Goal: Information Seeking & Learning: Learn about a topic

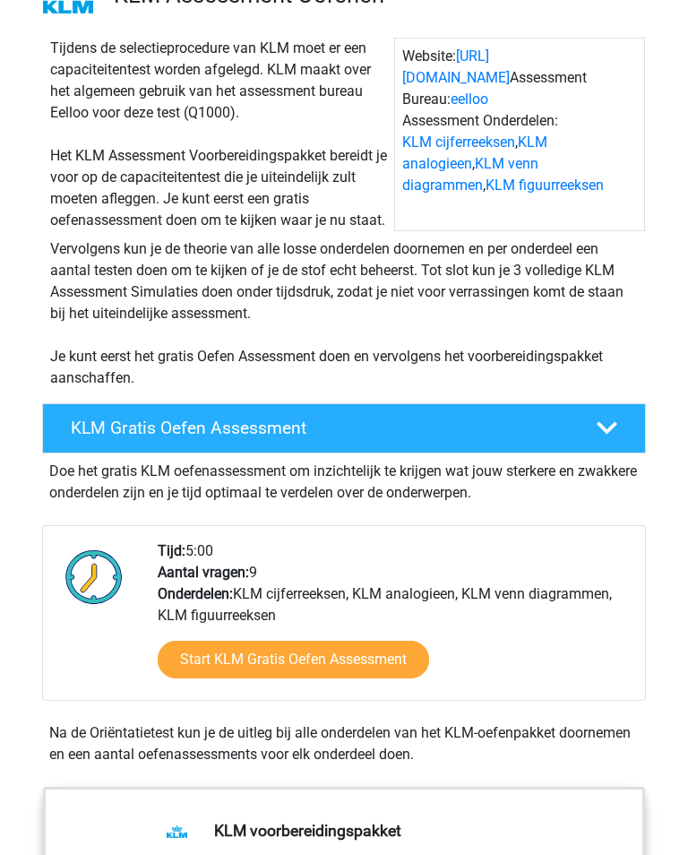
scroll to position [297, 0]
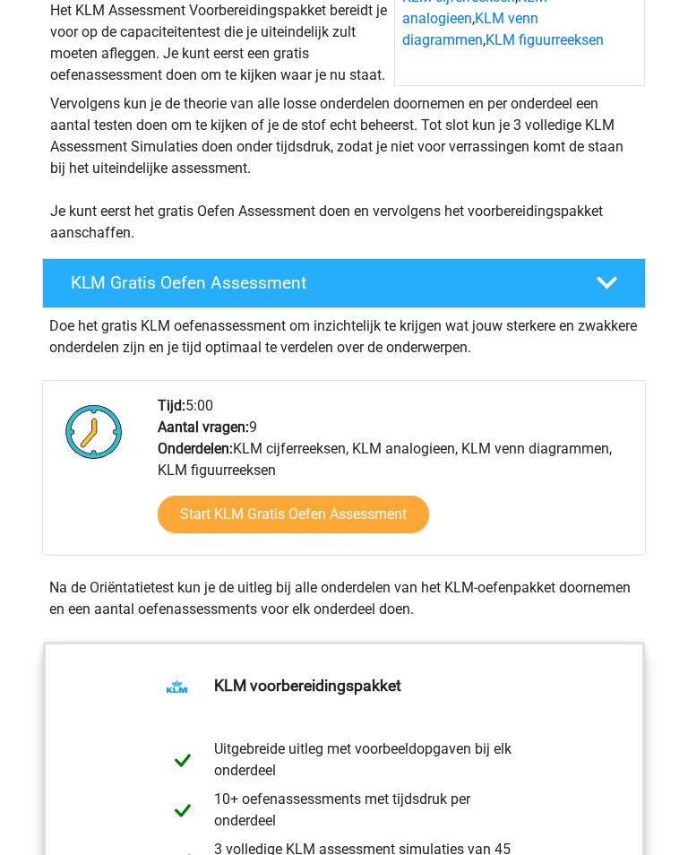
click at [185, 528] on link "Start KLM Gratis Oefen Assessment" at bounding box center [294, 515] width 272 height 38
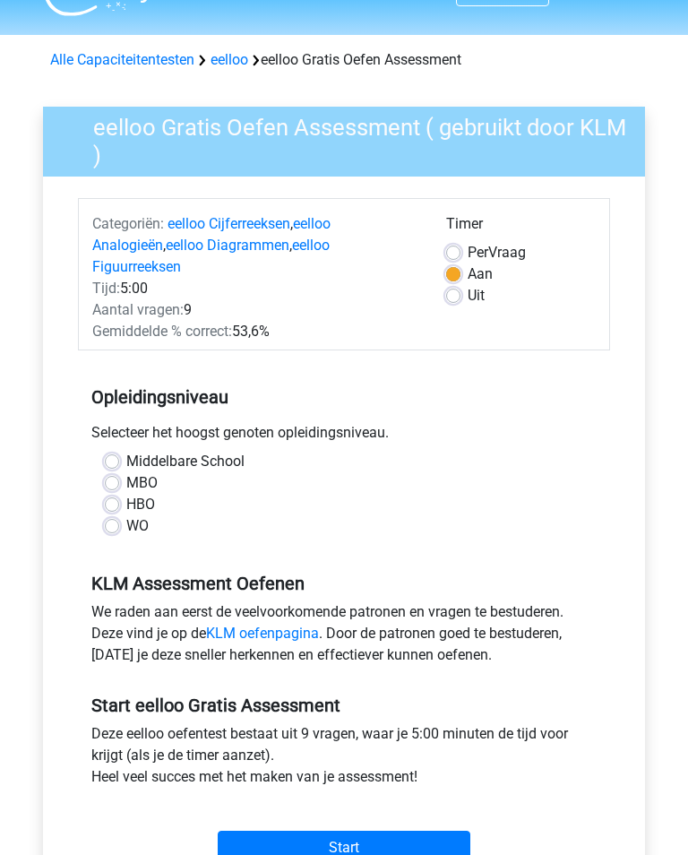
scroll to position [43, 0]
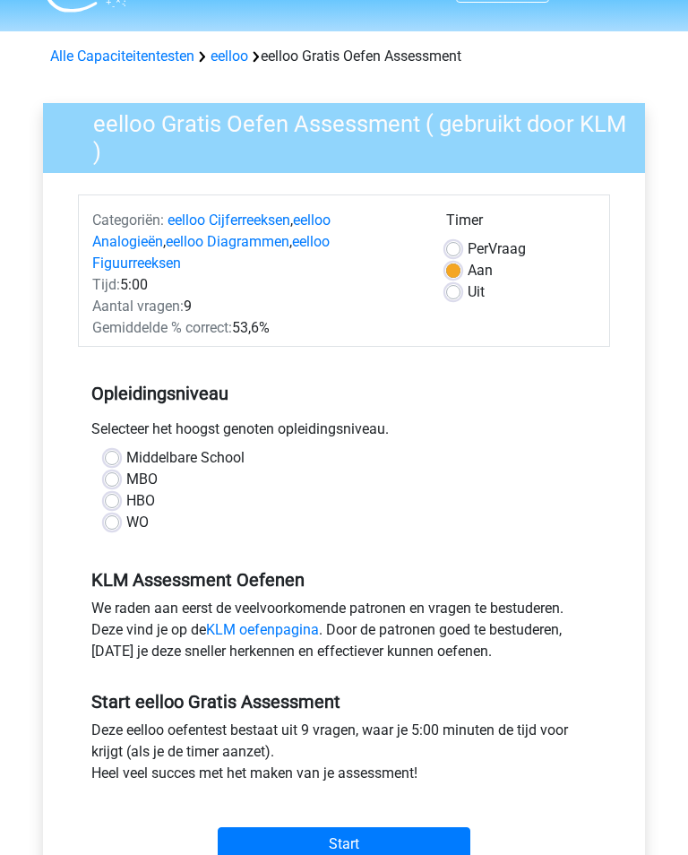
click at [126, 491] on label "HBO" at bounding box center [140, 502] width 29 height 22
click at [110, 491] on input "HBO" at bounding box center [112, 500] width 14 height 18
radio input "true"
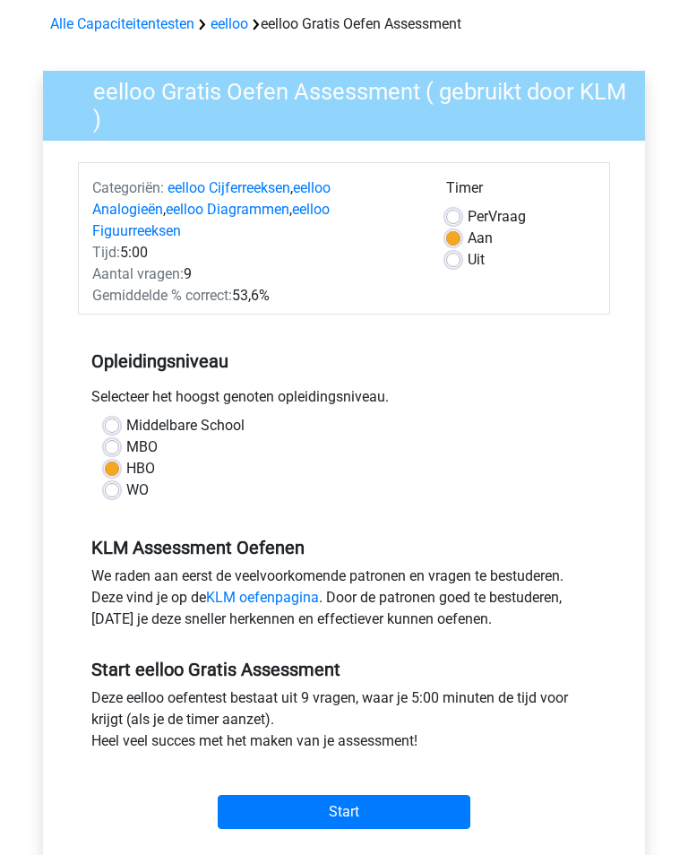
scroll to position [197, 0]
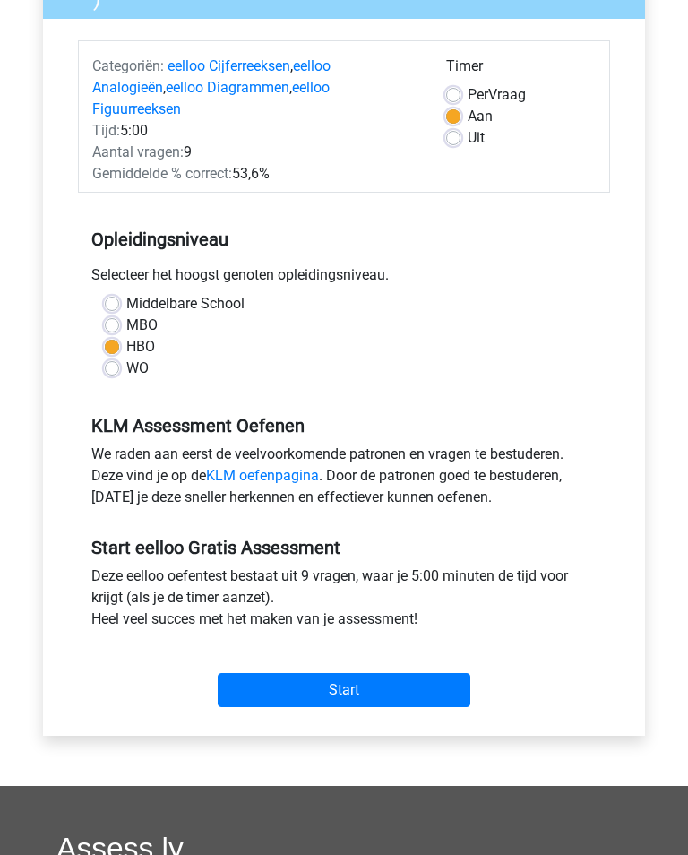
click at [433, 674] on input "Start" at bounding box center [344, 691] width 253 height 34
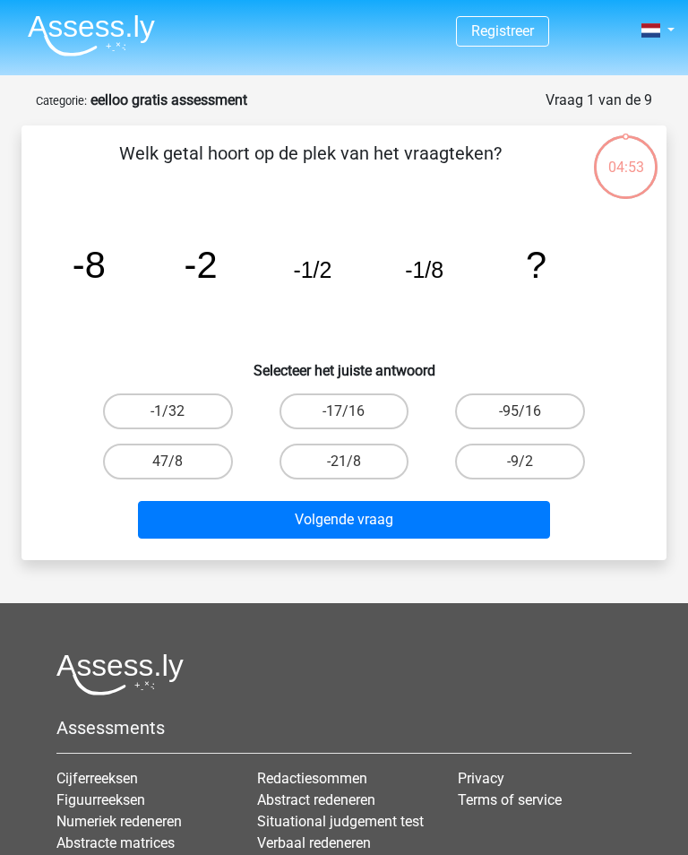
click at [179, 412] on input "-1/32" at bounding box center [174, 417] width 12 height 12
radio input "true"
click at [443, 518] on button "Volgende vraag" at bounding box center [343, 520] width 411 height 38
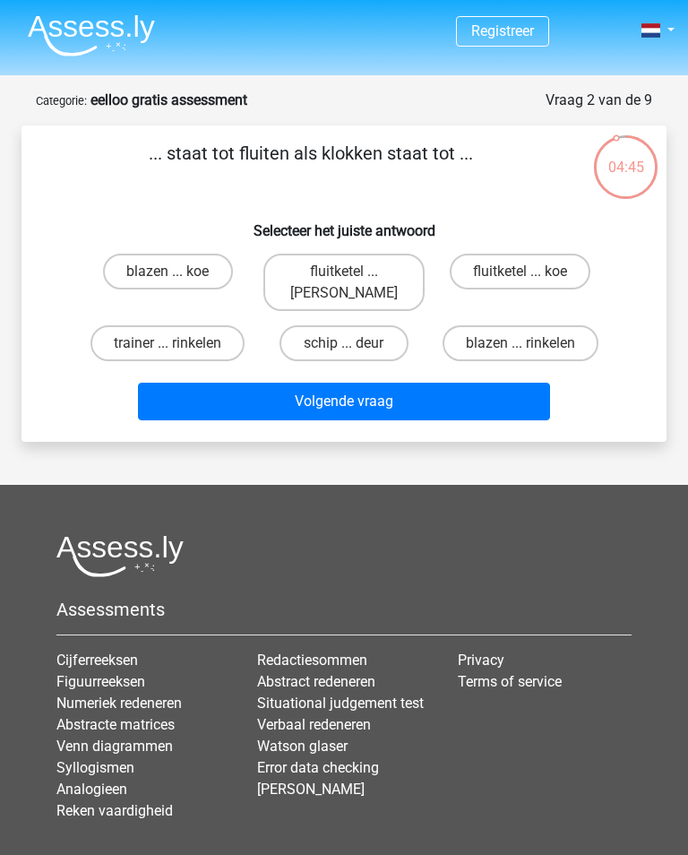
click at [355, 266] on label "fluitketel ... luiden" at bounding box center [345, 282] width 162 height 57
click at [355, 272] on input "fluitketel ... luiden" at bounding box center [350, 278] width 12 height 12
radio input "true"
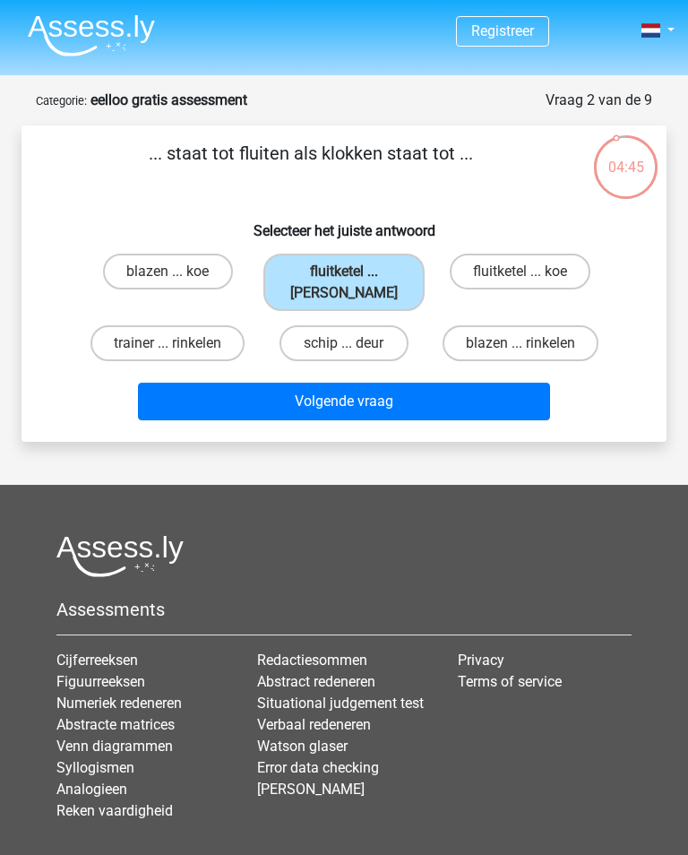
click at [447, 413] on button "Volgende vraag" at bounding box center [343, 402] width 411 height 38
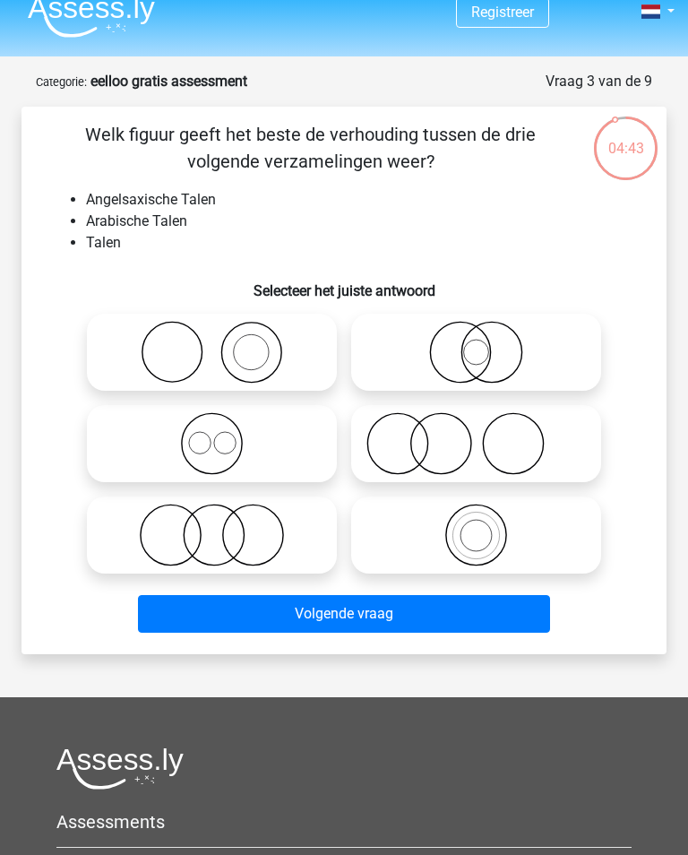
scroll to position [16, 0]
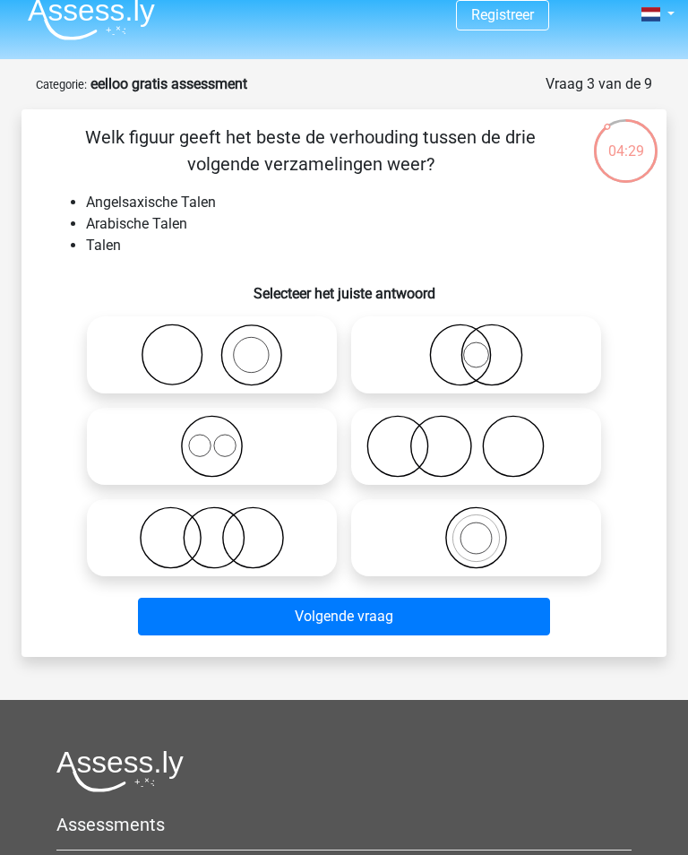
click at [526, 325] on icon at bounding box center [477, 355] width 236 height 63
click at [489, 334] on input "radio" at bounding box center [483, 340] width 12 height 12
radio input "true"
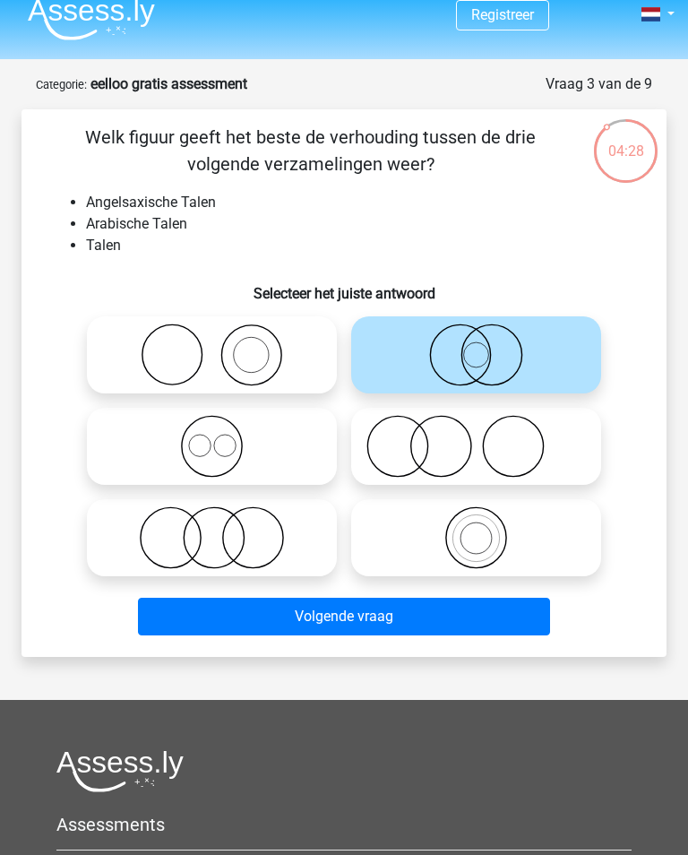
click at [315, 612] on button "Volgende vraag" at bounding box center [343, 617] width 411 height 38
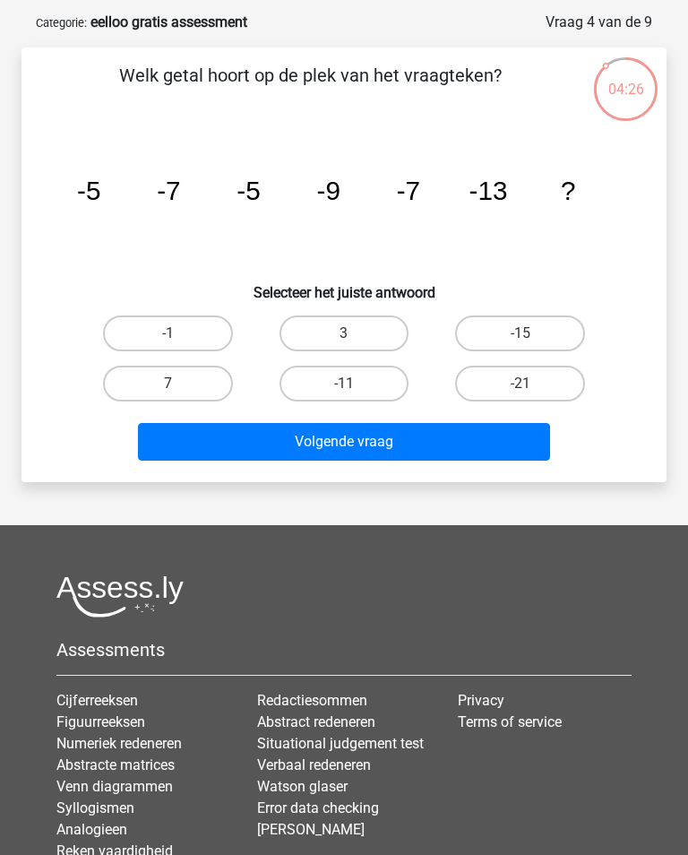
scroll to position [49, 0]
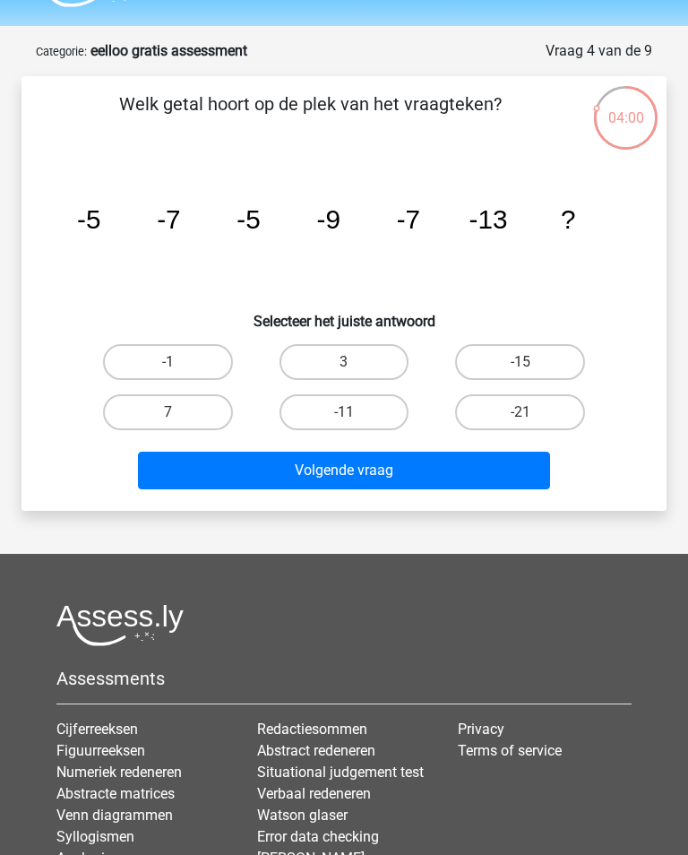
click at [378, 410] on label "-11" at bounding box center [345, 412] width 130 height 36
click at [356, 412] on input "-11" at bounding box center [350, 418] width 12 height 12
radio input "true"
click at [517, 463] on button "Volgende vraag" at bounding box center [343, 471] width 411 height 38
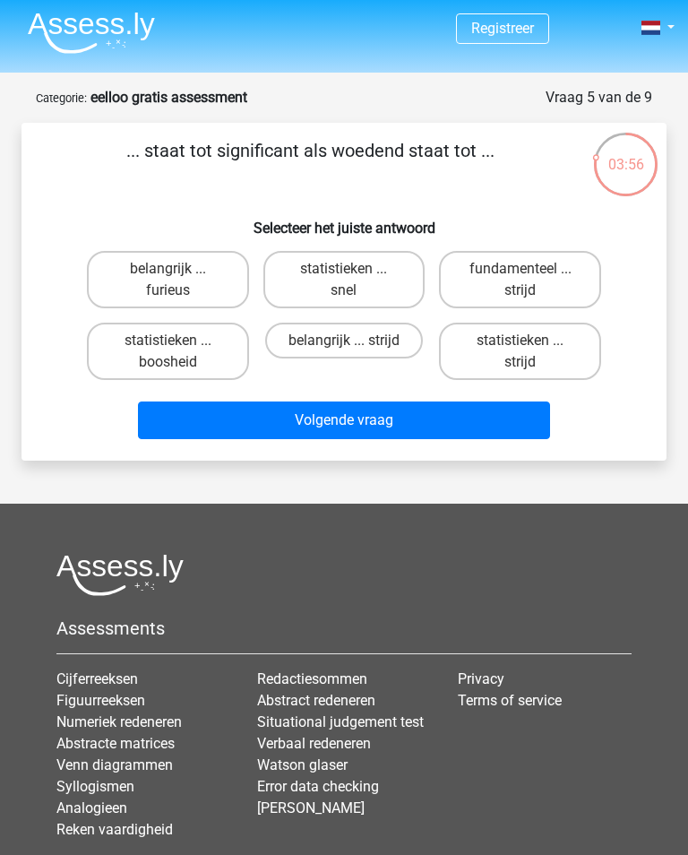
scroll to position [1, 0]
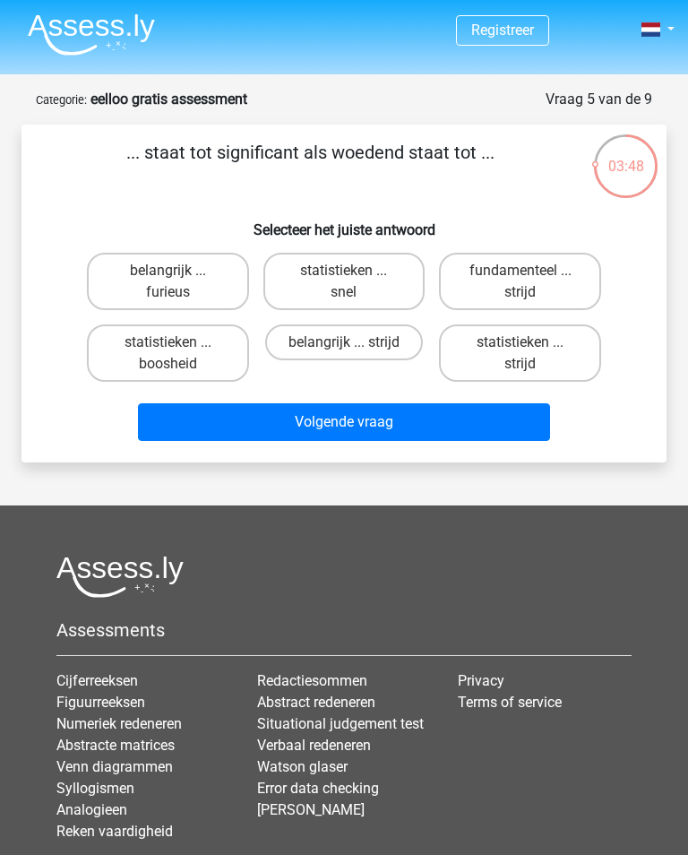
click at [212, 344] on label "statistieken ... boosheid" at bounding box center [168, 353] width 162 height 57
click at [179, 344] on input "statistieken ... boosheid" at bounding box center [174, 348] width 12 height 12
radio input "true"
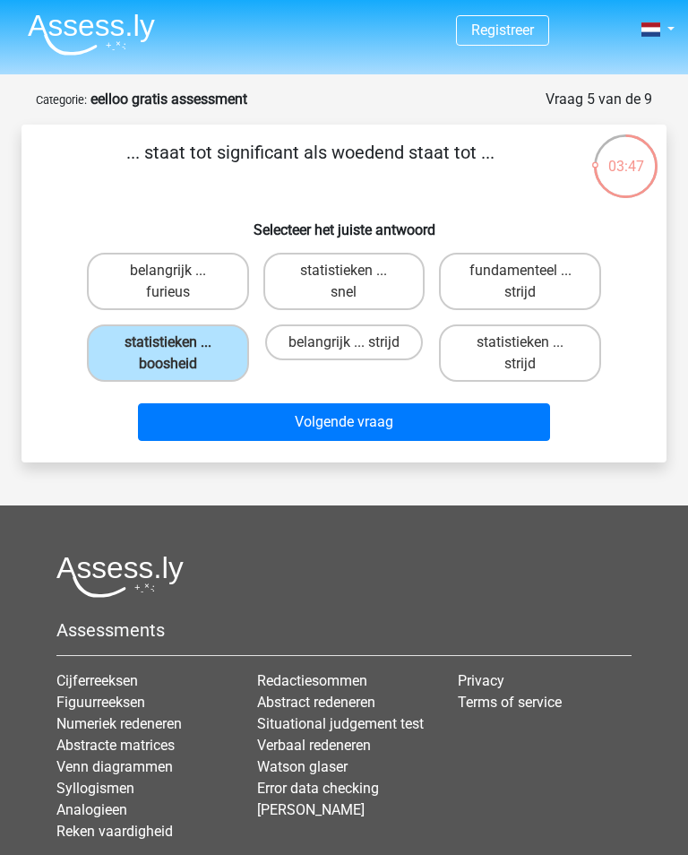
click at [421, 421] on button "Volgende vraag" at bounding box center [343, 422] width 411 height 38
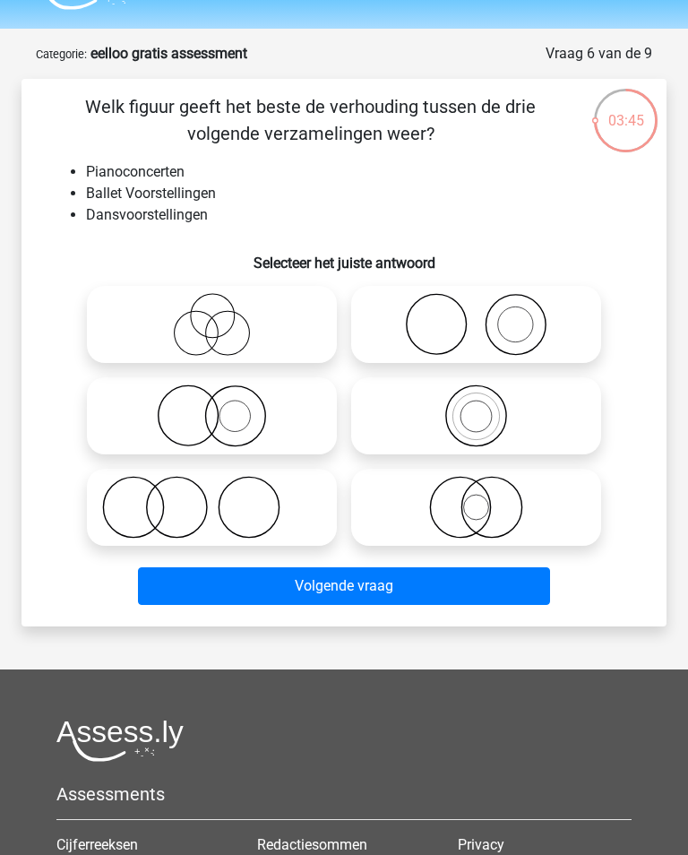
scroll to position [46, 0]
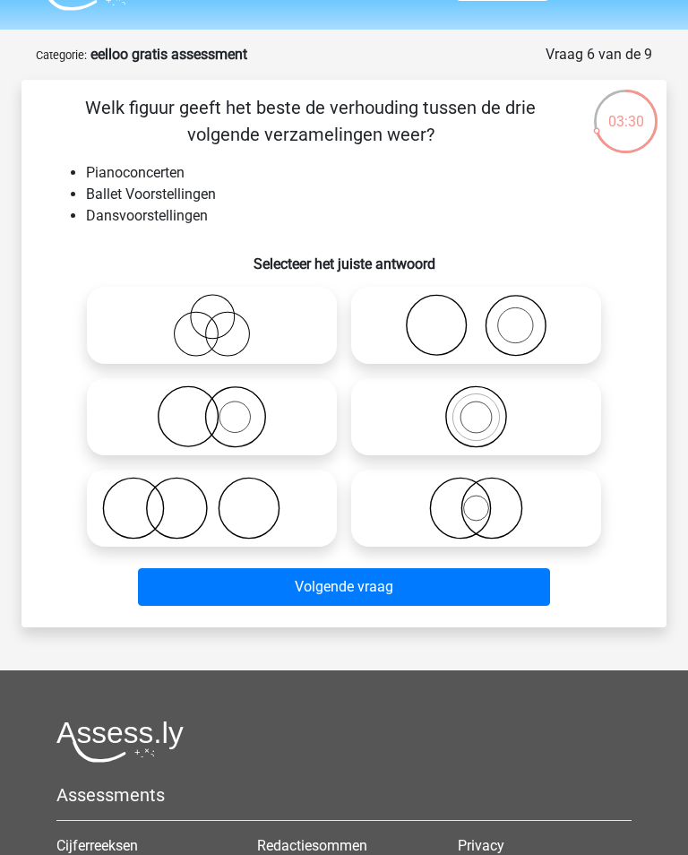
click at [284, 394] on icon at bounding box center [212, 416] width 236 height 63
click at [224, 396] on input "radio" at bounding box center [218, 402] width 12 height 12
radio input "true"
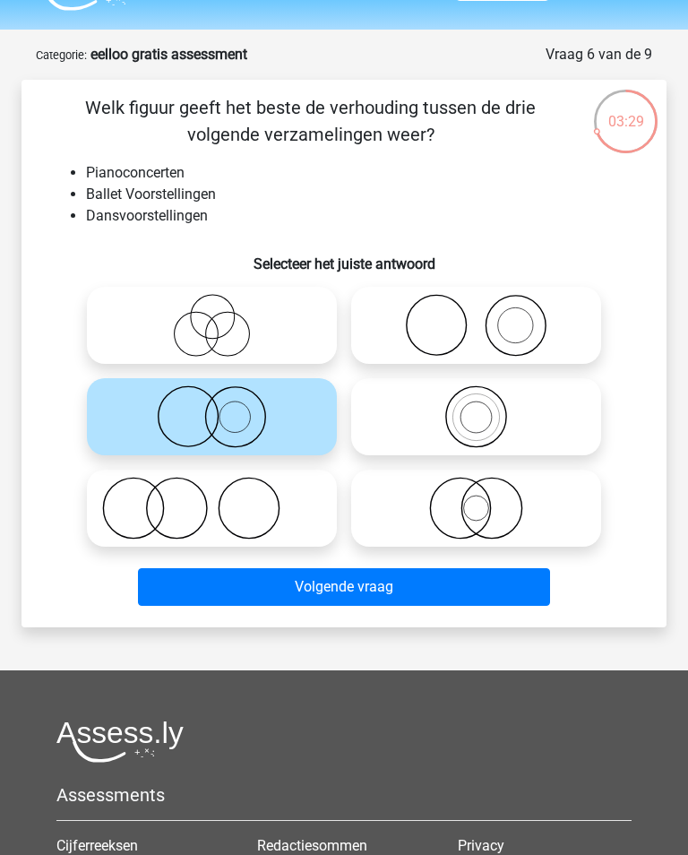
click at [485, 577] on button "Volgende vraag" at bounding box center [343, 587] width 411 height 38
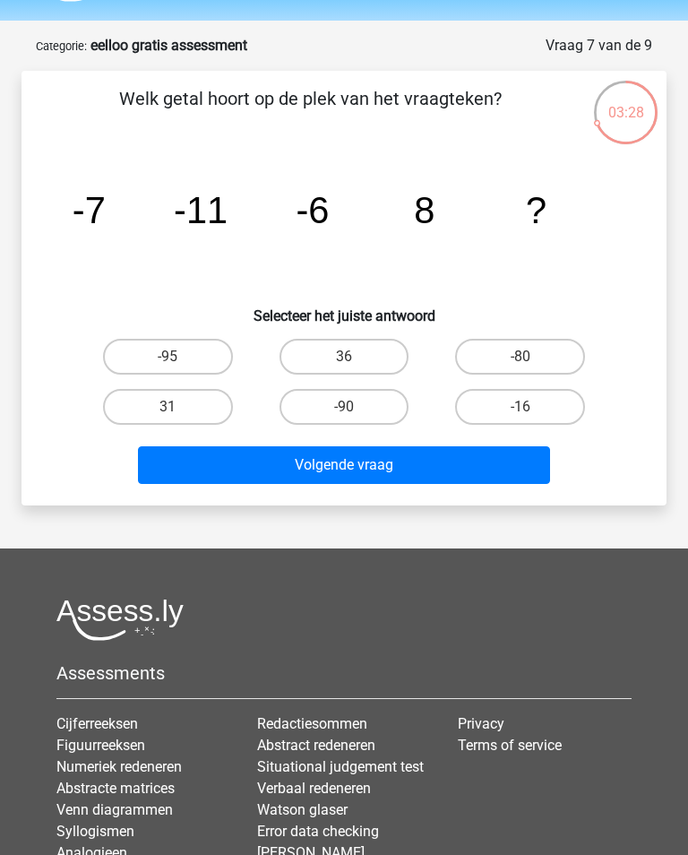
scroll to position [51, 0]
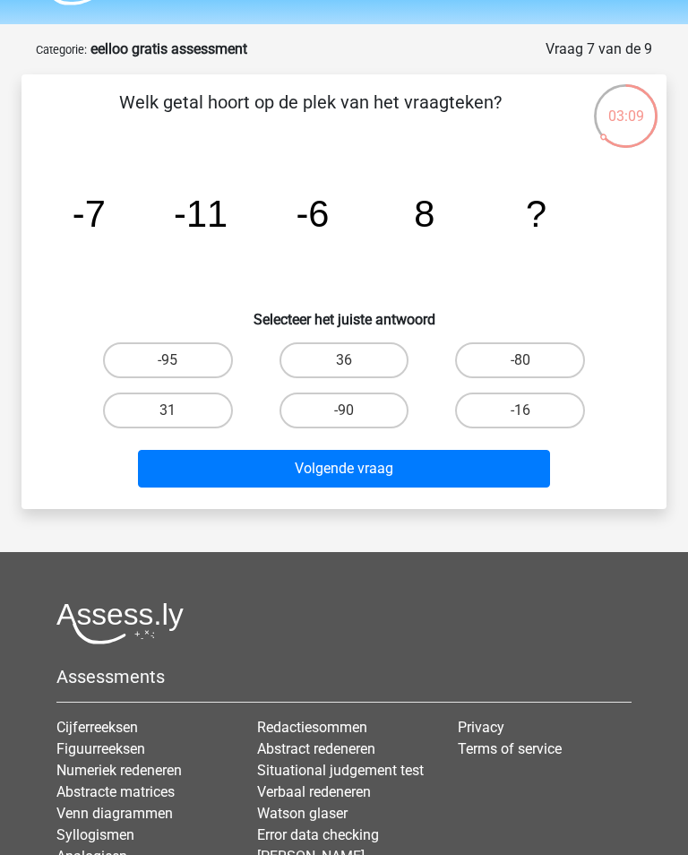
click at [528, 416] on input "-16" at bounding box center [527, 417] width 12 height 12
radio input "true"
click at [460, 465] on button "Volgende vraag" at bounding box center [343, 469] width 411 height 38
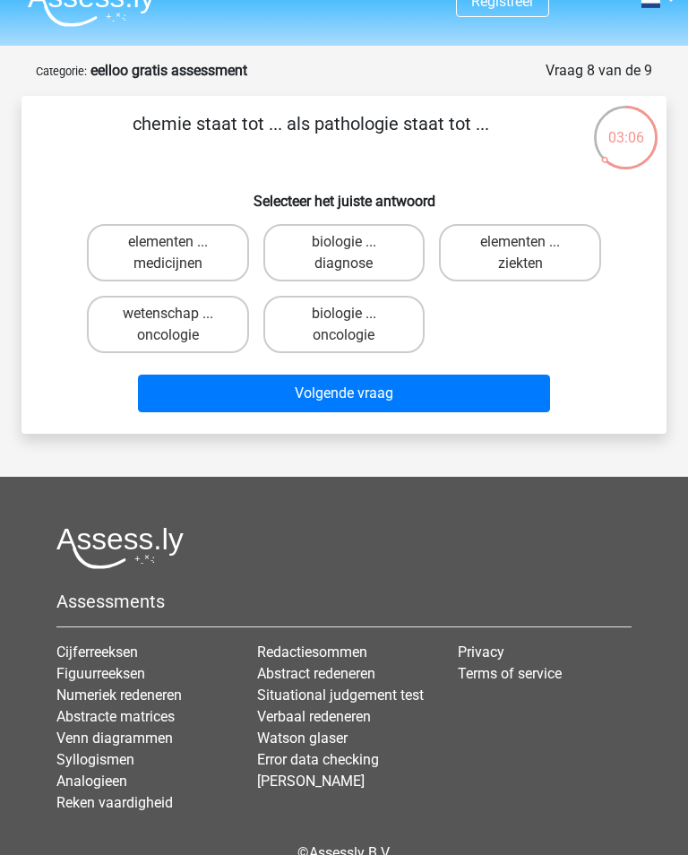
scroll to position [28, 0]
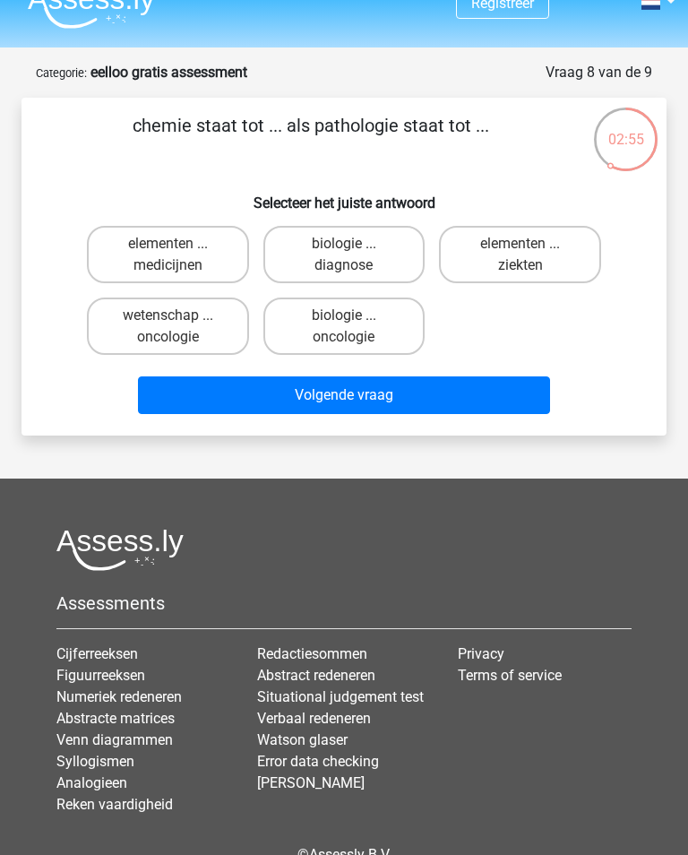
click at [204, 332] on label "wetenschap ... oncologie" at bounding box center [168, 326] width 162 height 57
click at [179, 327] on input "wetenschap ... oncologie" at bounding box center [174, 322] width 12 height 12
radio input "true"
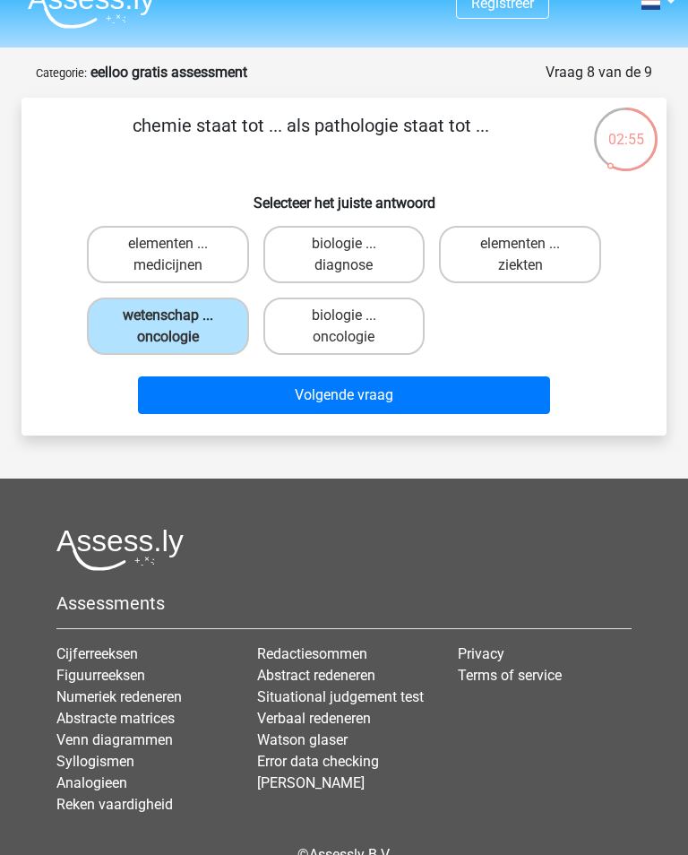
click at [420, 400] on button "Volgende vraag" at bounding box center [343, 396] width 411 height 38
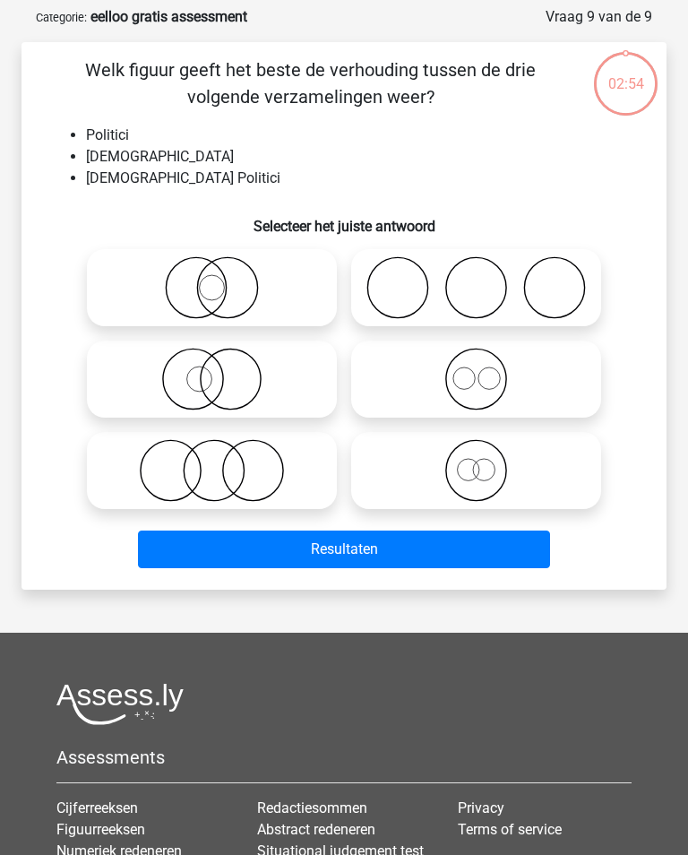
scroll to position [90, 0]
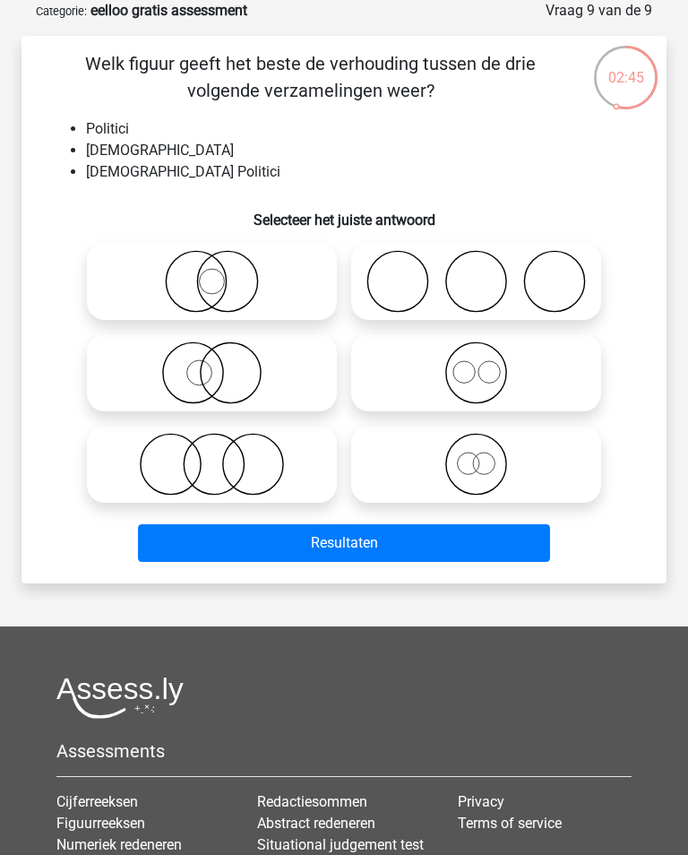
click at [299, 463] on icon at bounding box center [212, 464] width 236 height 63
click at [224, 455] on input "radio" at bounding box center [218, 450] width 12 height 12
radio input "true"
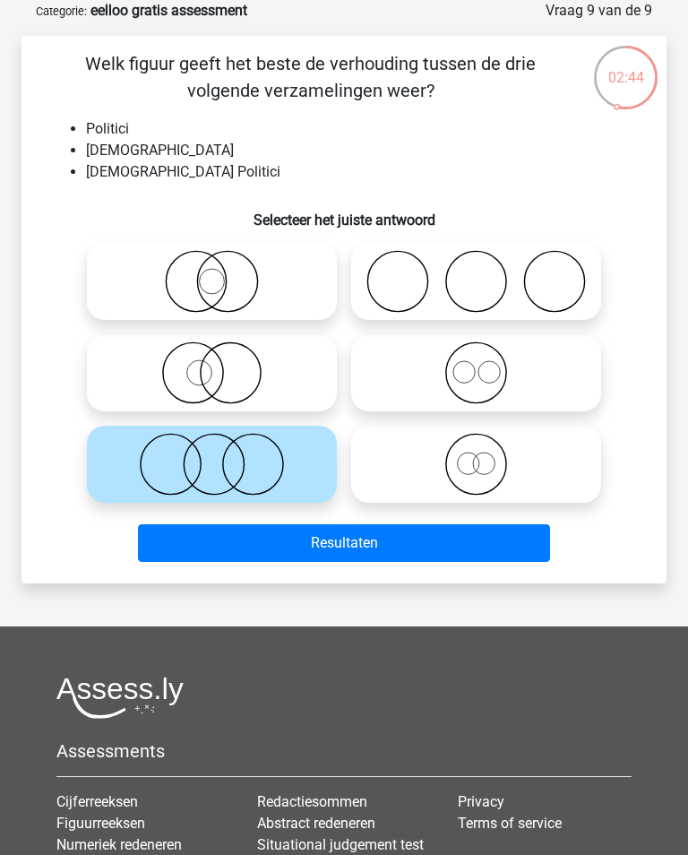
click at [404, 547] on button "Resultaten" at bounding box center [343, 543] width 411 height 38
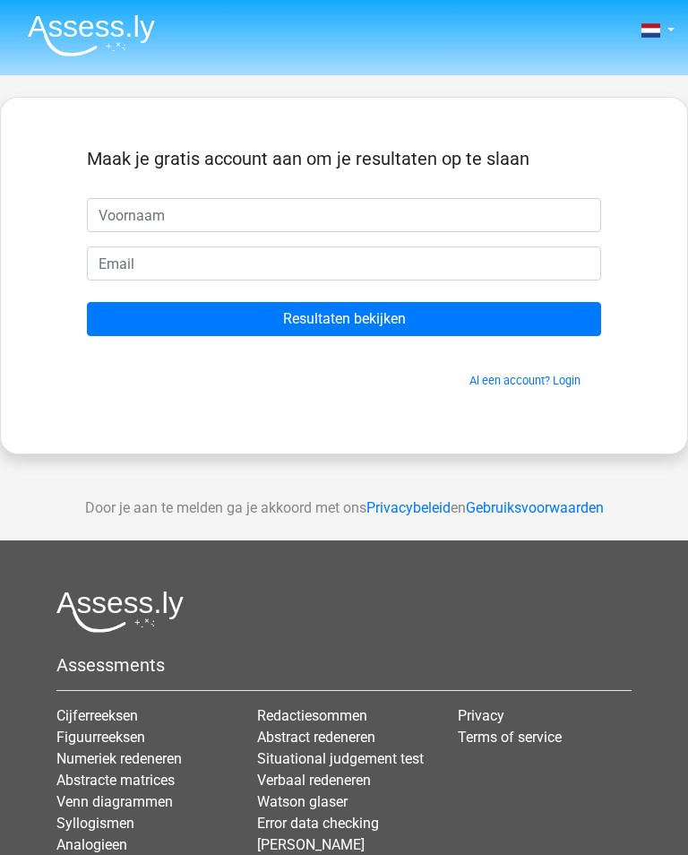
click at [515, 186] on div "Maak je gratis account aan om je resultaten op te slaan" at bounding box center [344, 173] width 515 height 50
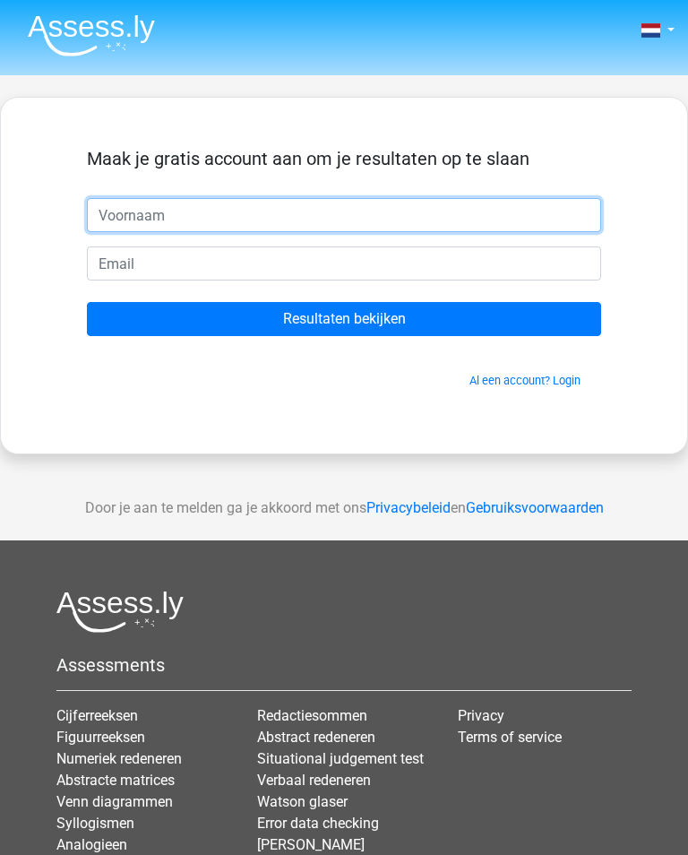
click at [541, 215] on input "text" at bounding box center [344, 215] width 515 height 34
type input "Liselot"
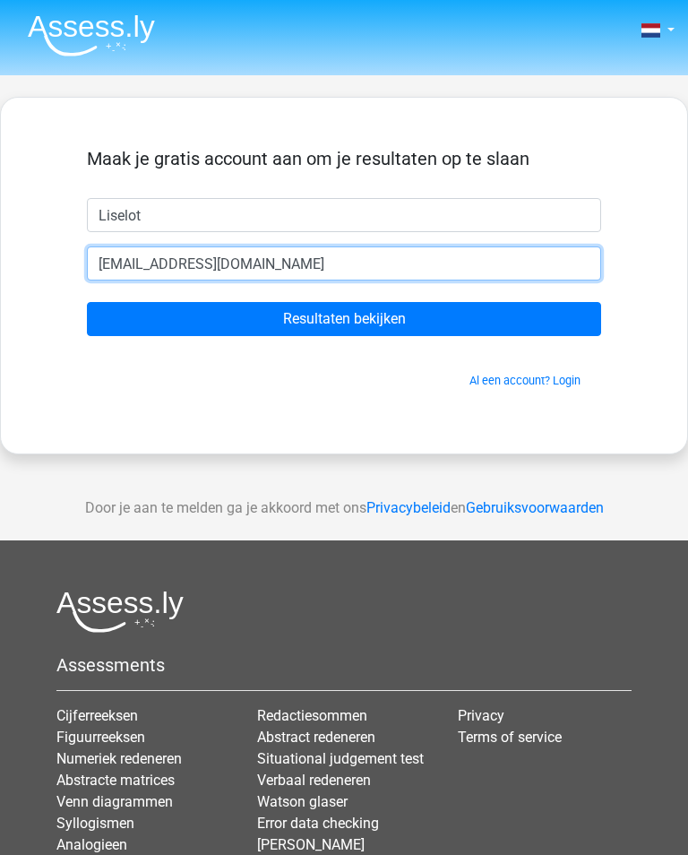
type input "liselotvanvelzen@icloud.com"
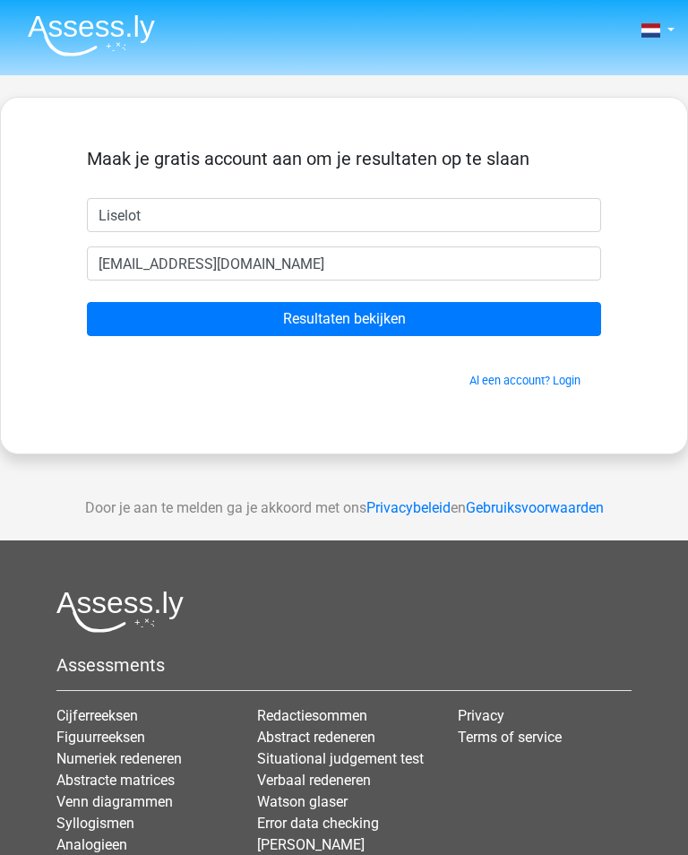
click at [490, 314] on input "Resultaten bekijken" at bounding box center [344, 319] width 515 height 34
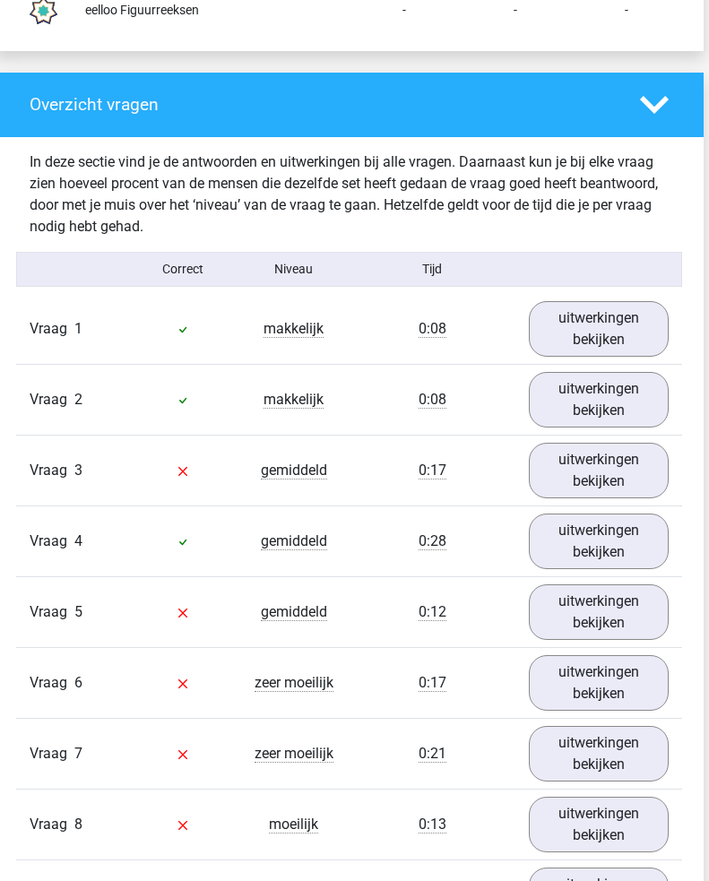
scroll to position [1828, 5]
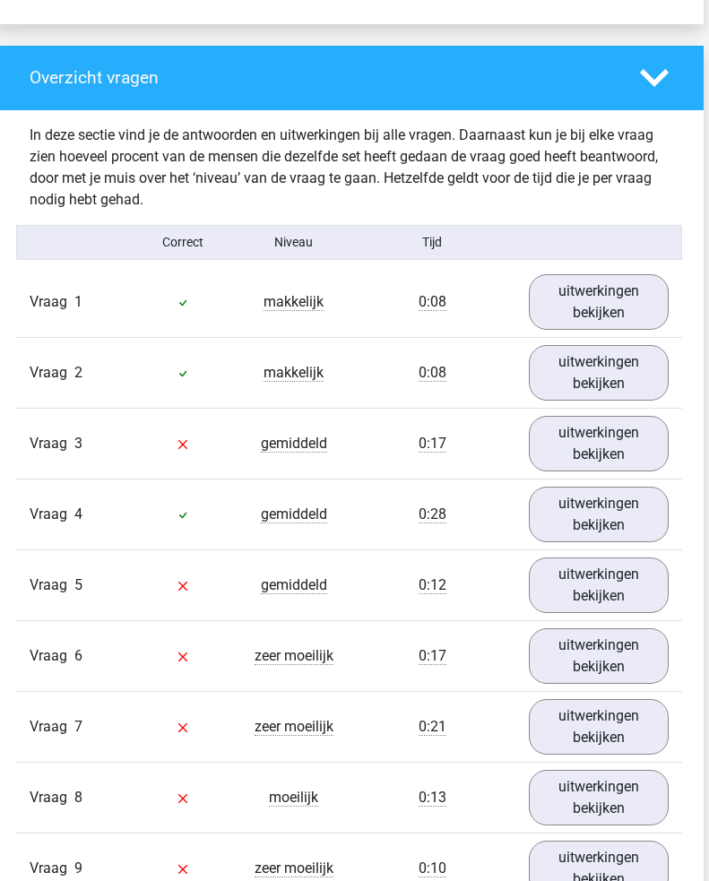
click at [639, 438] on link "uitwerkingen bekijken" at bounding box center [599, 444] width 140 height 56
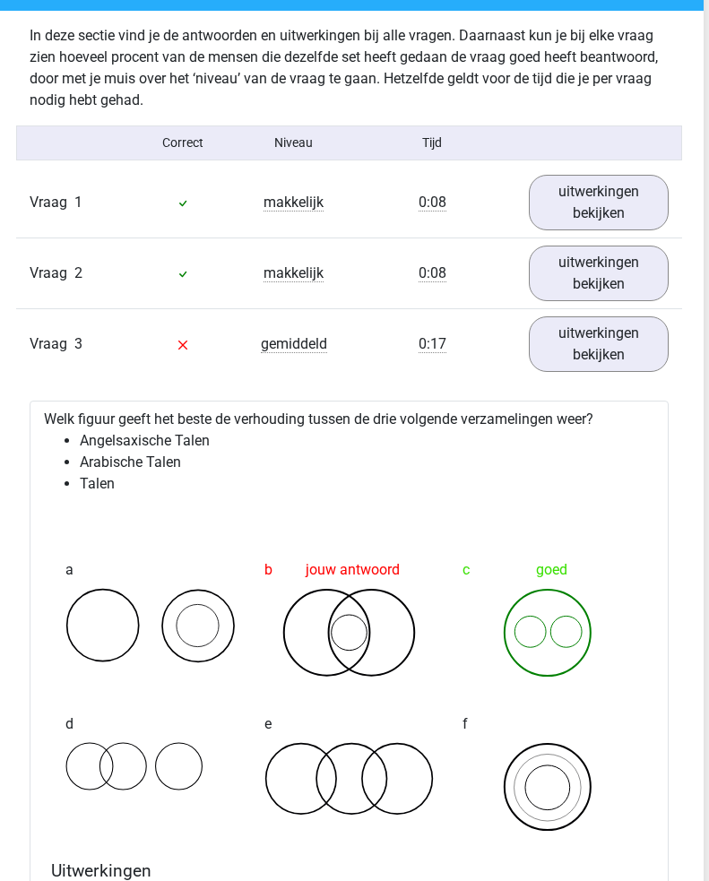
scroll to position [1989, 5]
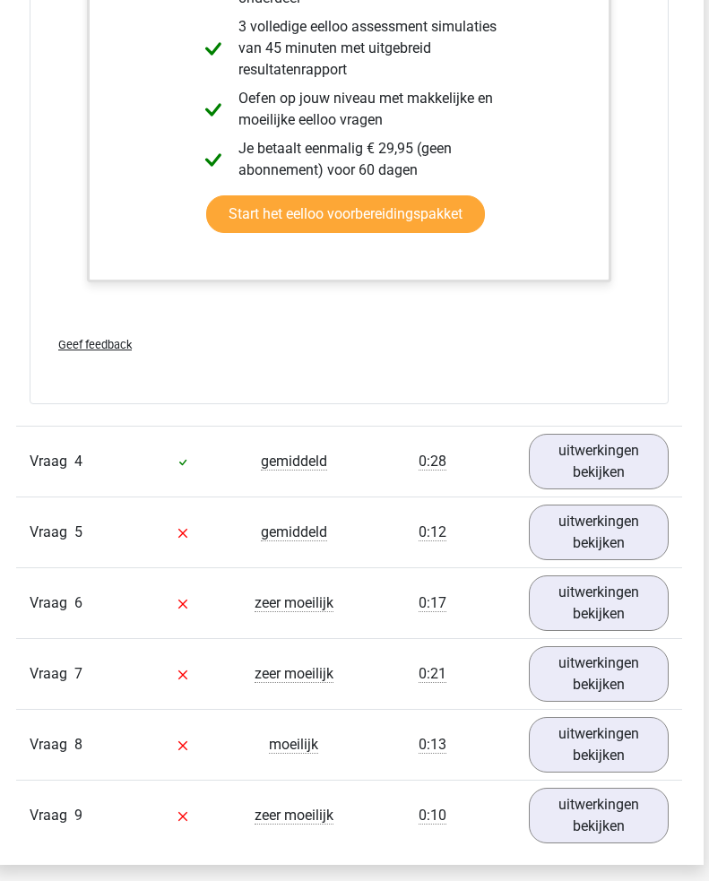
click at [629, 529] on link "uitwerkingen bekijken" at bounding box center [599, 533] width 140 height 56
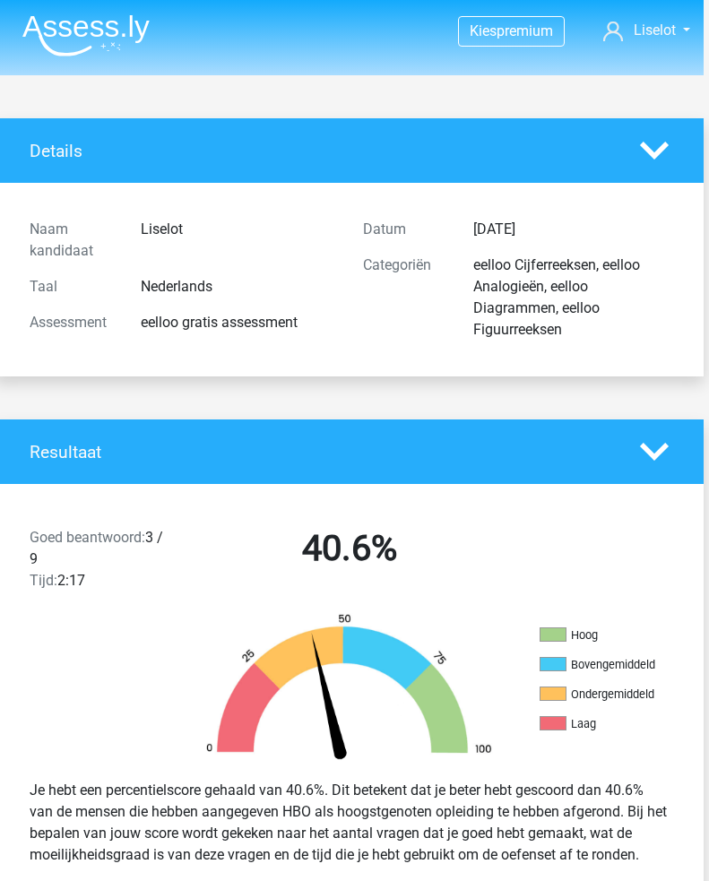
scroll to position [14, 0]
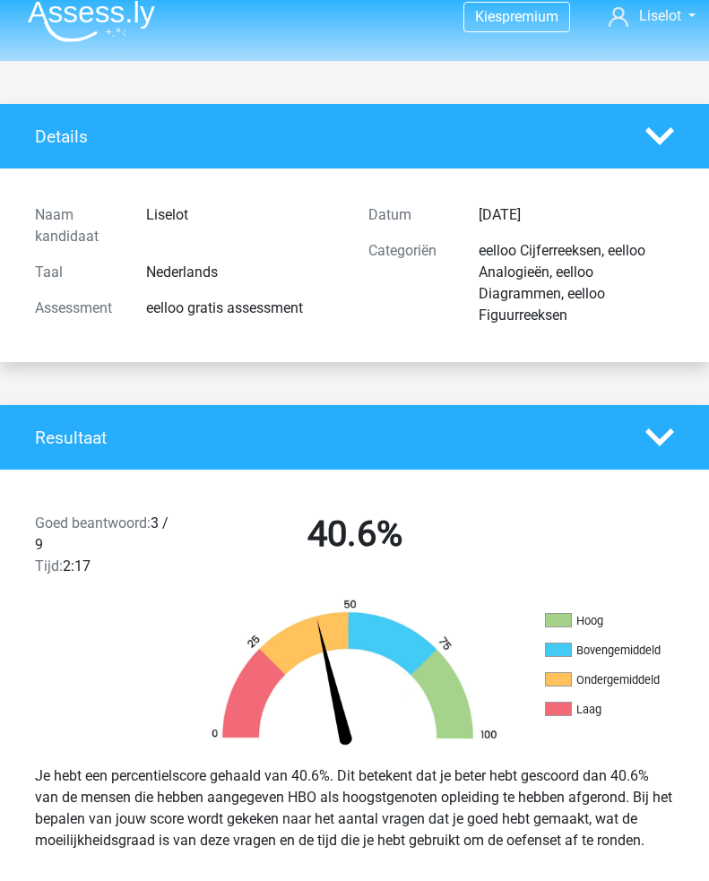
click at [128, 21] on img at bounding box center [91, 21] width 127 height 42
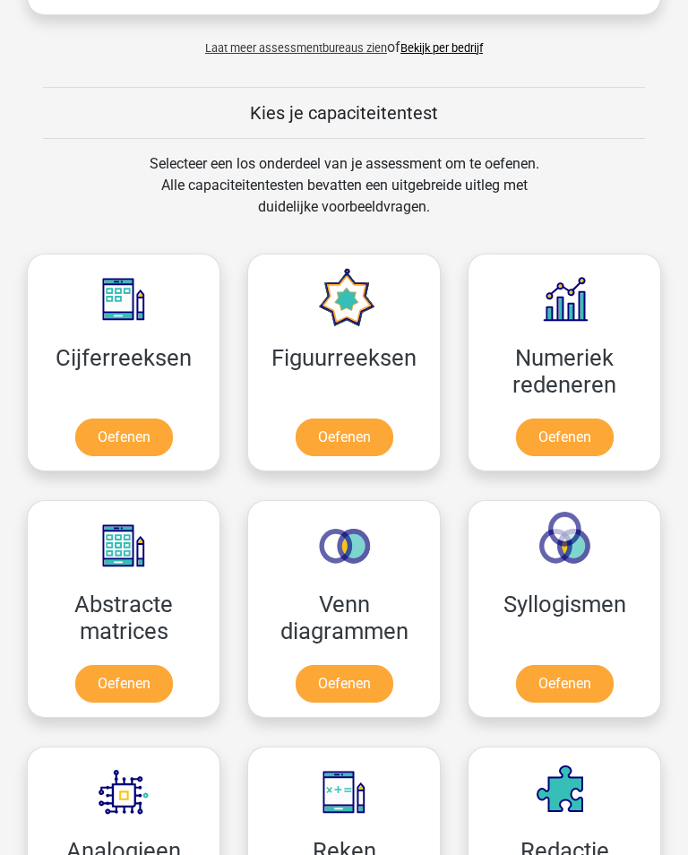
scroll to position [948, 0]
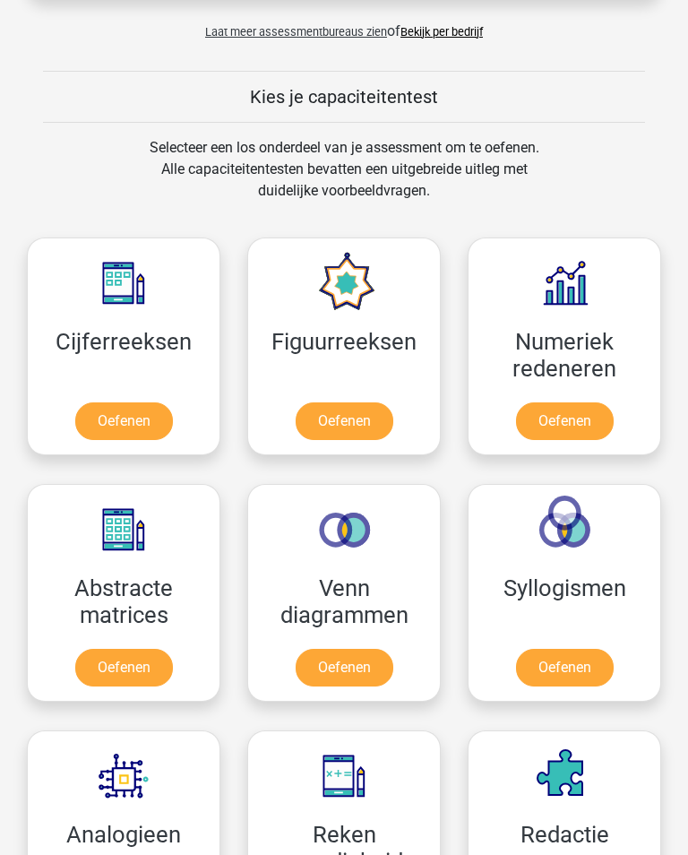
click at [143, 408] on link "Oefenen" at bounding box center [124, 422] width 98 height 38
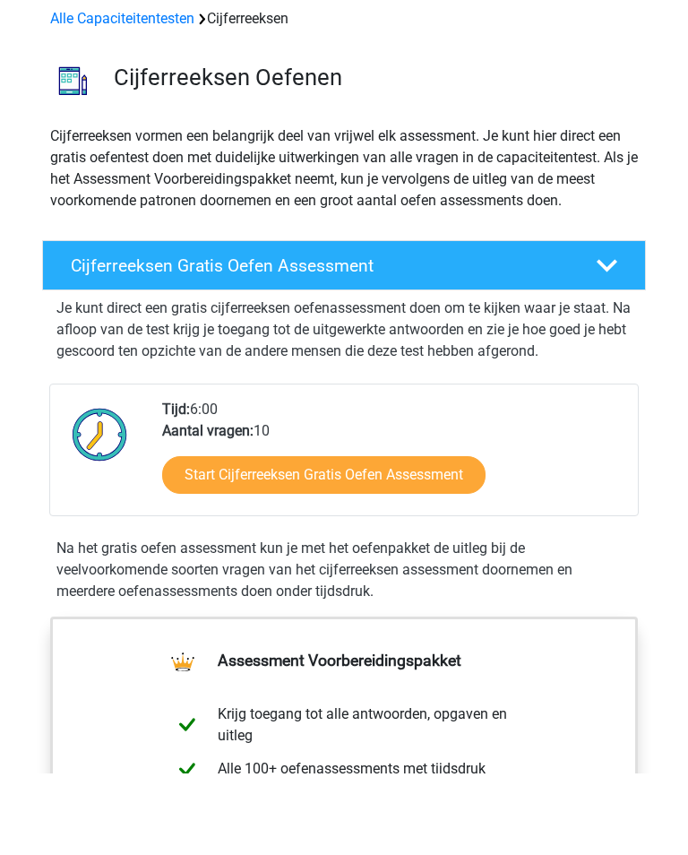
scroll to position [85, 0]
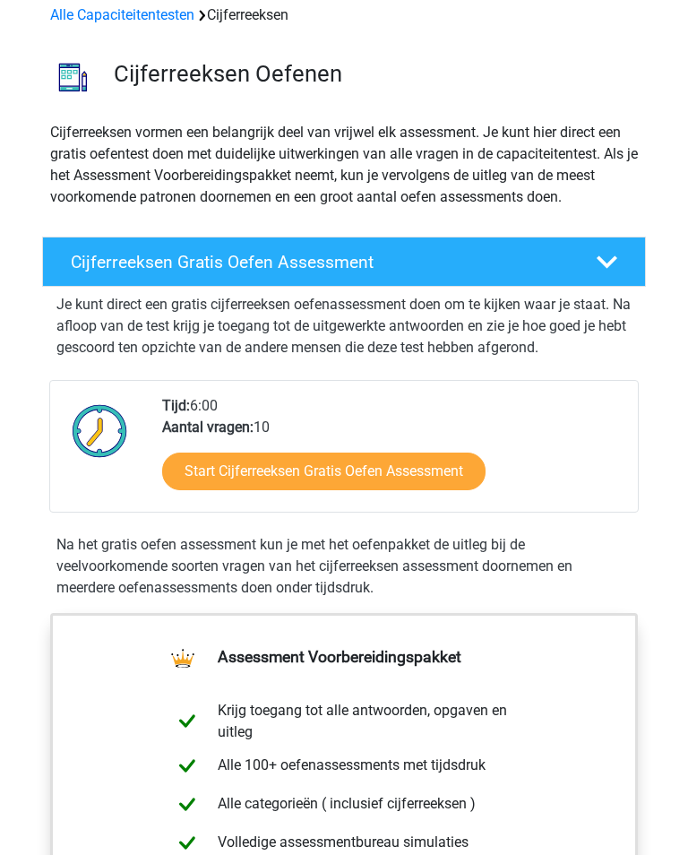
click at [440, 481] on link "Start Cijferreeksen Gratis Oefen Assessment" at bounding box center [324, 472] width 324 height 38
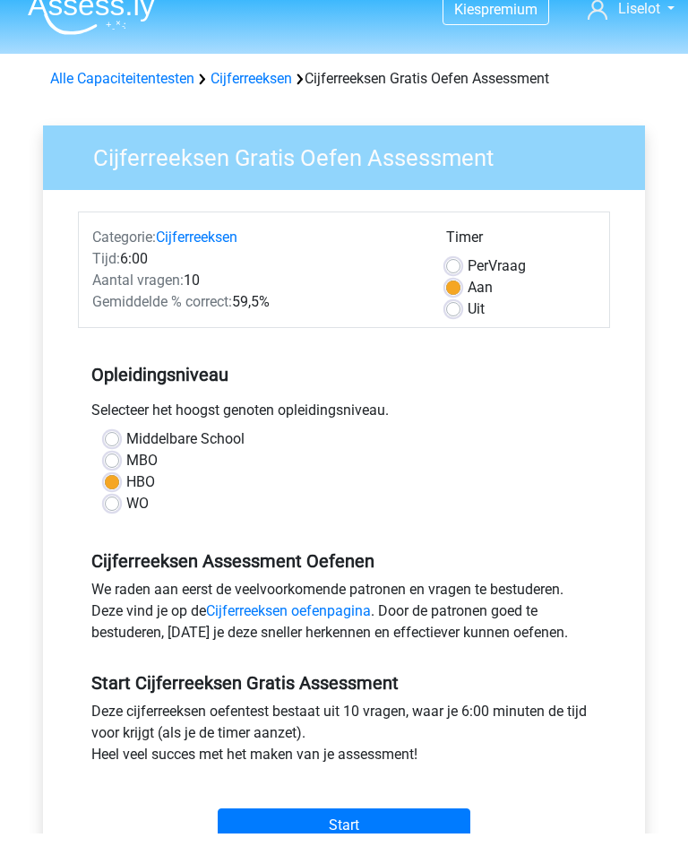
scroll to position [21, 0]
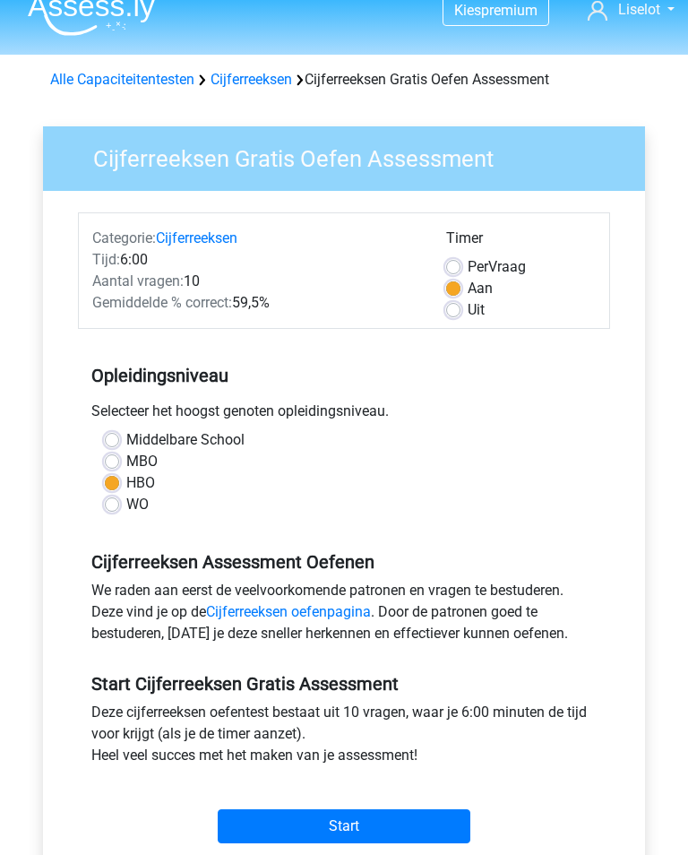
click at [126, 447] on label "Middelbare School" at bounding box center [185, 440] width 118 height 22
click at [118, 447] on input "Middelbare School" at bounding box center [112, 438] width 14 height 18
radio input "true"
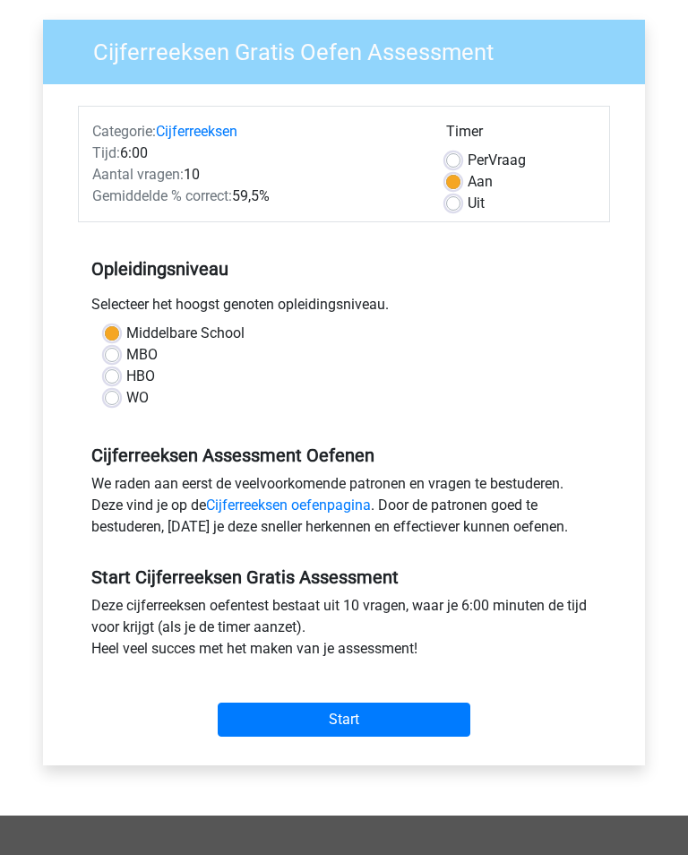
scroll to position [128, 0]
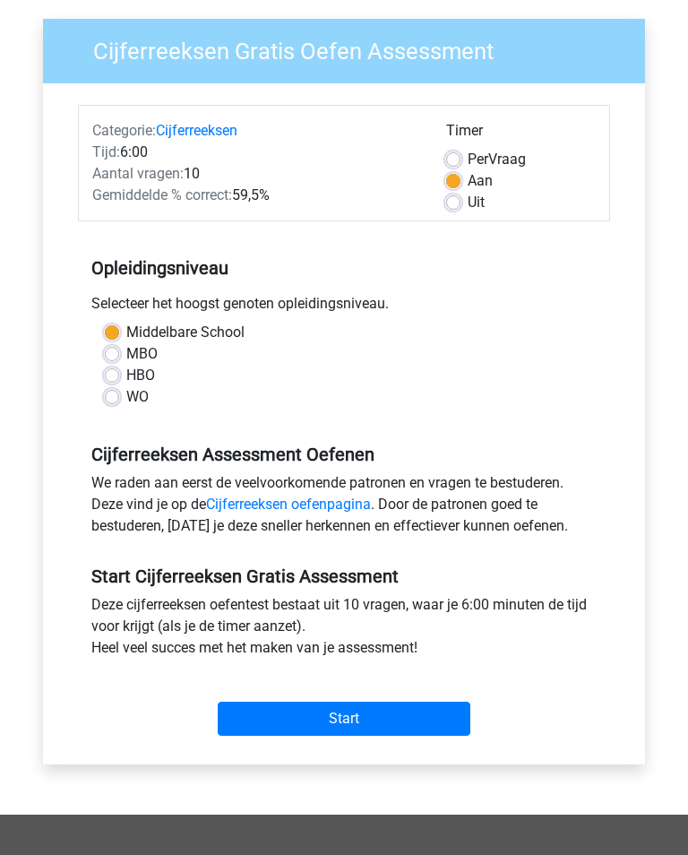
click at [436, 702] on input "Start" at bounding box center [344, 719] width 253 height 34
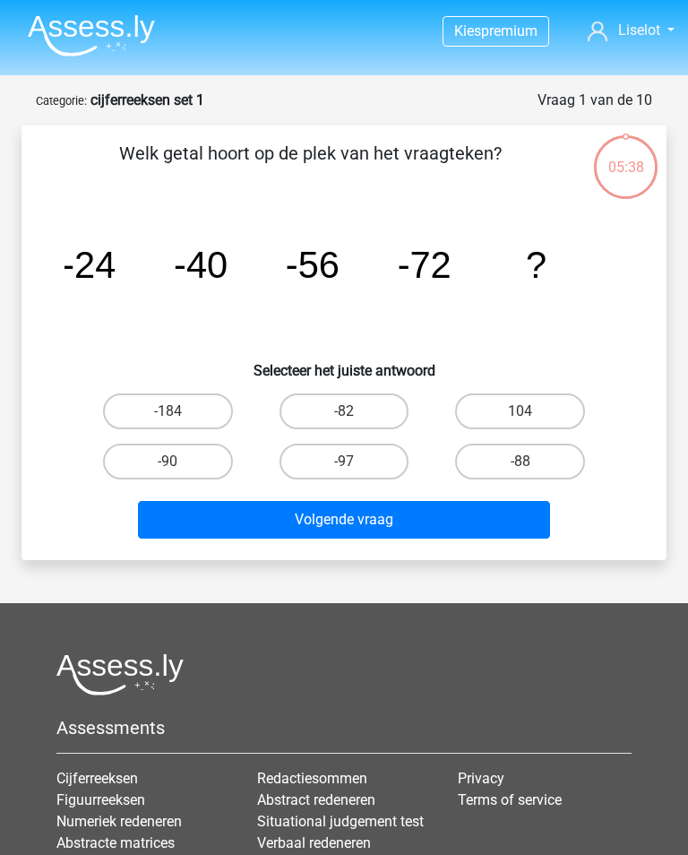
click at [559, 459] on label "-88" at bounding box center [520, 462] width 130 height 36
click at [533, 462] on input "-88" at bounding box center [527, 468] width 12 height 12
radio input "true"
click at [498, 519] on button "Volgende vraag" at bounding box center [343, 520] width 411 height 38
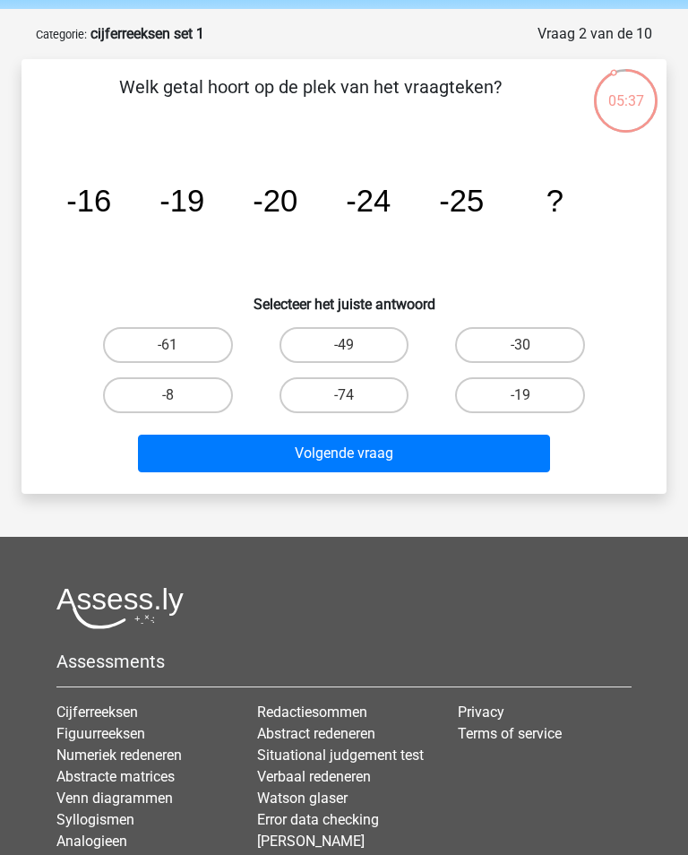
scroll to position [31, 0]
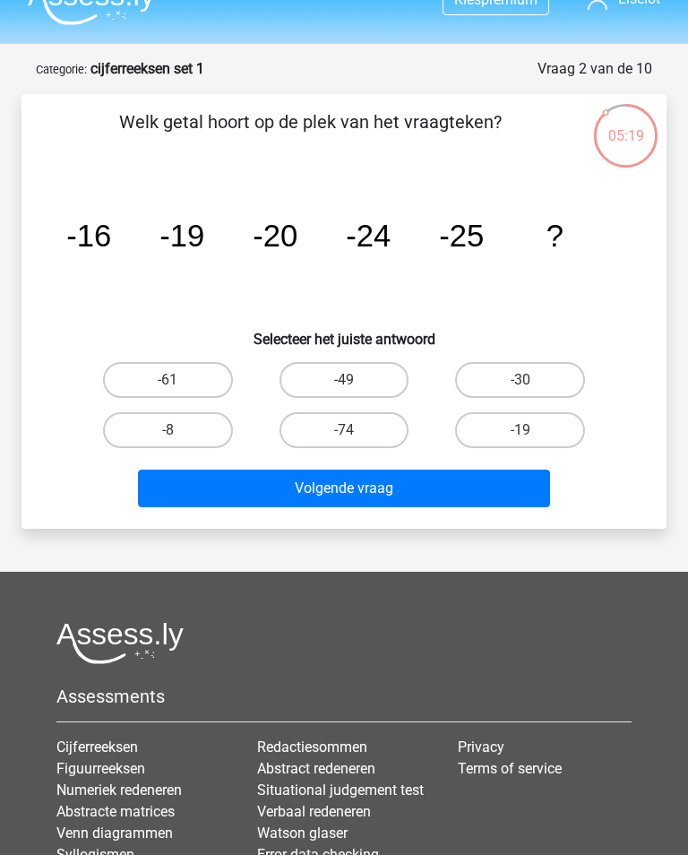
click at [559, 374] on label "-30" at bounding box center [520, 380] width 130 height 36
click at [533, 380] on input "-30" at bounding box center [527, 386] width 12 height 12
radio input "true"
click at [517, 482] on button "Volgende vraag" at bounding box center [343, 489] width 411 height 38
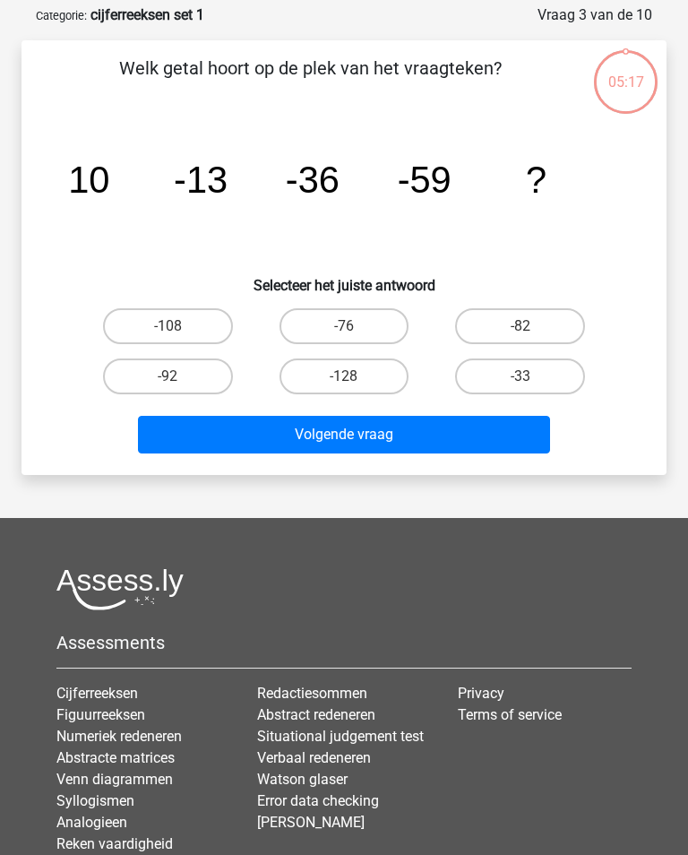
scroll to position [90, 0]
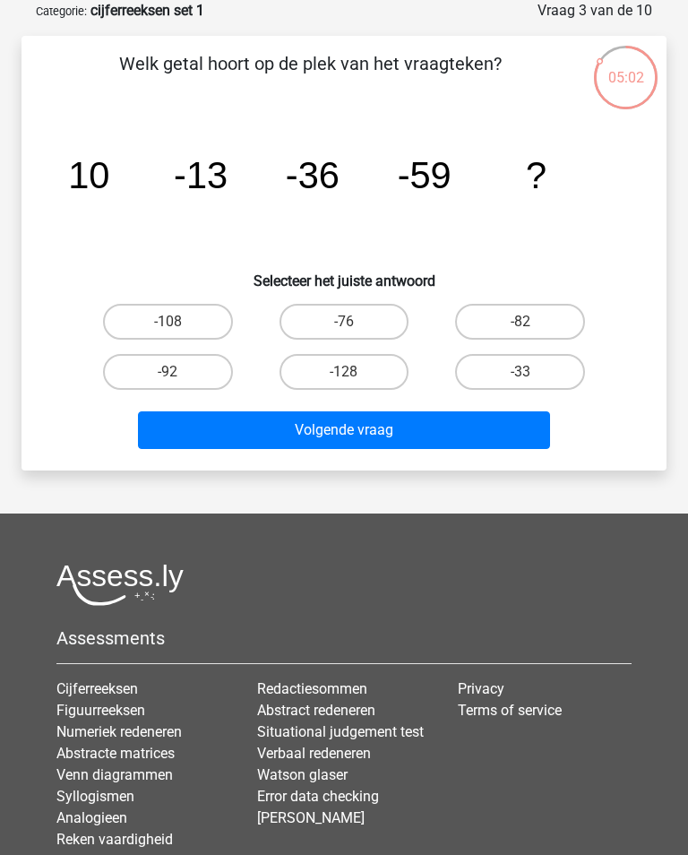
click at [566, 311] on label "-82" at bounding box center [520, 322] width 130 height 36
click at [533, 322] on input "-82" at bounding box center [527, 328] width 12 height 12
radio input "true"
click at [498, 446] on button "Volgende vraag" at bounding box center [343, 430] width 411 height 38
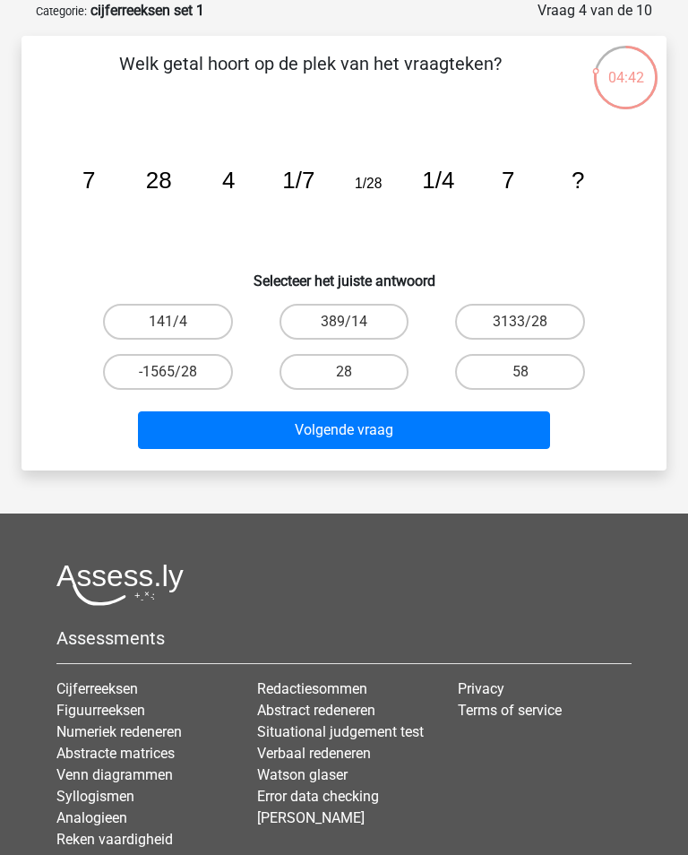
click at [368, 374] on label "28" at bounding box center [345, 372] width 130 height 36
click at [356, 374] on input "28" at bounding box center [350, 378] width 12 height 12
radio input "true"
click at [392, 426] on button "Volgende vraag" at bounding box center [343, 430] width 411 height 38
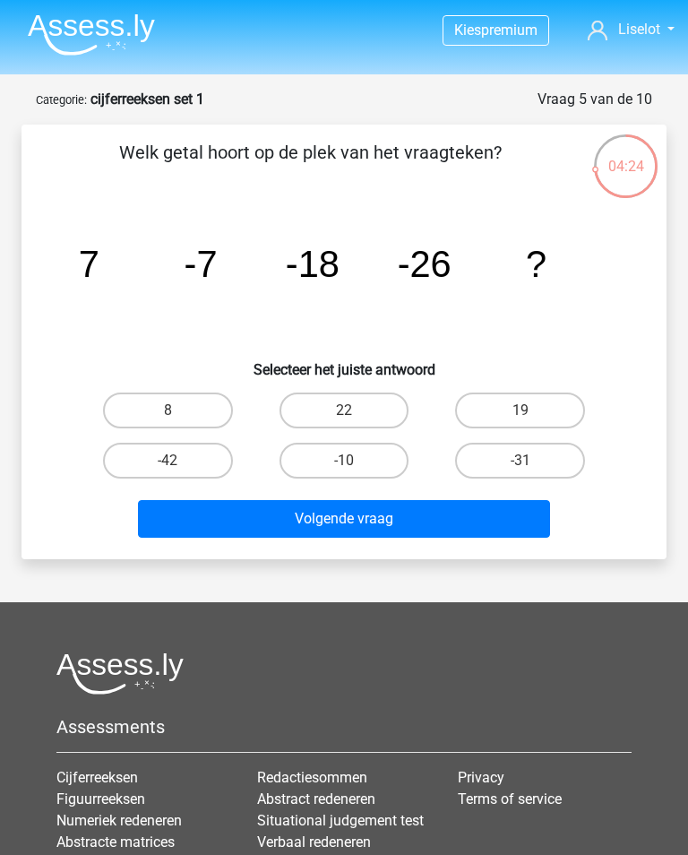
scroll to position [0, 0]
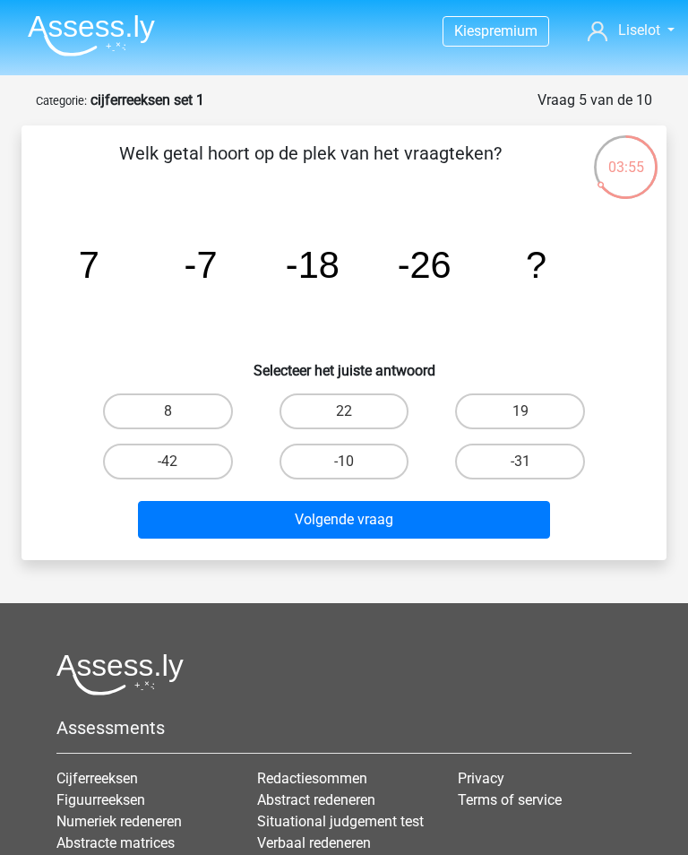
click at [567, 460] on label "-31" at bounding box center [520, 462] width 130 height 36
click at [533, 462] on input "-31" at bounding box center [527, 468] width 12 height 12
radio input "true"
click at [226, 444] on div "-42" at bounding box center [168, 462] width 162 height 36
click at [212, 460] on label "-42" at bounding box center [168, 462] width 130 height 36
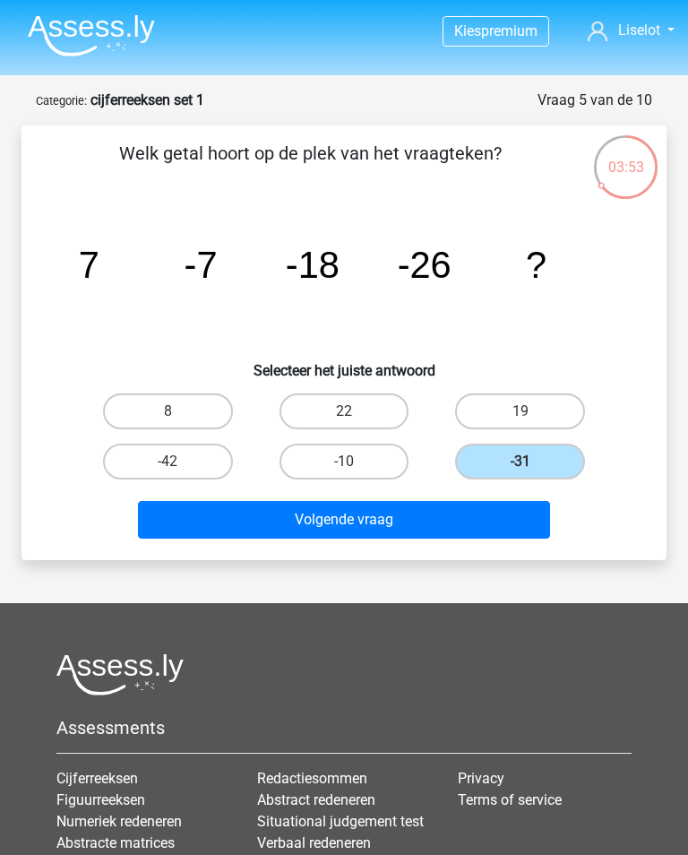
click at [179, 462] on input "-42" at bounding box center [174, 468] width 12 height 12
radio input "true"
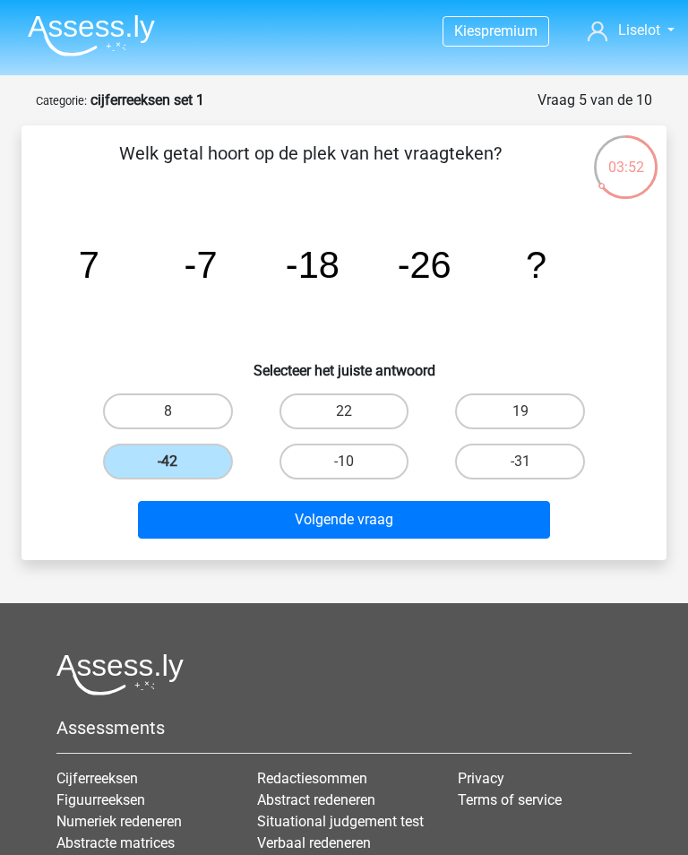
click at [327, 520] on button "Volgende vraag" at bounding box center [343, 520] width 411 height 38
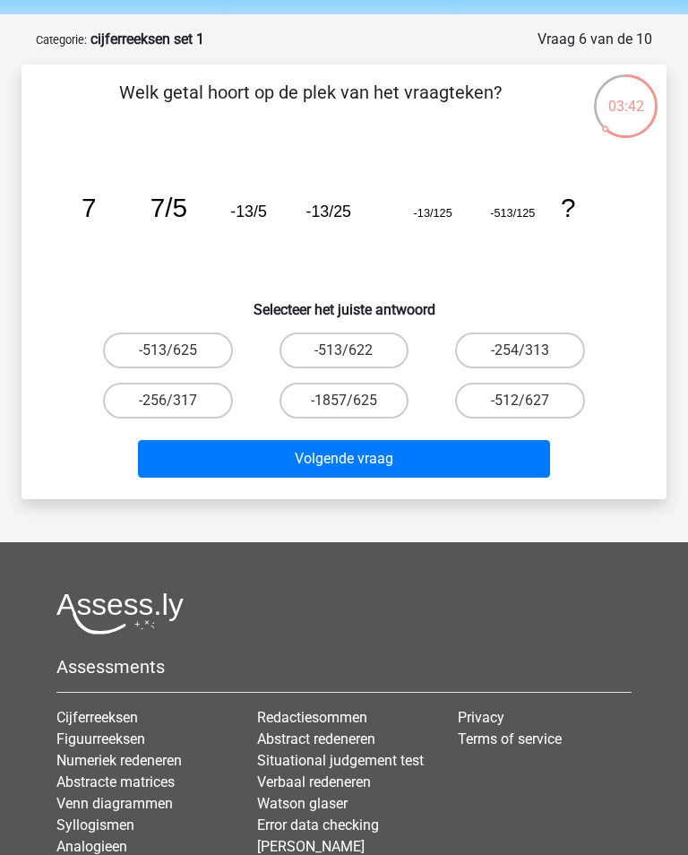
scroll to position [60, 0]
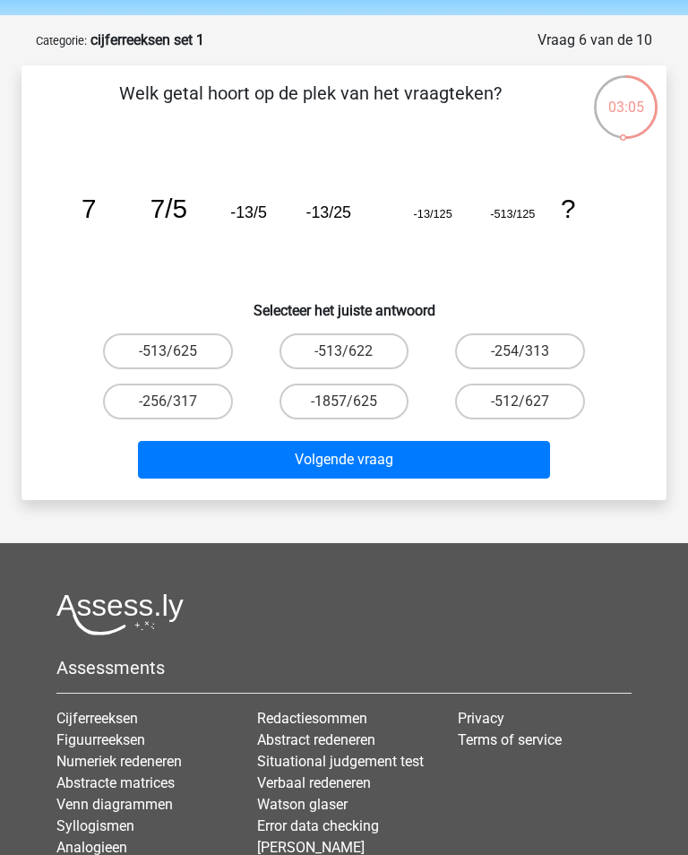
click at [384, 340] on label "-513/622" at bounding box center [345, 351] width 130 height 36
click at [356, 351] on input "-513/622" at bounding box center [350, 357] width 12 height 12
radio input "true"
click at [400, 466] on button "Volgende vraag" at bounding box center [343, 460] width 411 height 38
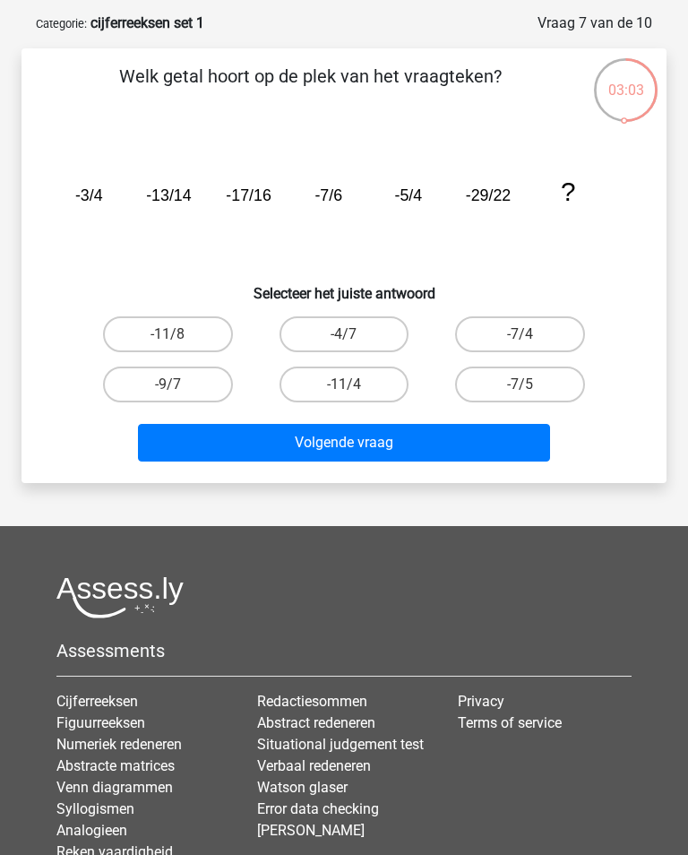
scroll to position [49, 0]
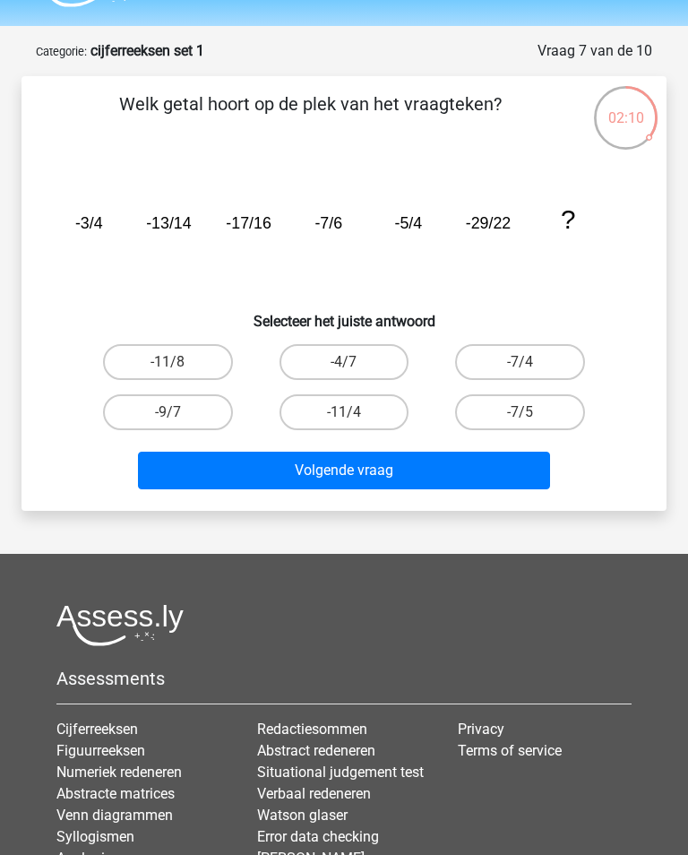
click at [385, 354] on label "-4/7" at bounding box center [345, 362] width 130 height 36
click at [356, 362] on input "-4/7" at bounding box center [350, 368] width 12 height 12
radio input "true"
click at [420, 484] on button "Volgende vraag" at bounding box center [343, 471] width 411 height 38
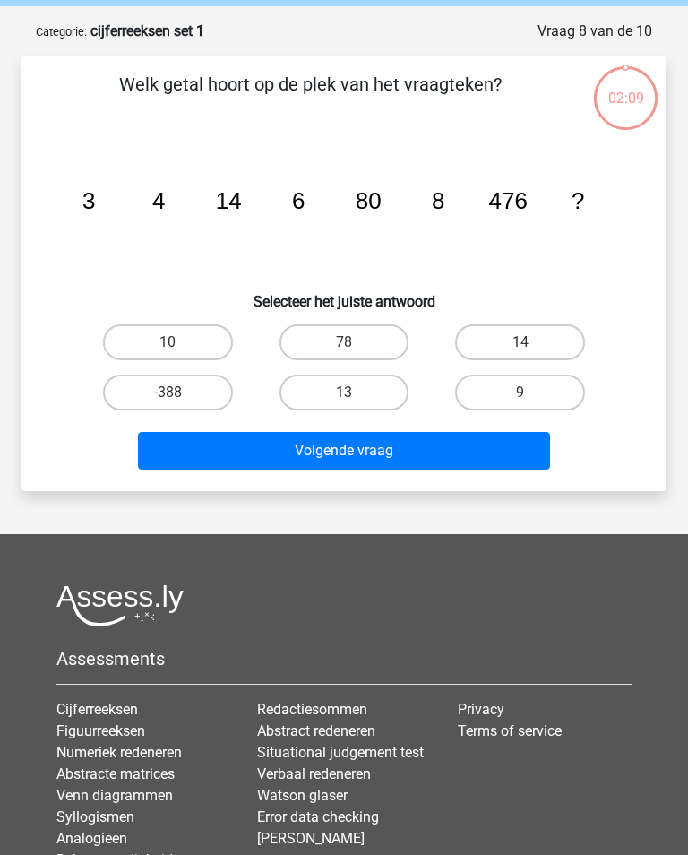
scroll to position [90, 0]
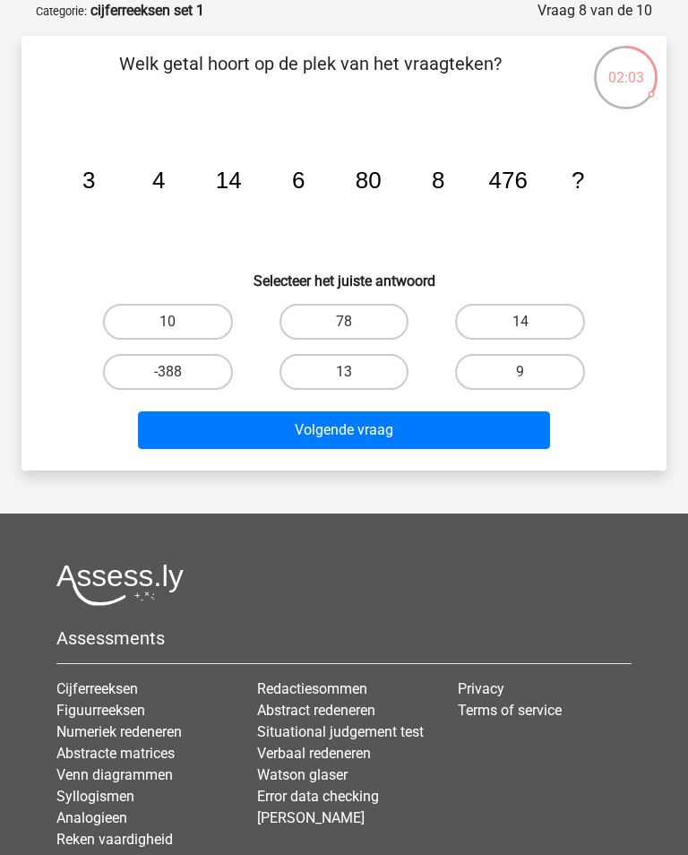
click at [526, 376] on input "9" at bounding box center [527, 378] width 12 height 12
radio input "true"
click at [467, 437] on button "Volgende vraag" at bounding box center [343, 430] width 411 height 38
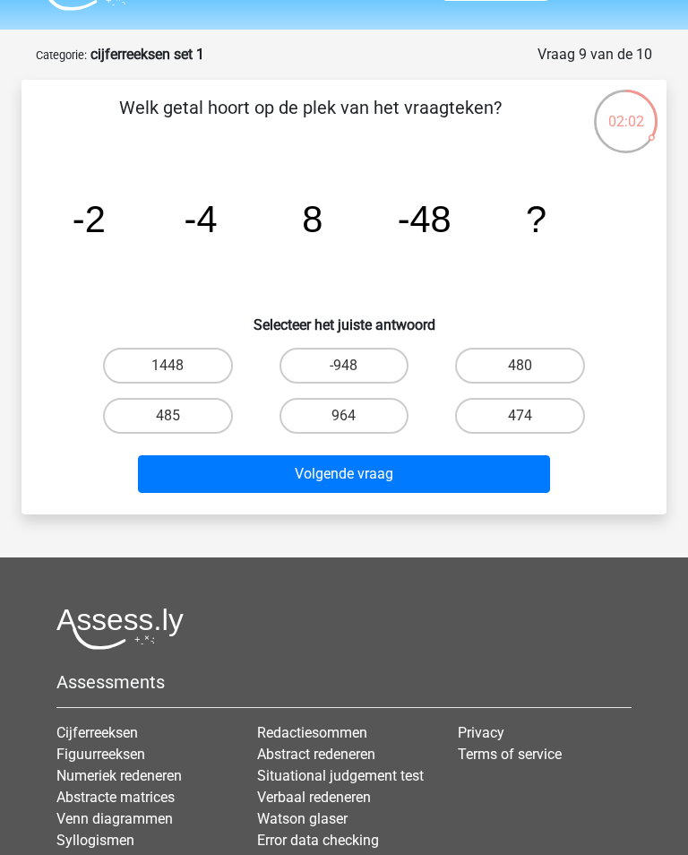
scroll to position [46, 0]
click at [513, 355] on label "480" at bounding box center [520, 366] width 130 height 36
click at [521, 366] on input "480" at bounding box center [527, 372] width 12 height 12
radio input "true"
click at [403, 368] on label "-948" at bounding box center [345, 366] width 130 height 36
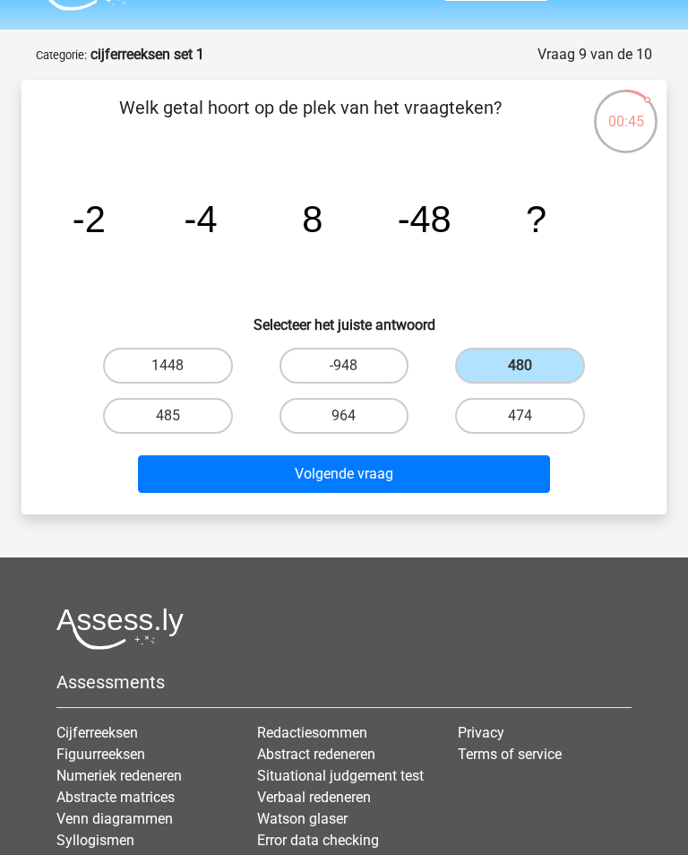
click at [356, 368] on input "-948" at bounding box center [350, 372] width 12 height 12
radio input "true"
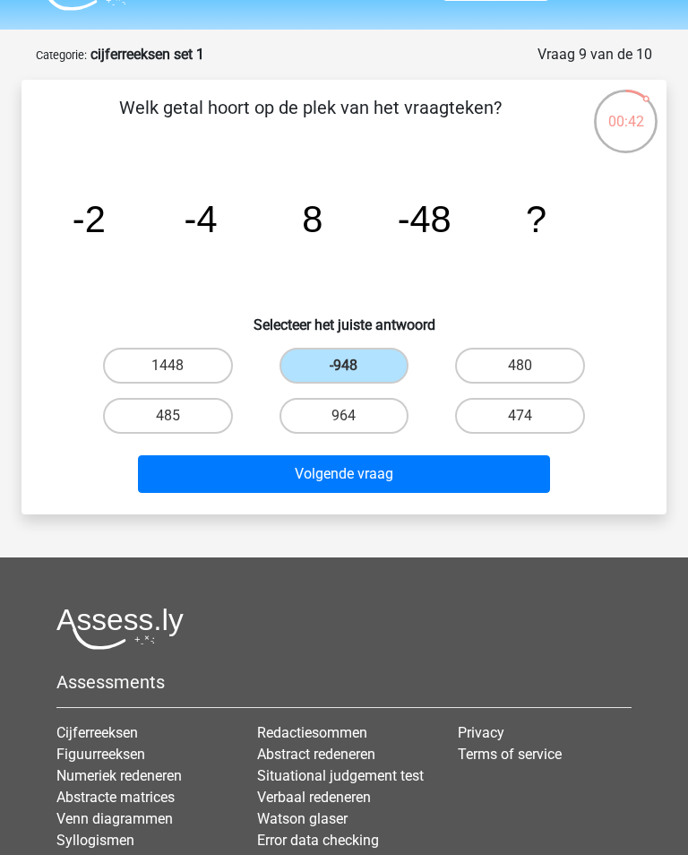
click at [508, 359] on label "480" at bounding box center [520, 366] width 130 height 36
click at [521, 366] on input "480" at bounding box center [527, 372] width 12 height 12
radio input "true"
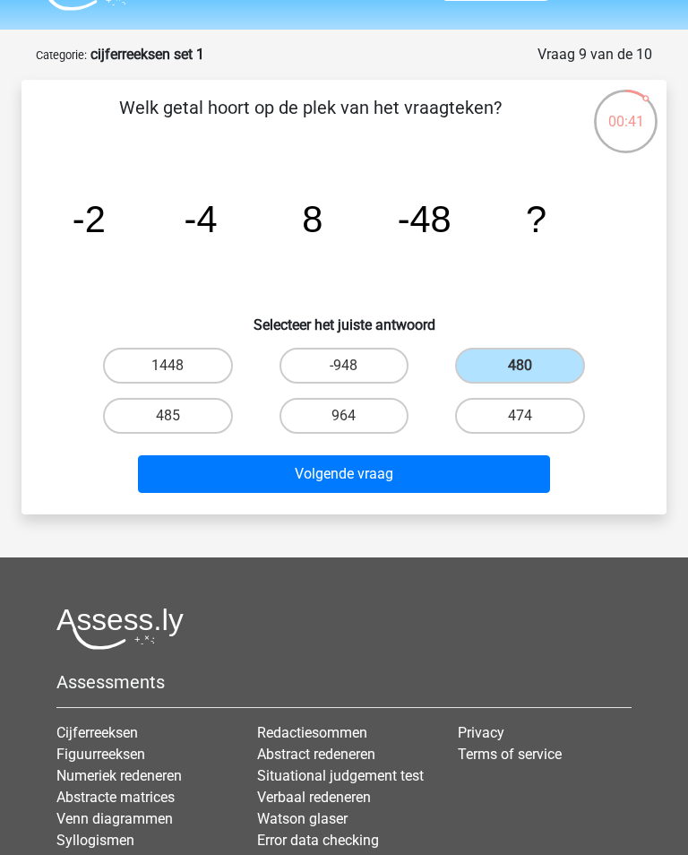
click at [427, 477] on button "Volgende vraag" at bounding box center [343, 474] width 411 height 38
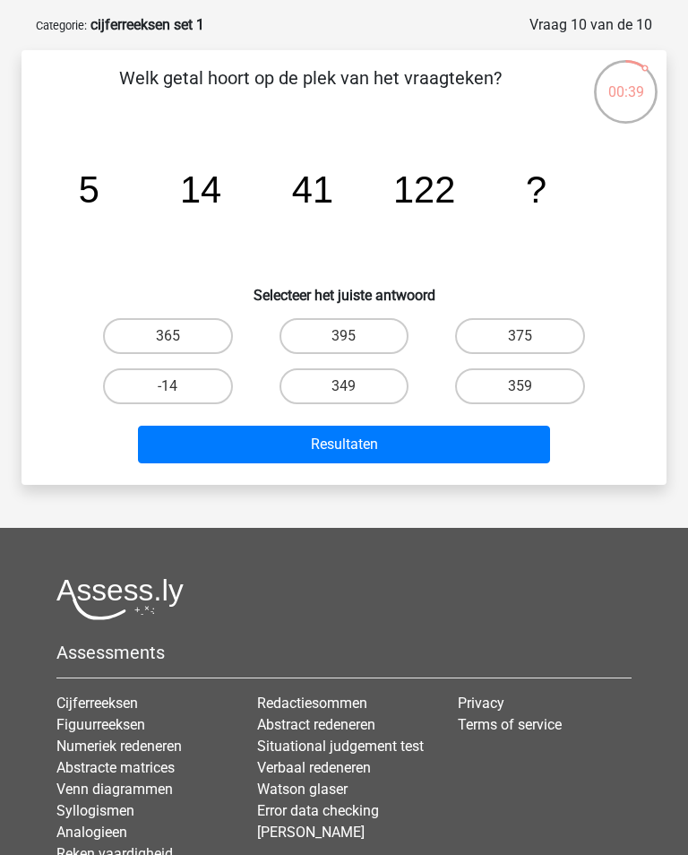
scroll to position [60, 0]
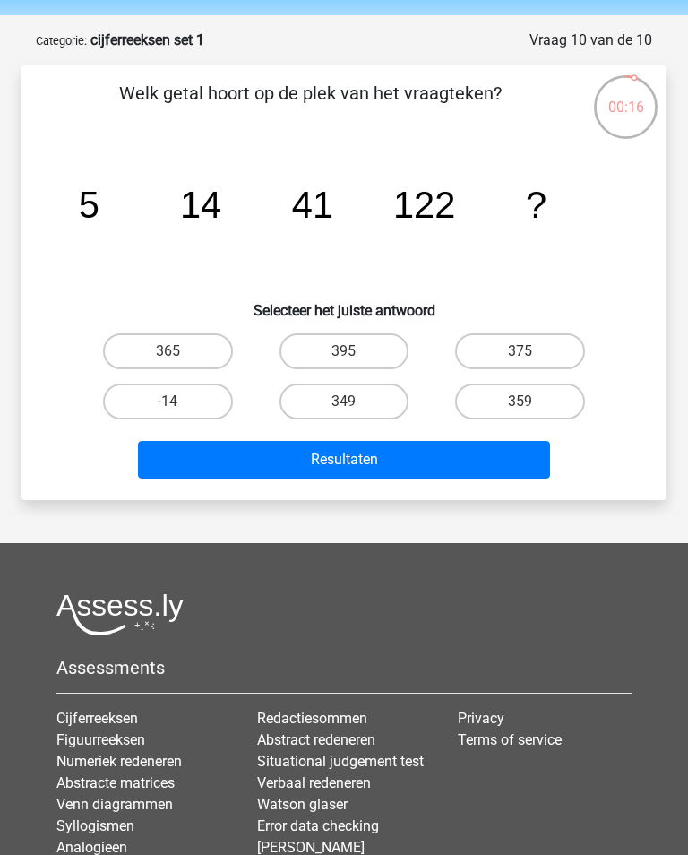
click at [537, 345] on label "375" at bounding box center [520, 351] width 130 height 36
click at [533, 351] on input "375" at bounding box center [527, 357] width 12 height 12
radio input "true"
click at [485, 463] on button "Resultaten" at bounding box center [343, 460] width 411 height 38
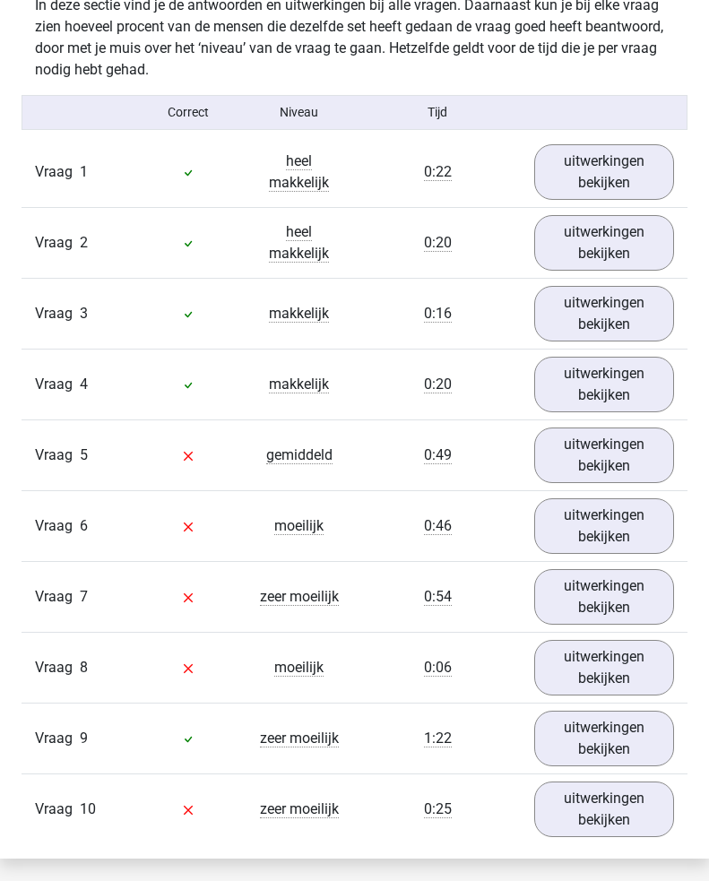
scroll to position [1466, 0]
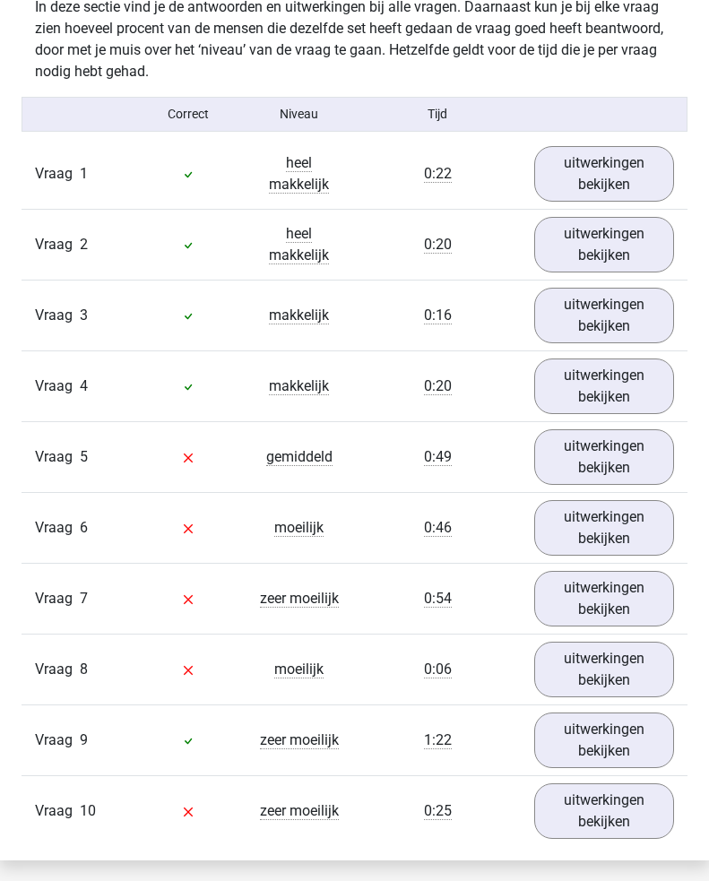
click at [596, 459] on link "uitwerkingen bekijken" at bounding box center [604, 457] width 140 height 56
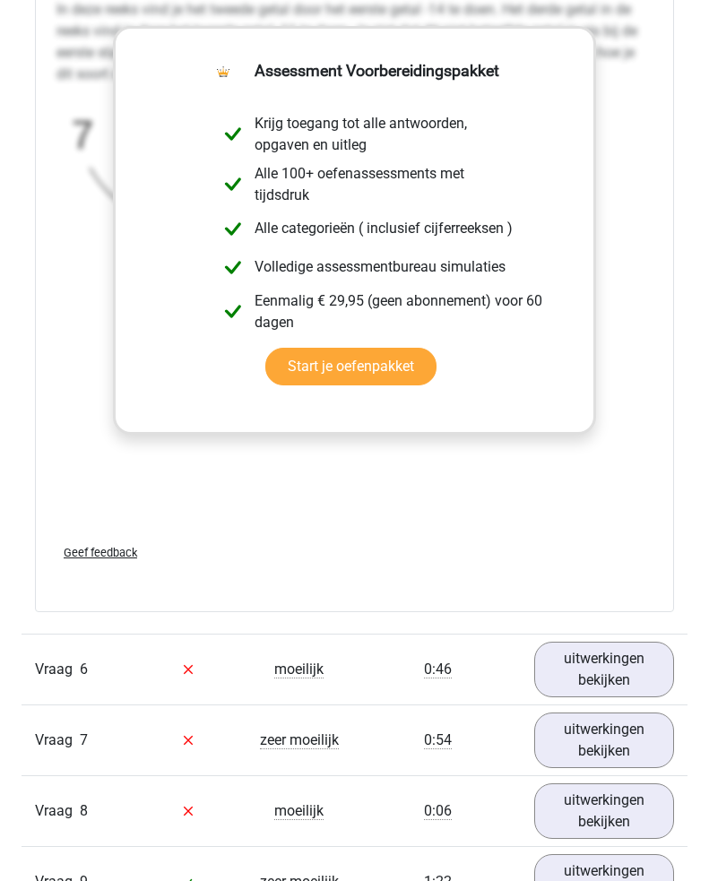
scroll to position [2378, 0]
click at [601, 669] on link "uitwerkingen bekijken" at bounding box center [604, 669] width 140 height 56
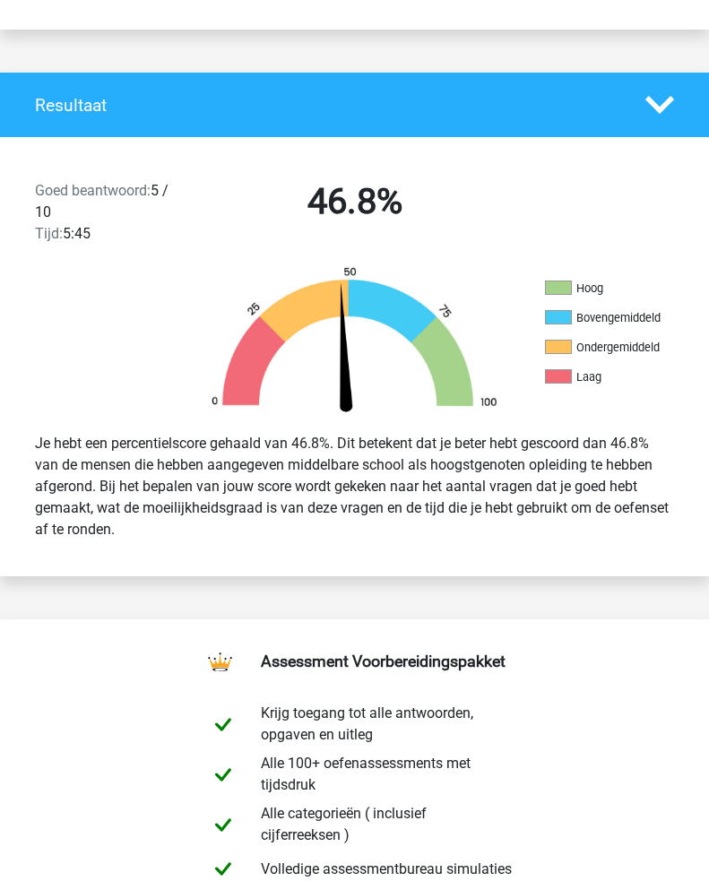
scroll to position [0, 0]
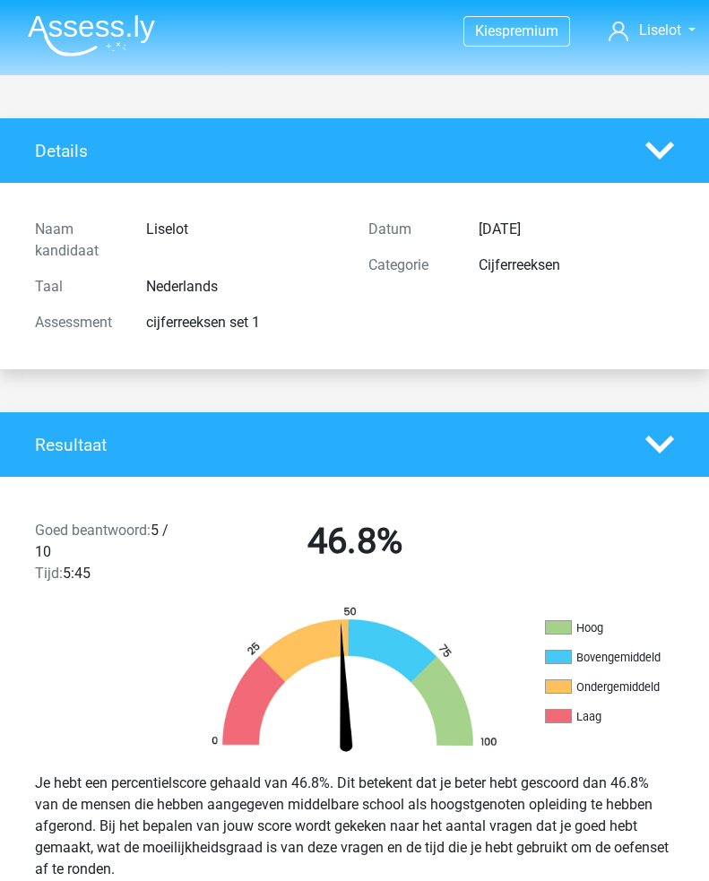
click at [117, 31] on img at bounding box center [91, 35] width 127 height 42
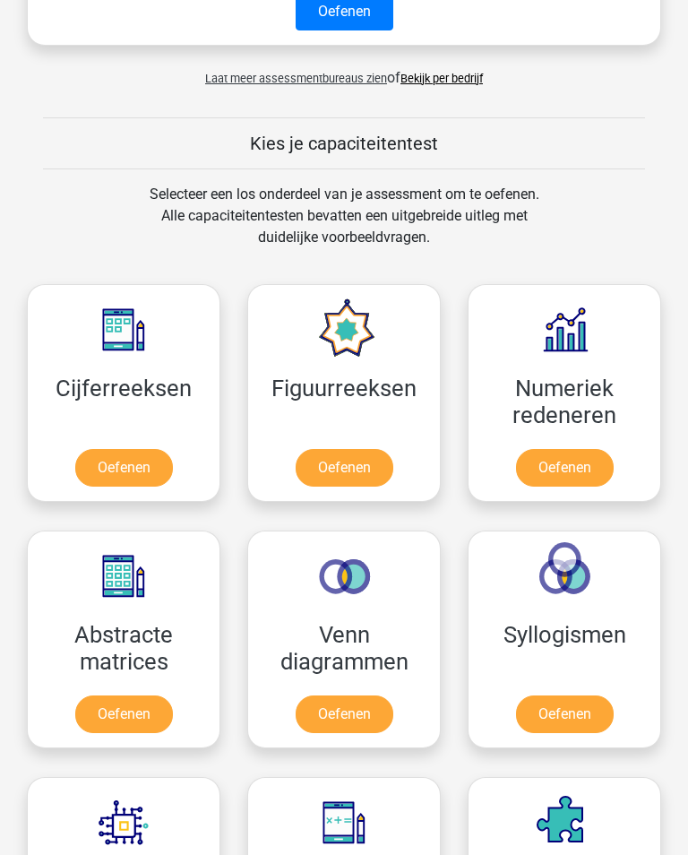
scroll to position [909, 0]
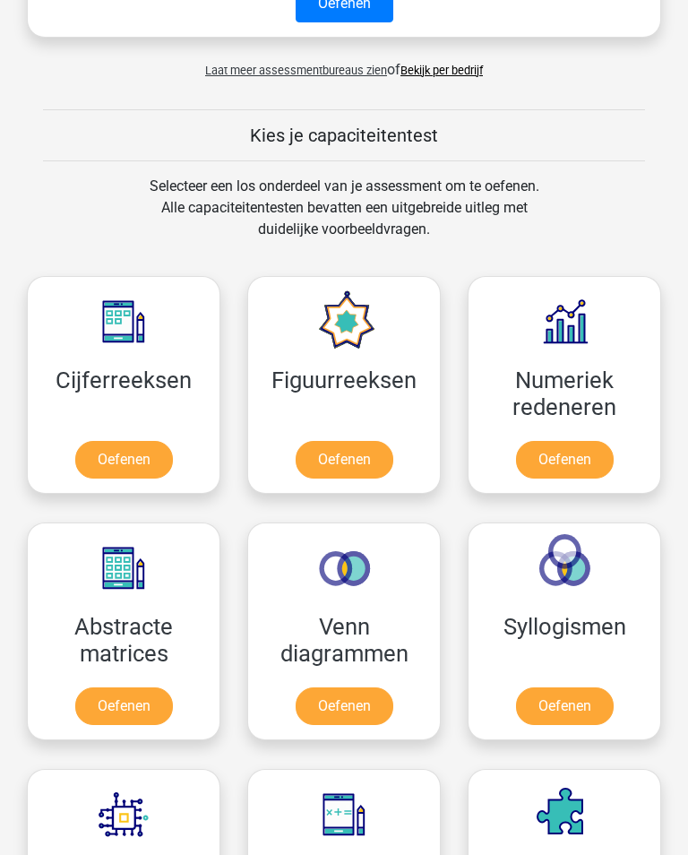
click at [372, 472] on link "Oefenen" at bounding box center [345, 460] width 98 height 38
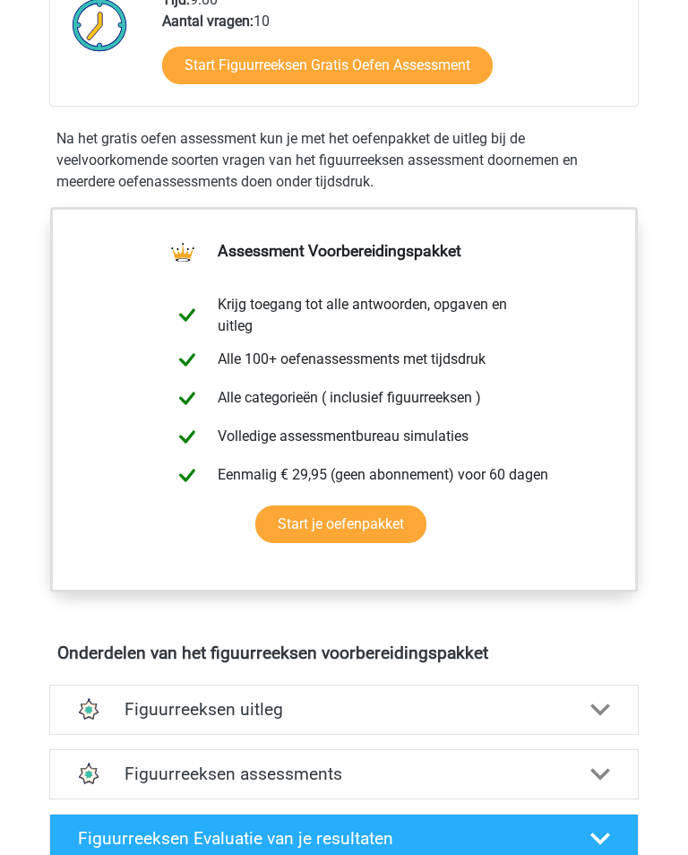
click at [567, 715] on div "Figuurreeksen uitleg" at bounding box center [344, 710] width 466 height 21
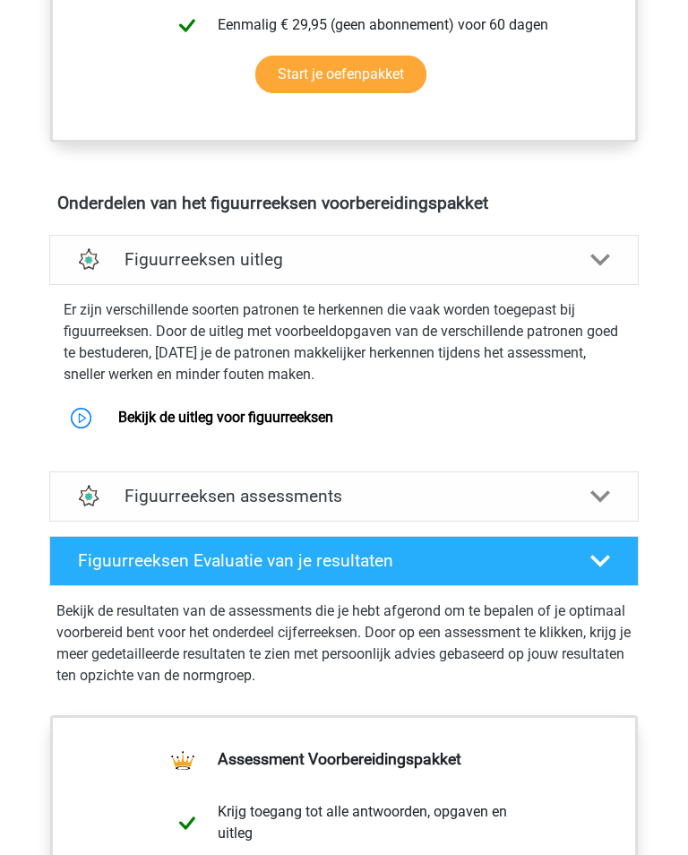
scroll to position [914, 0]
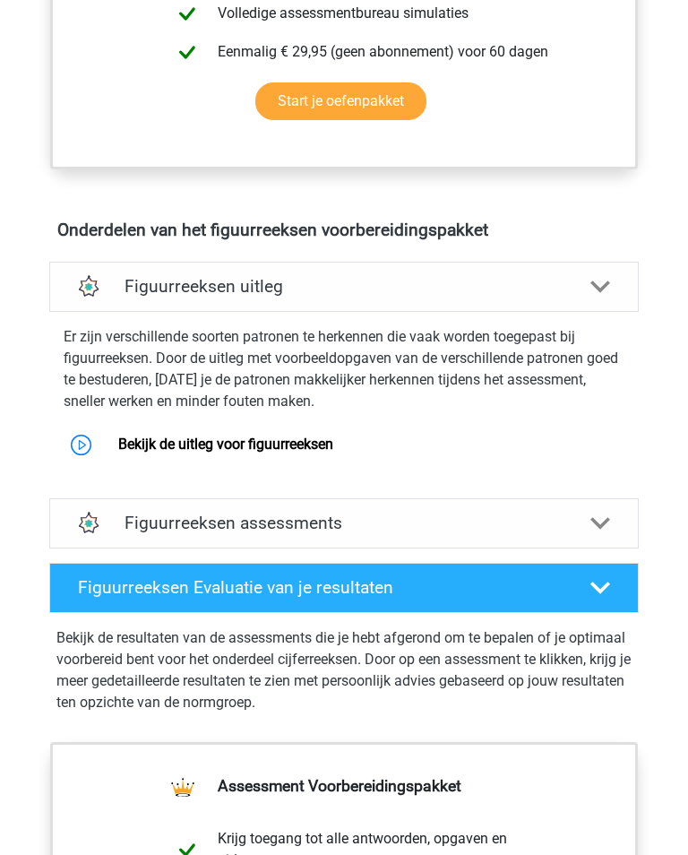
click at [173, 450] on link "Bekijk de uitleg voor figuurreeksen" at bounding box center [225, 444] width 215 height 17
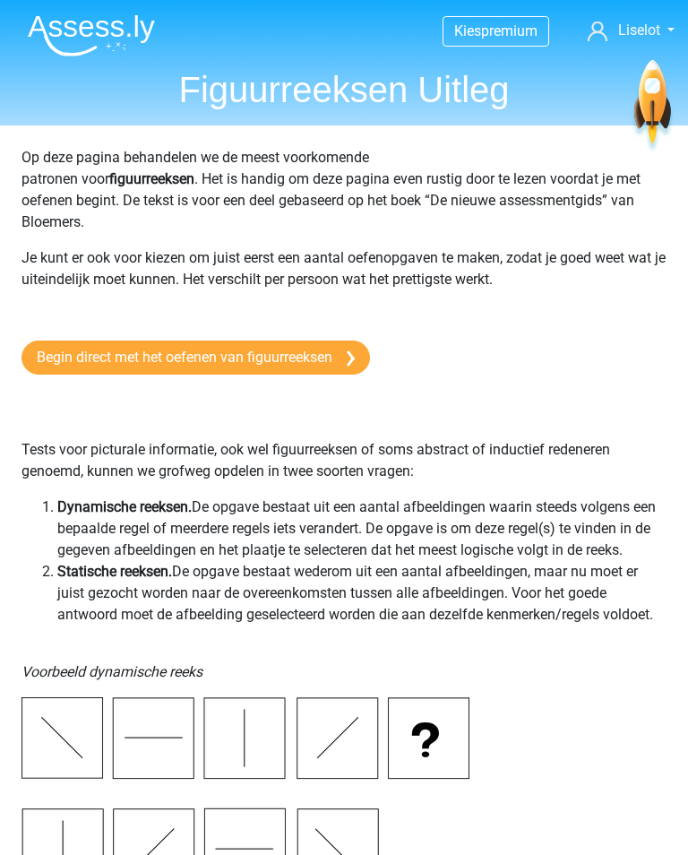
click at [112, 38] on img at bounding box center [91, 35] width 127 height 42
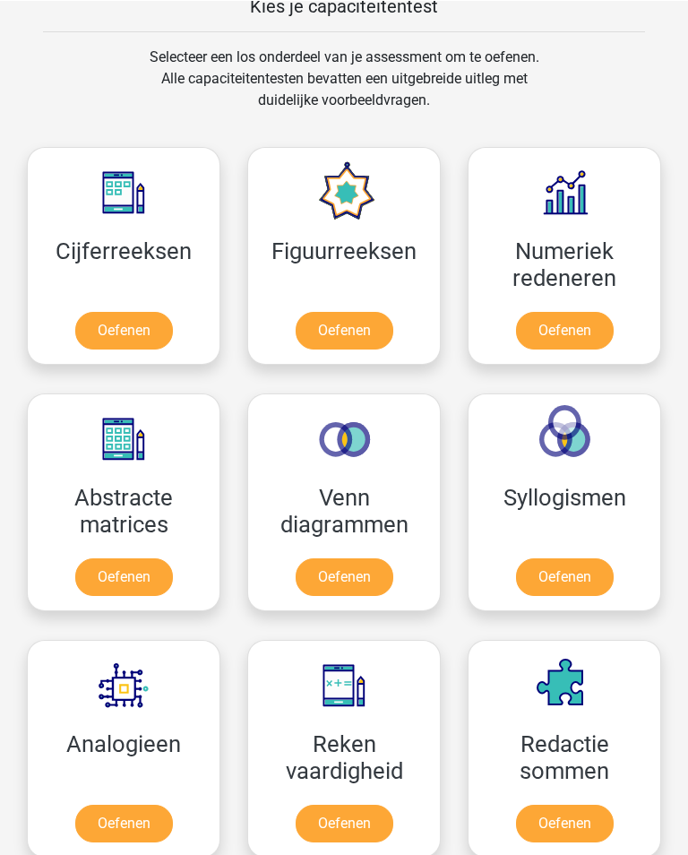
scroll to position [1037, 0]
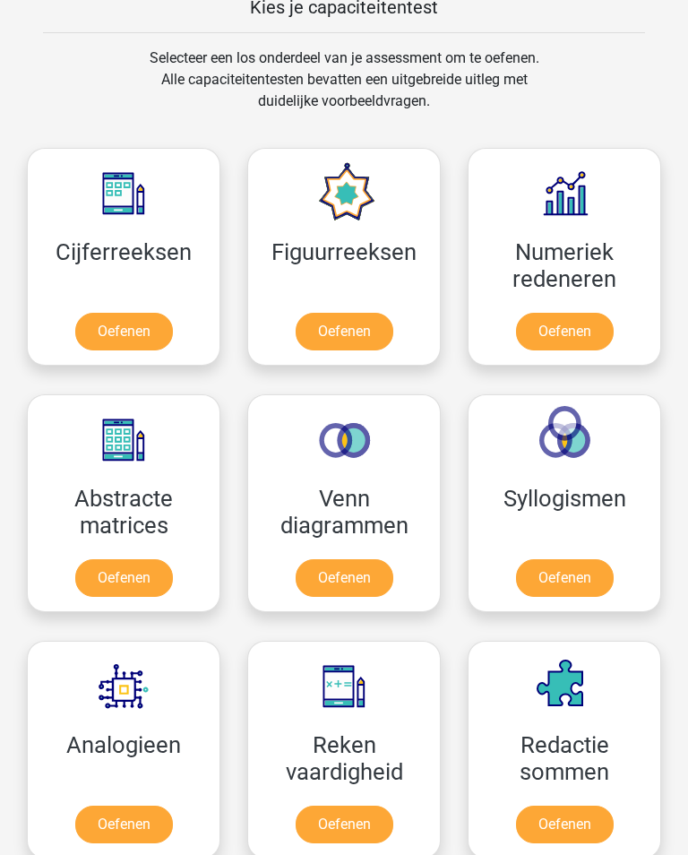
click at [158, 313] on link "Oefenen" at bounding box center [124, 332] width 98 height 38
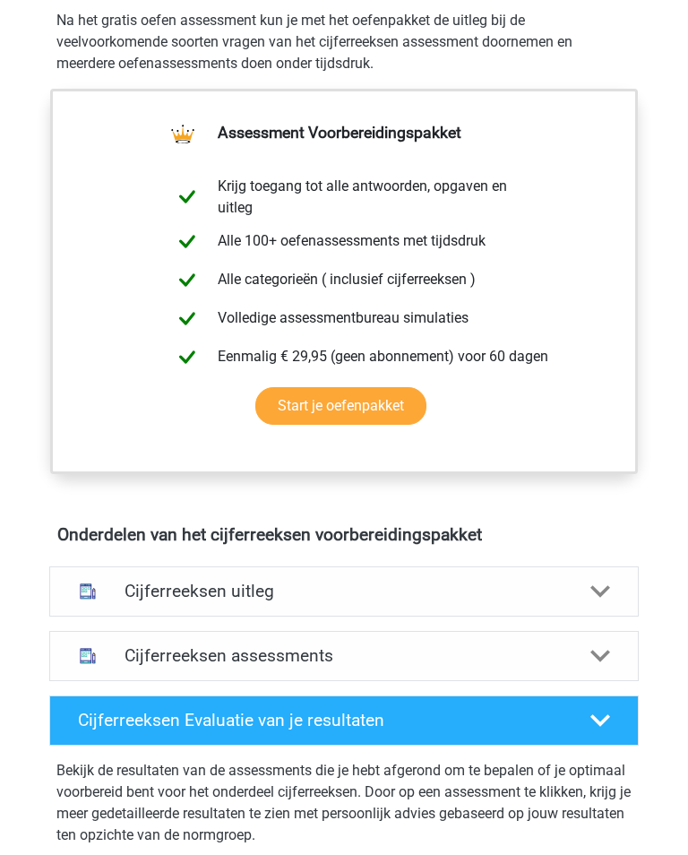
click at [515, 586] on h4 "Cijferreeksen uitleg" at bounding box center [344, 592] width 439 height 21
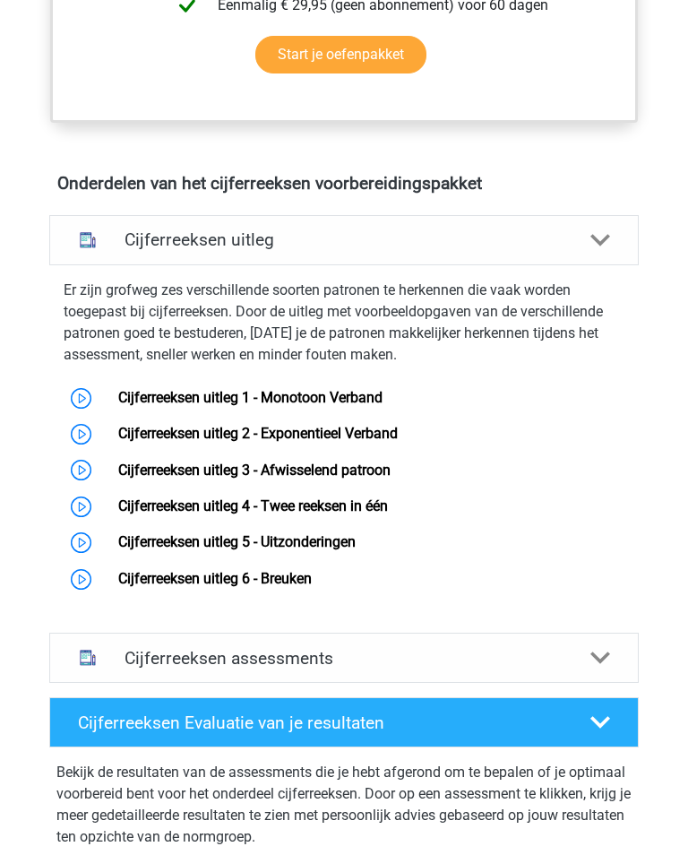
scroll to position [961, 0]
click at [375, 389] on link "Cijferreeksen uitleg 1 - Monotoon Verband" at bounding box center [250, 397] width 264 height 17
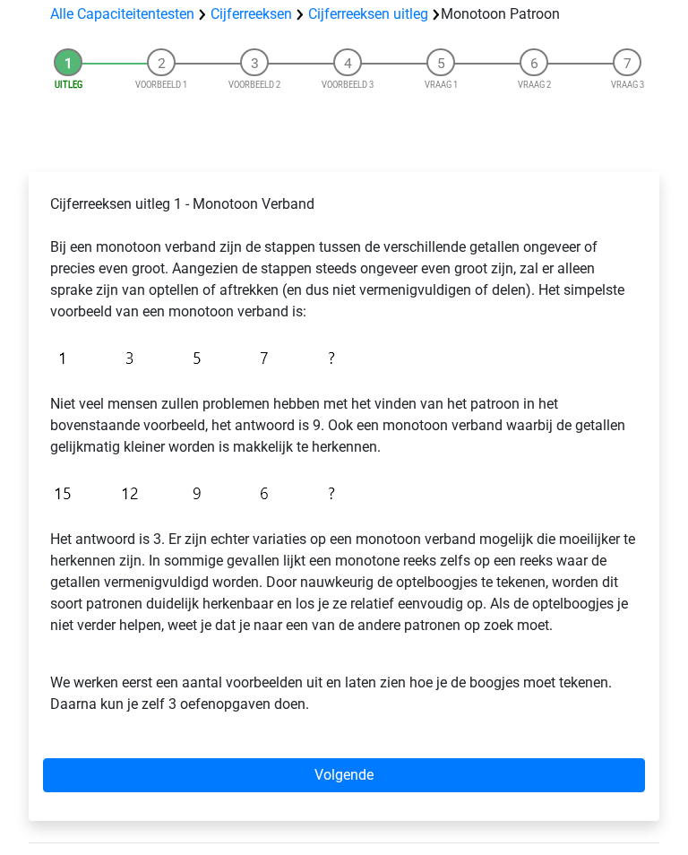
scroll to position [276, 0]
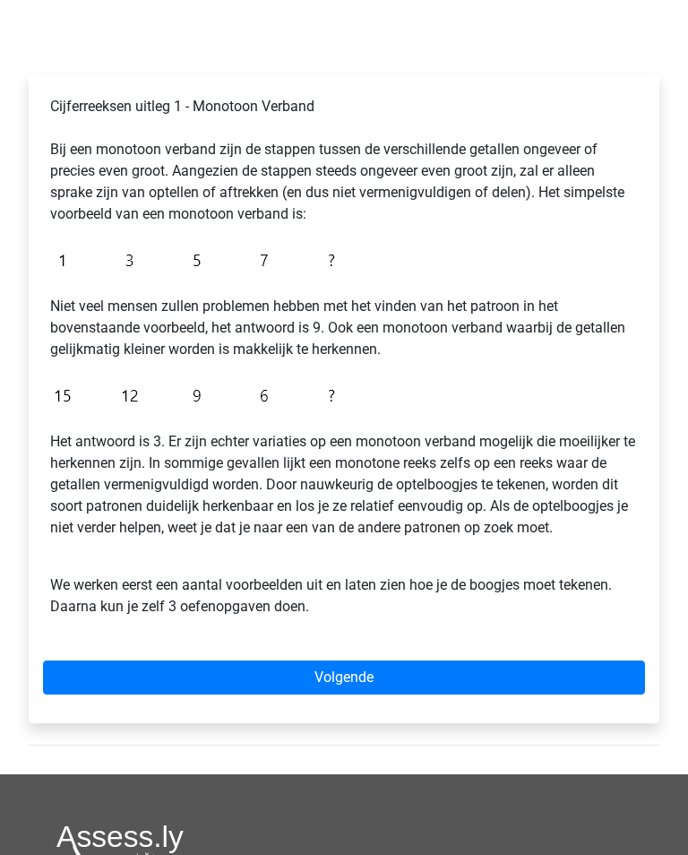
click at [477, 662] on link "Volgende" at bounding box center [344, 679] width 602 height 34
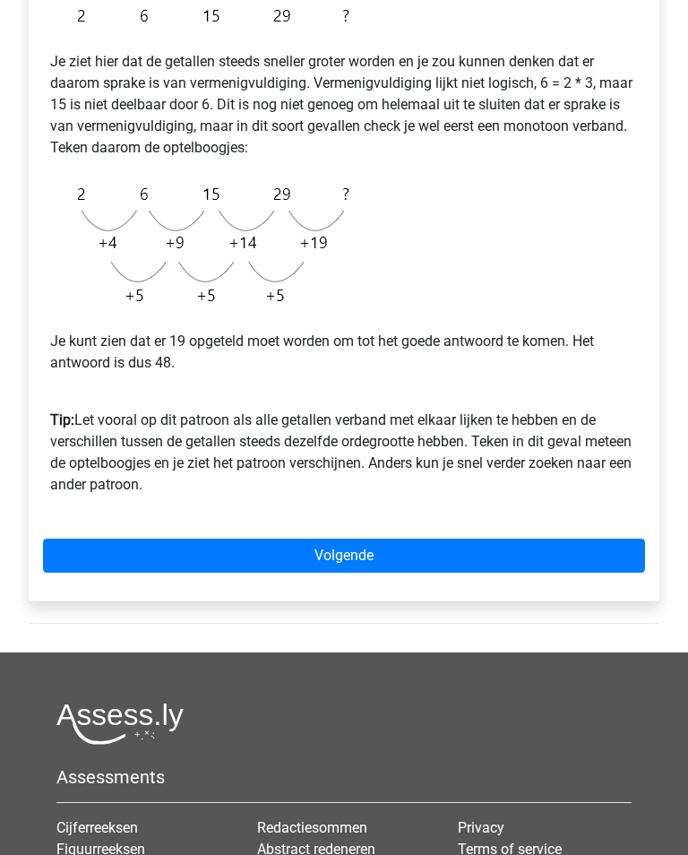
scroll to position [414, 0]
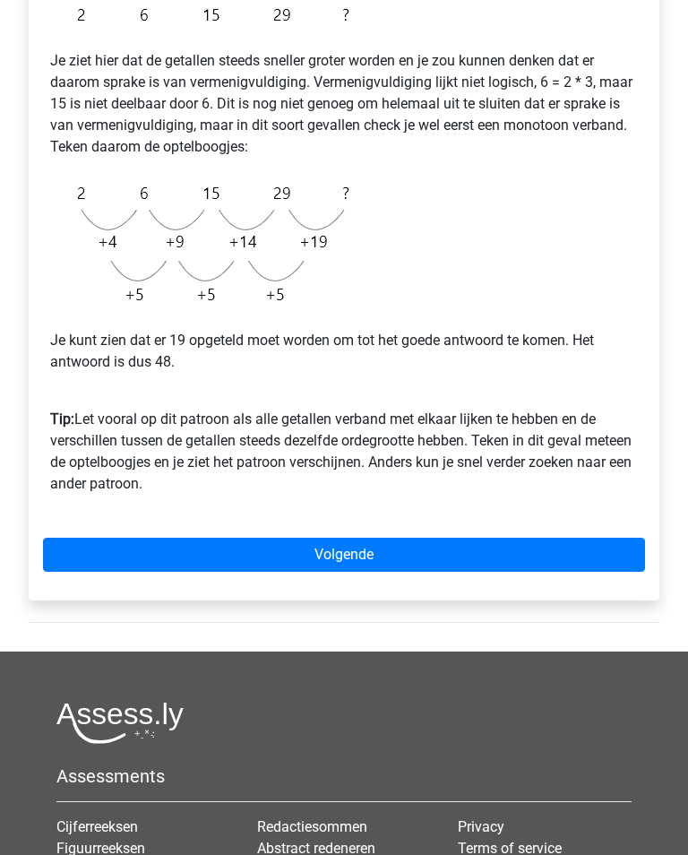
click at [631, 545] on link "Volgende" at bounding box center [344, 555] width 602 height 34
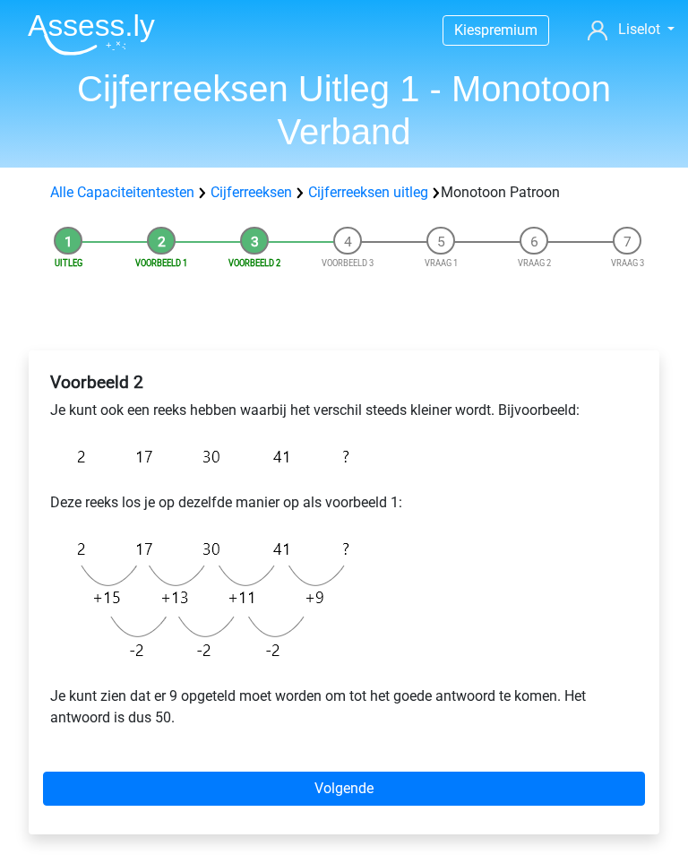
scroll to position [46, 0]
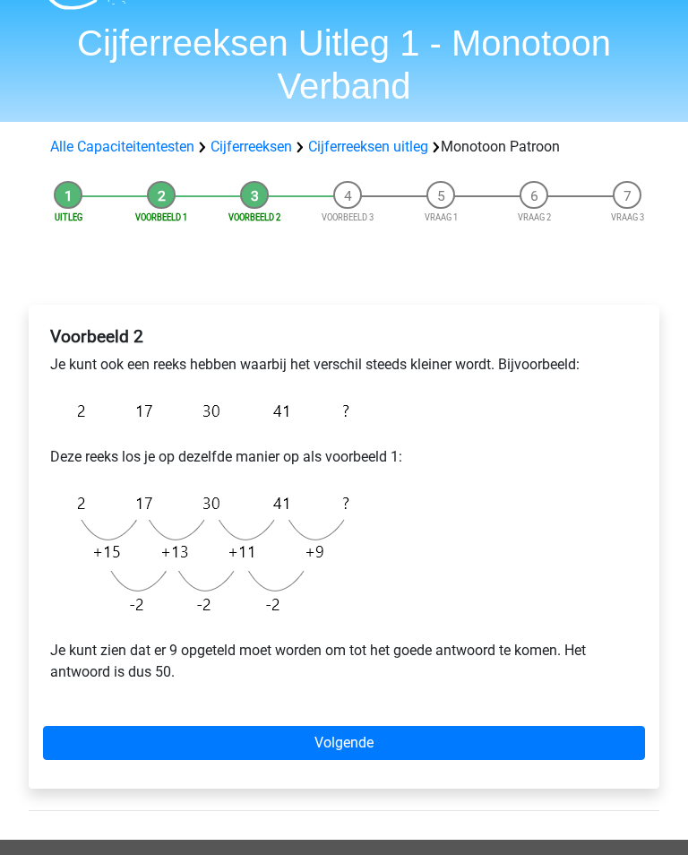
click at [511, 740] on link "Volgende" at bounding box center [344, 744] width 602 height 34
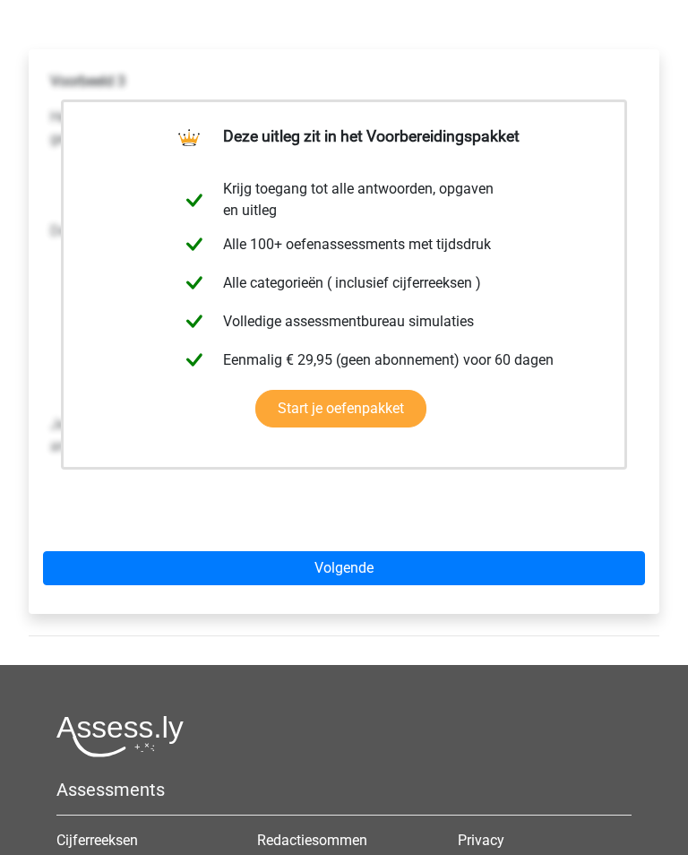
scroll to position [309, 0]
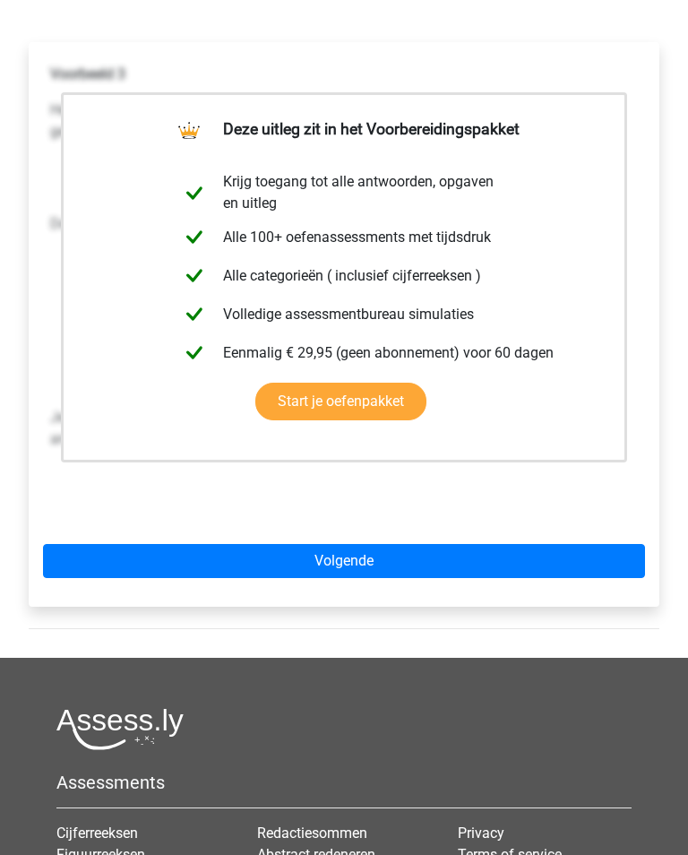
click at [569, 554] on link "Volgende" at bounding box center [344, 561] width 602 height 34
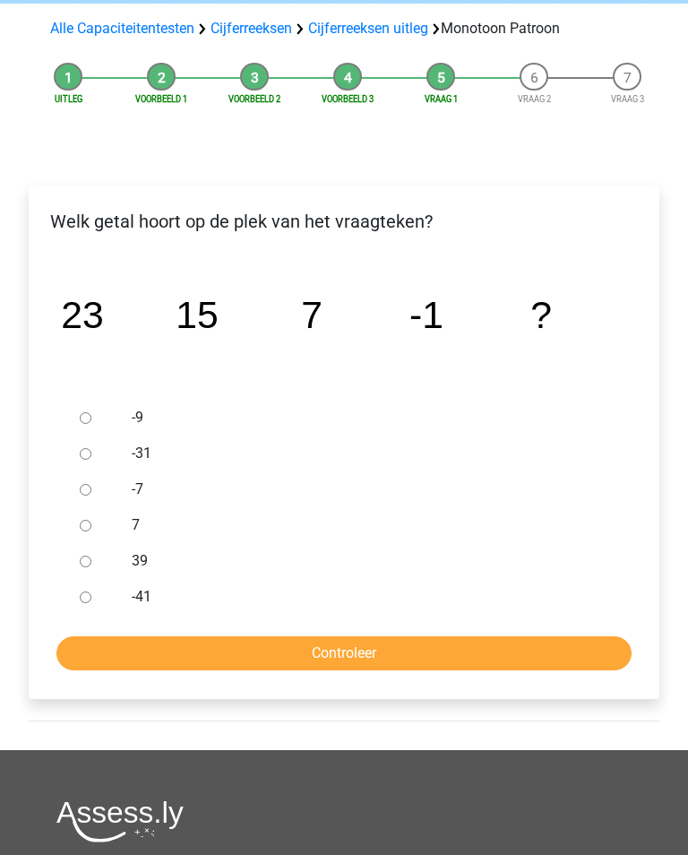
scroll to position [150, 0]
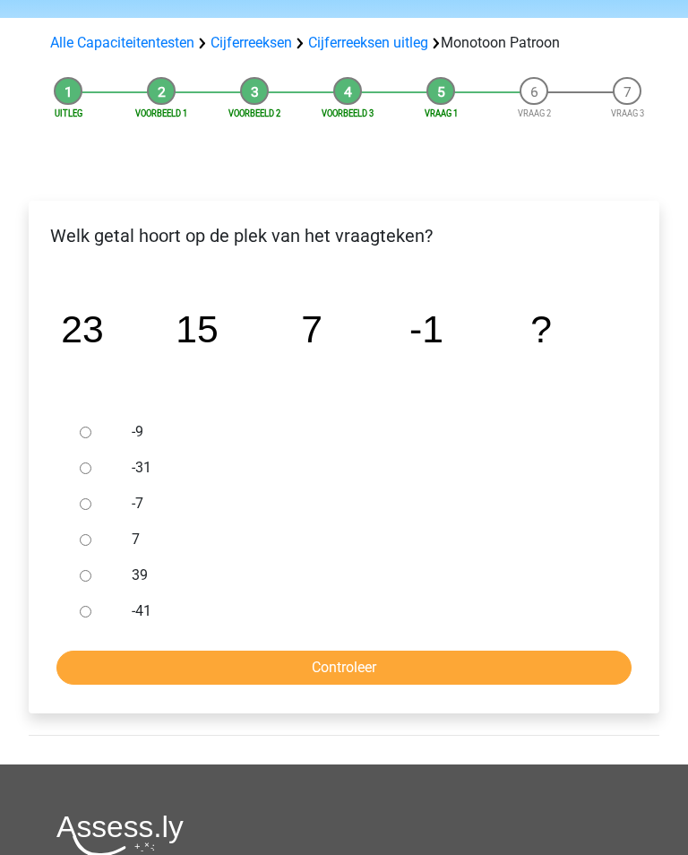
click at [73, 420] on div at bounding box center [96, 433] width 46 height 36
click at [85, 430] on input "-9" at bounding box center [86, 434] width 12 height 12
radio input "true"
click at [391, 671] on input "Controleer" at bounding box center [344, 669] width 576 height 34
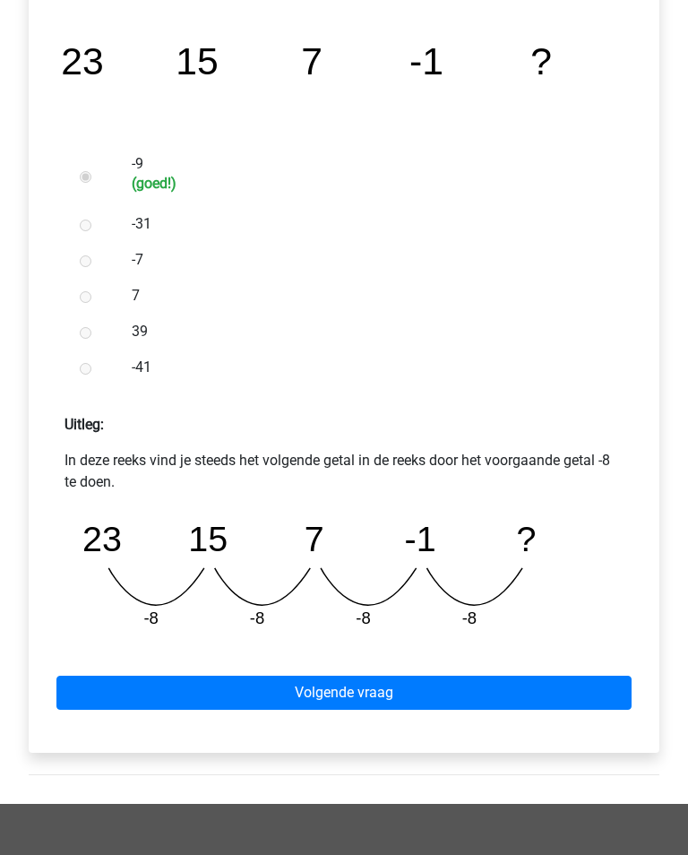
scroll to position [421, 0]
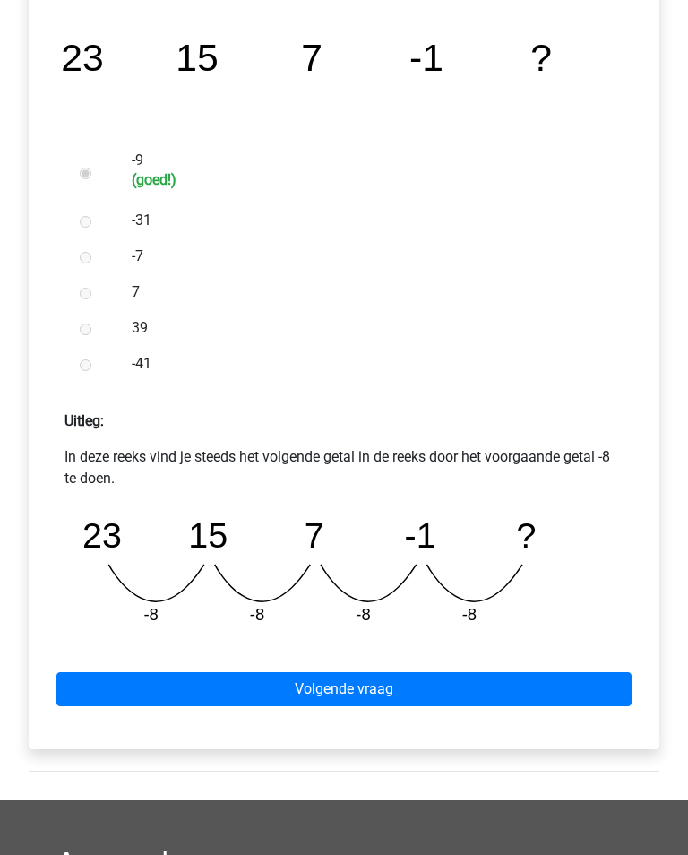
click at [488, 691] on link "Volgende vraag" at bounding box center [344, 690] width 576 height 34
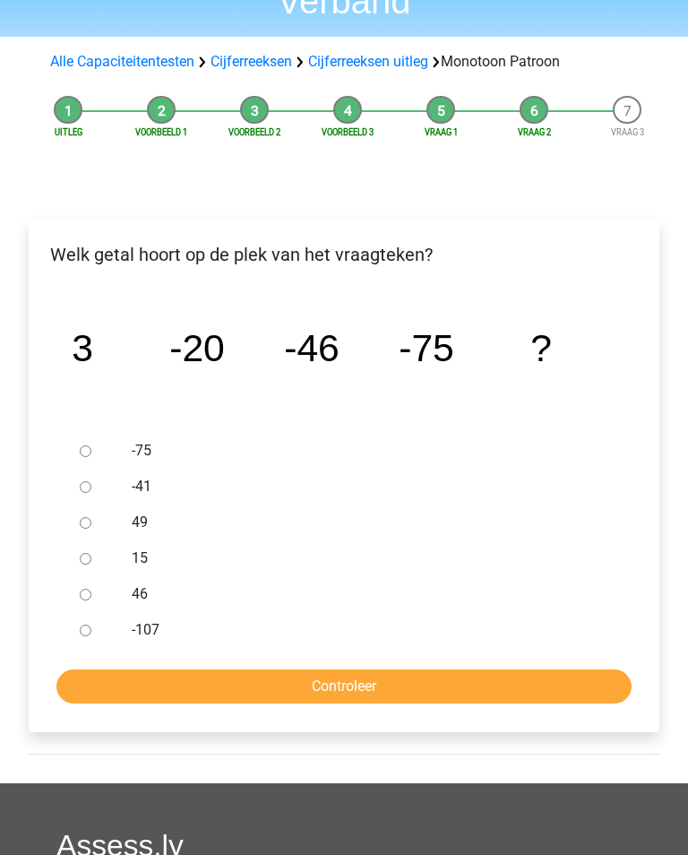
scroll to position [134, 0]
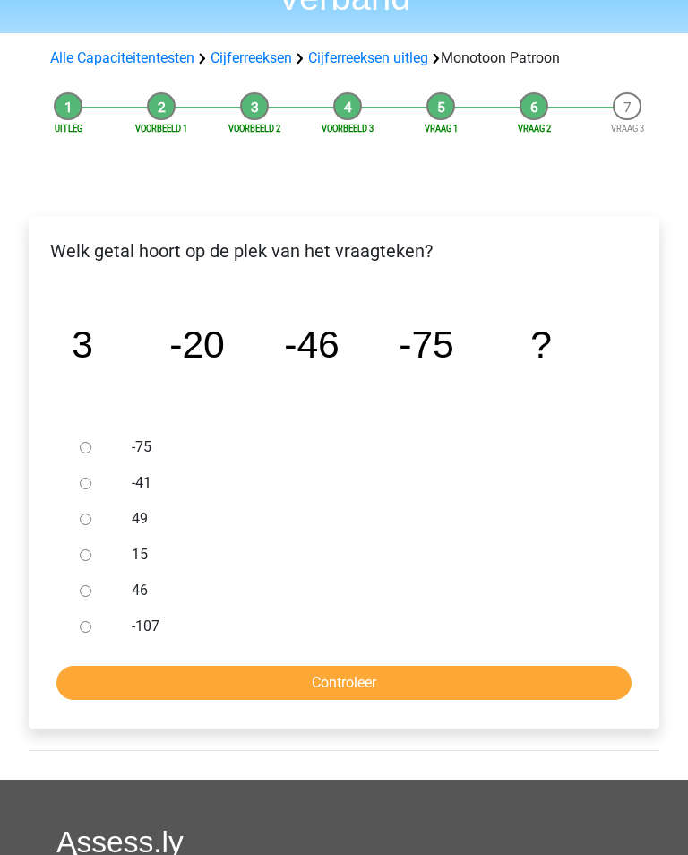
click at [81, 627] on input "-107" at bounding box center [86, 628] width 12 height 12
radio input "true"
click at [114, 681] on input "Controleer" at bounding box center [344, 684] width 576 height 34
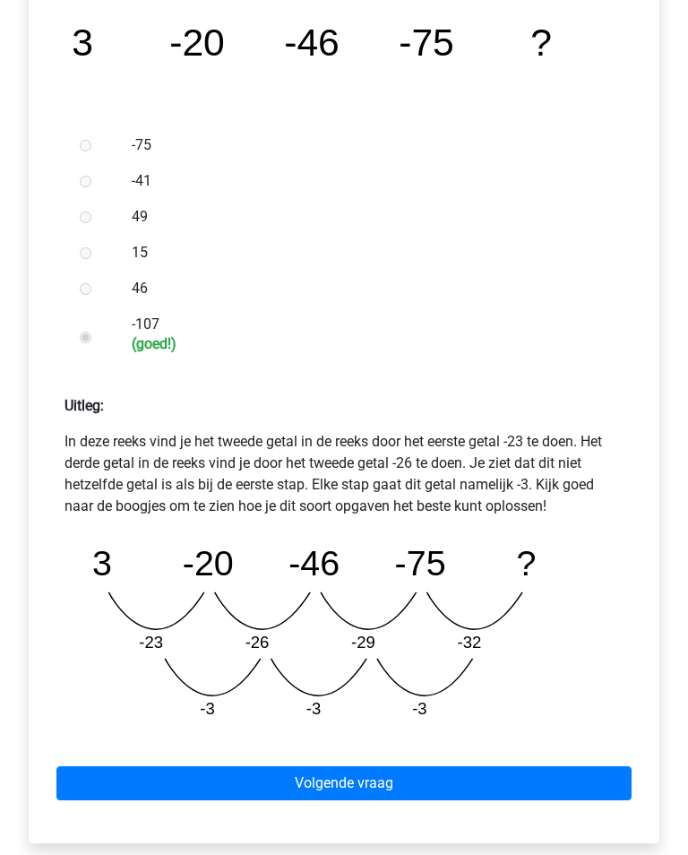
scroll to position [471, 0]
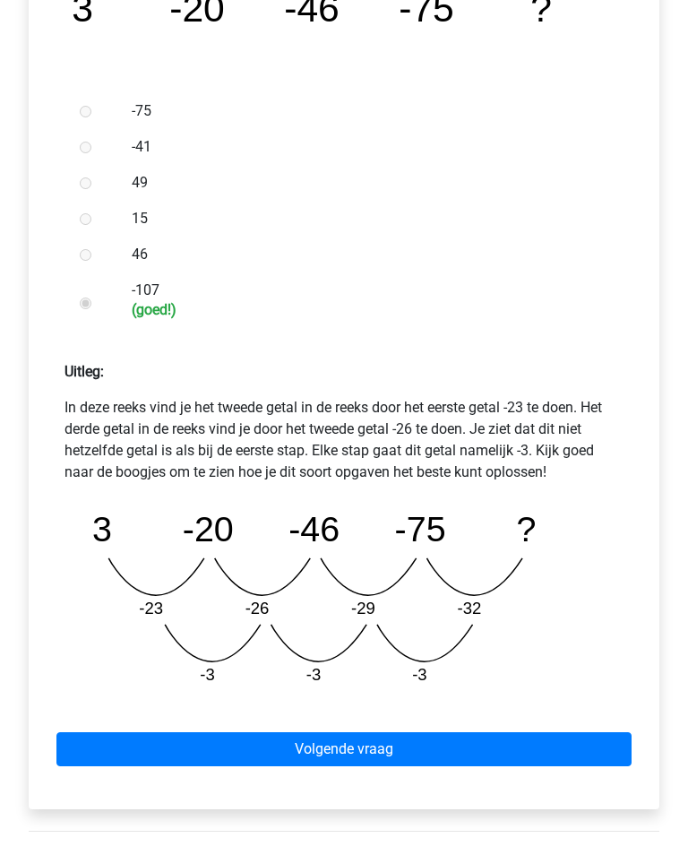
click at [152, 746] on link "Volgende vraag" at bounding box center [344, 750] width 576 height 34
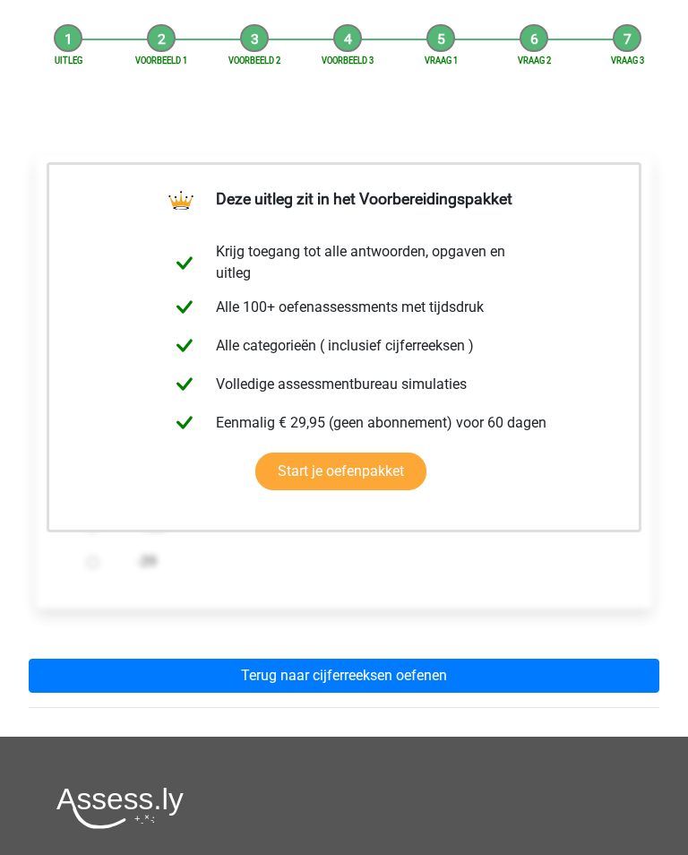
scroll to position [238, 0]
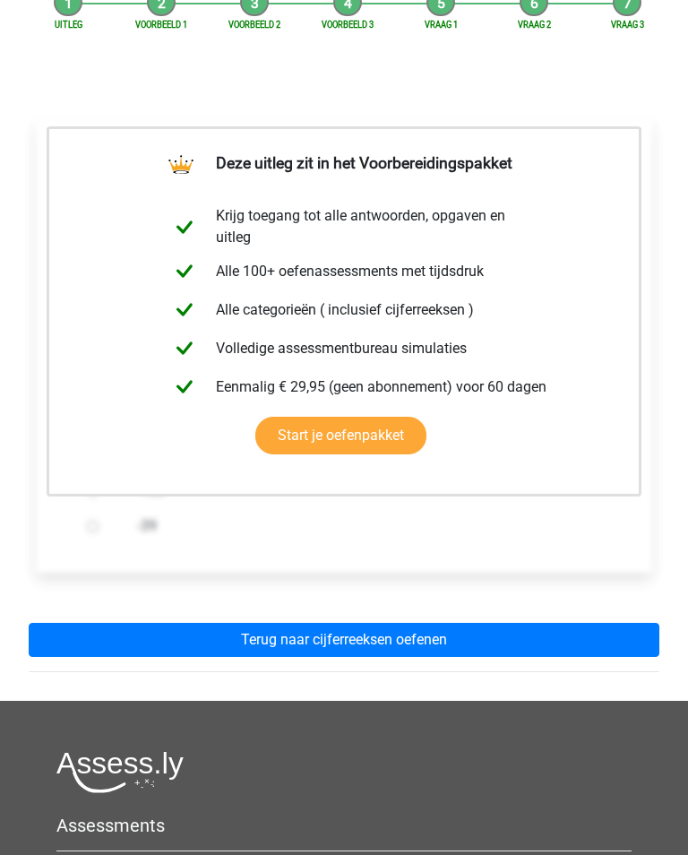
click at [111, 637] on link "Terug naar cijferreeksen oefenen" at bounding box center [344, 641] width 631 height 34
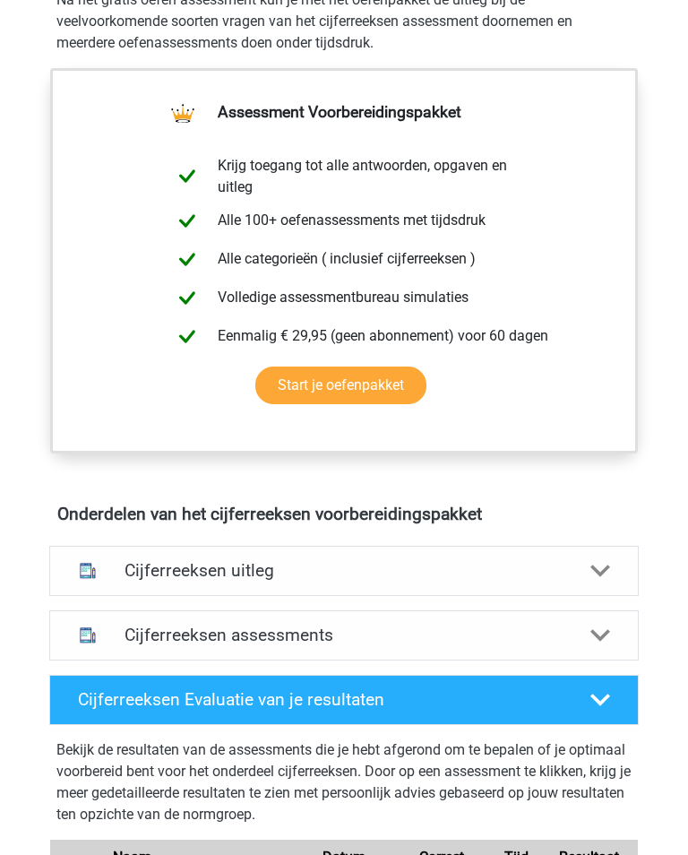
scroll to position [613, 0]
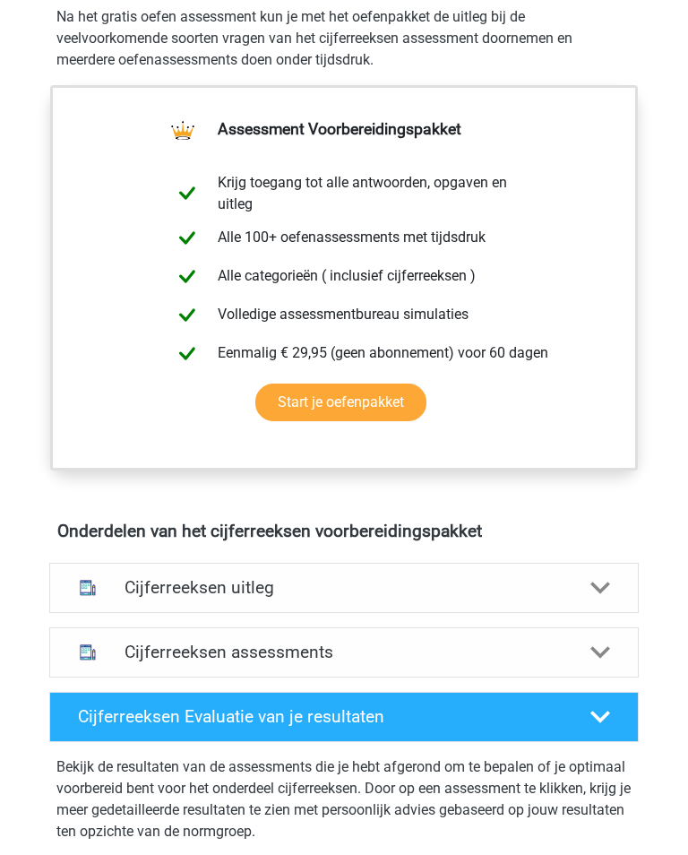
click at [101, 578] on img at bounding box center [88, 588] width 32 height 32
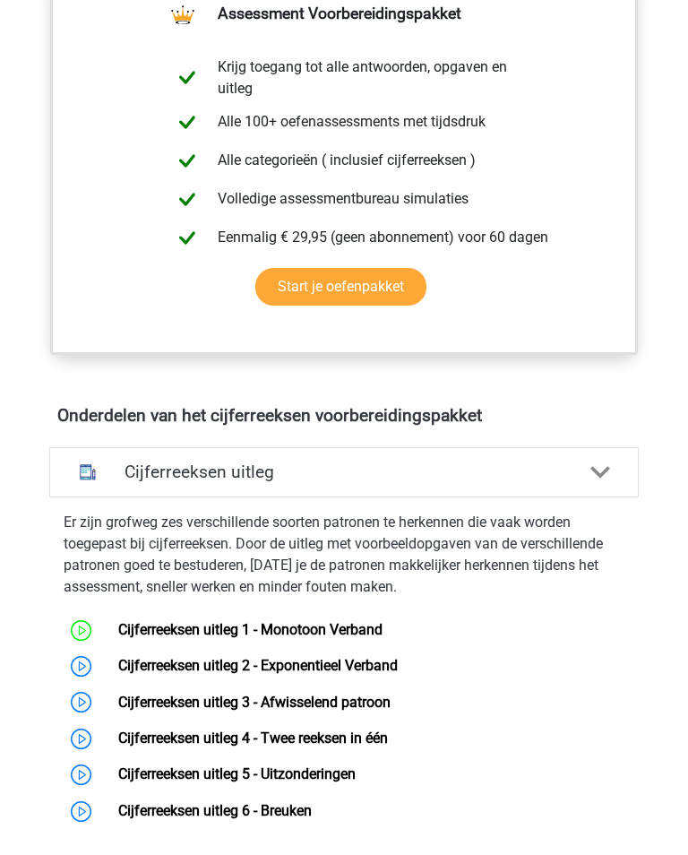
scroll to position [729, 0]
click at [118, 659] on link "Cijferreeksen uitleg 2 - Exponentieel Verband" at bounding box center [258, 665] width 280 height 17
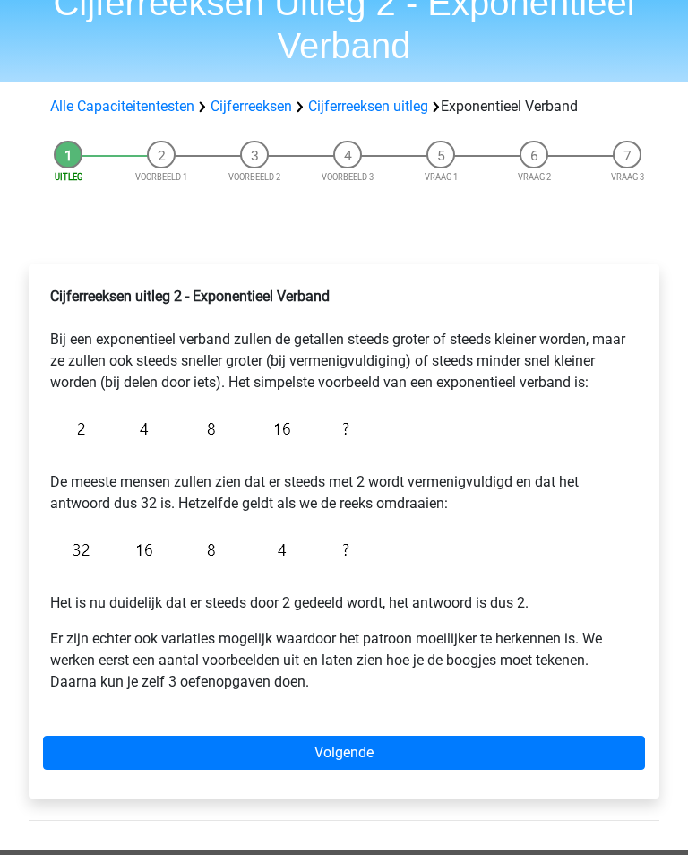
scroll to position [90, 0]
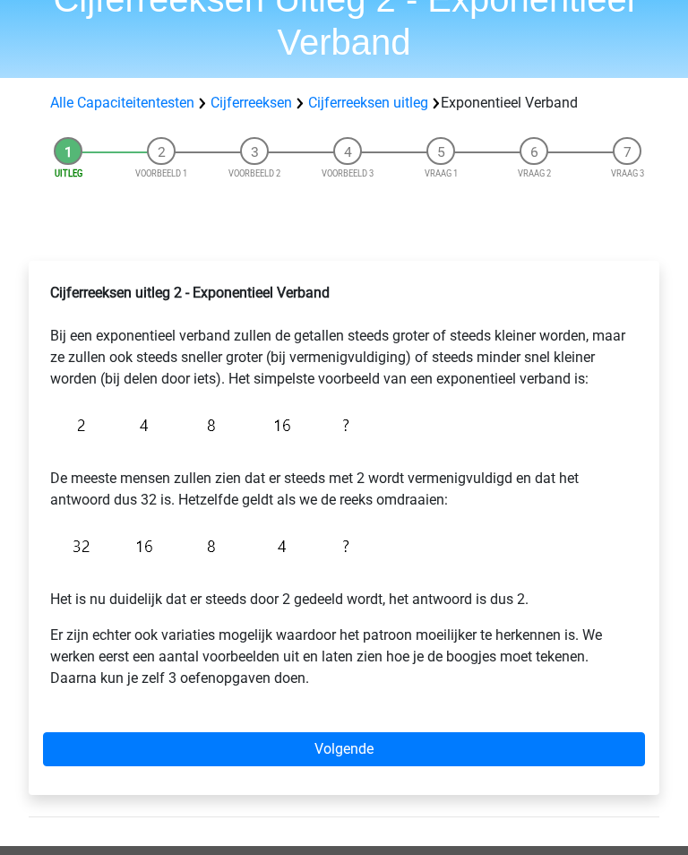
click at [523, 746] on link "Volgende" at bounding box center [344, 750] width 602 height 34
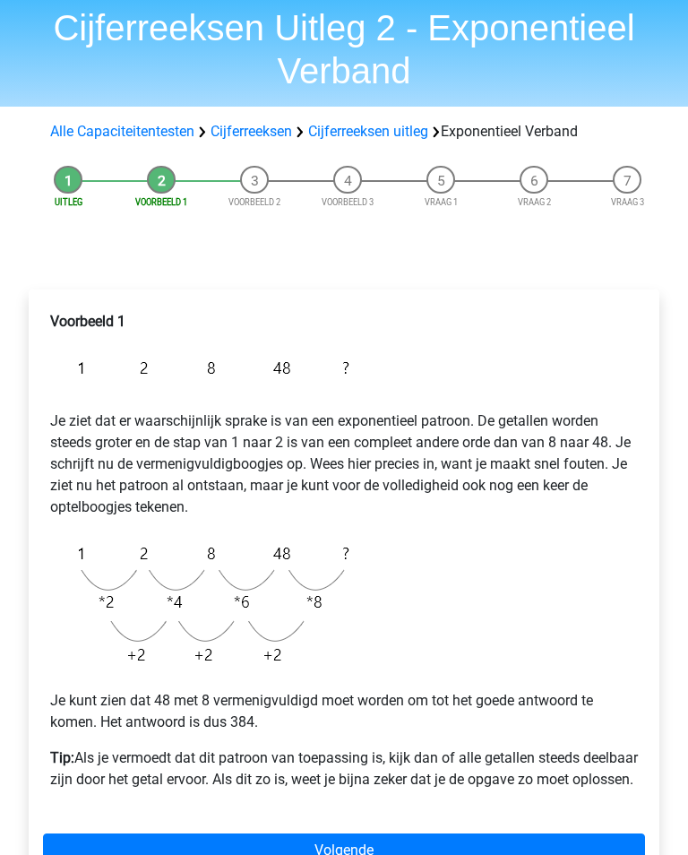
scroll to position [127, 0]
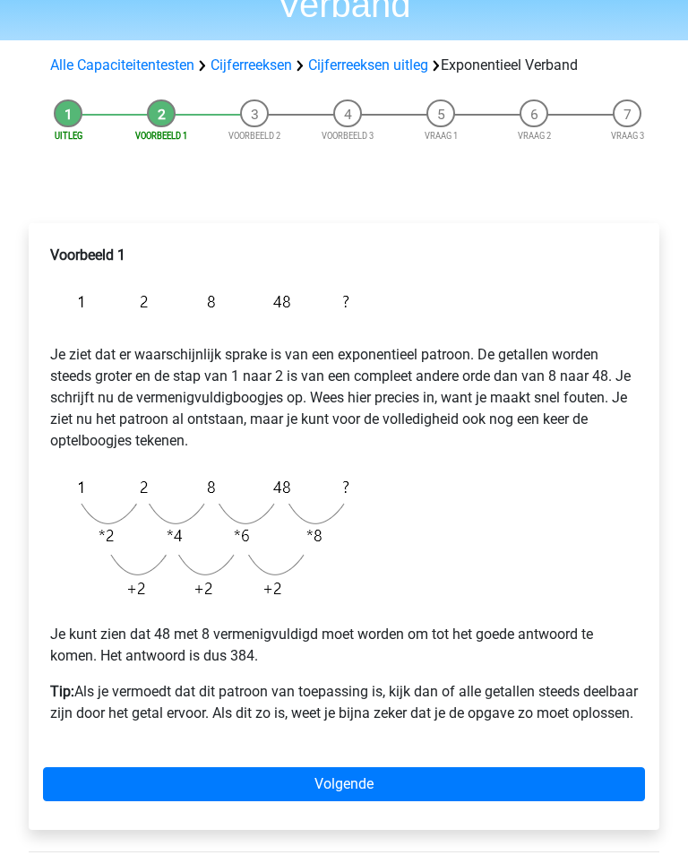
click at [156, 108] on li "Voorbeeld 1" at bounding box center [161, 121] width 93 height 43
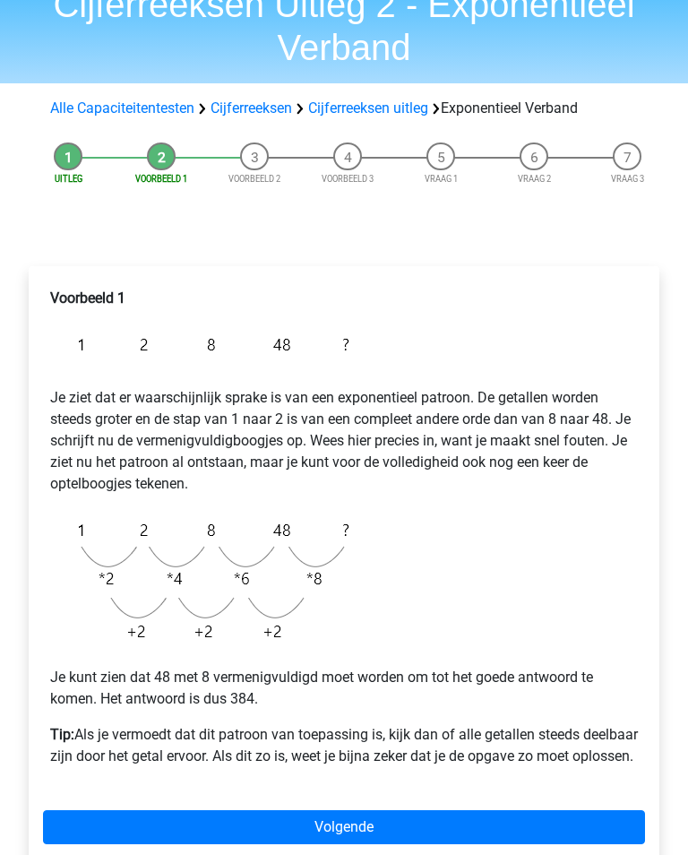
scroll to position [86, 0]
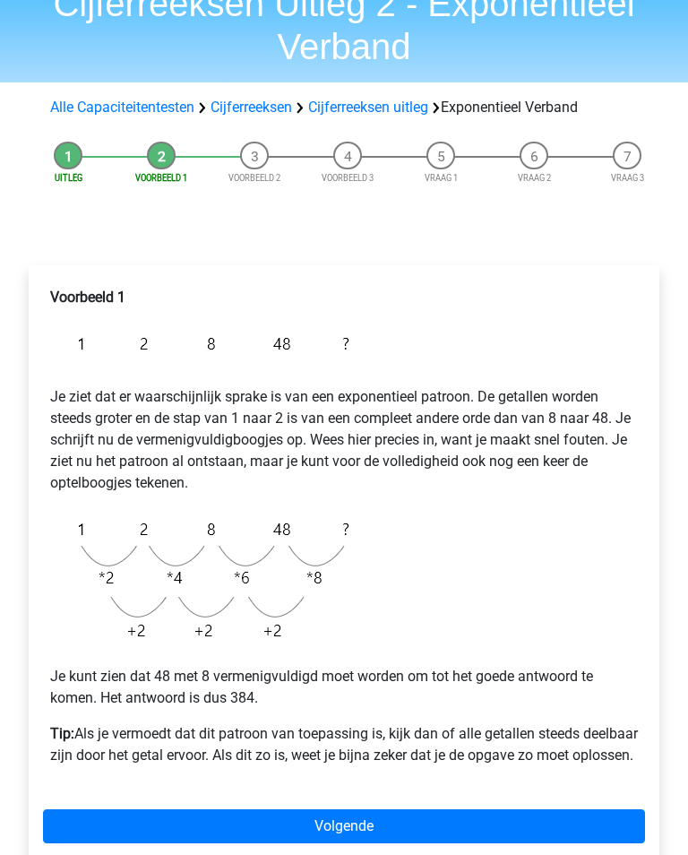
click at [67, 158] on li "Uitleg" at bounding box center [68, 163] width 93 height 43
click at [72, 166] on li "Uitleg" at bounding box center [68, 163] width 93 height 43
click at [58, 163] on li "Uitleg" at bounding box center [68, 163] width 93 height 43
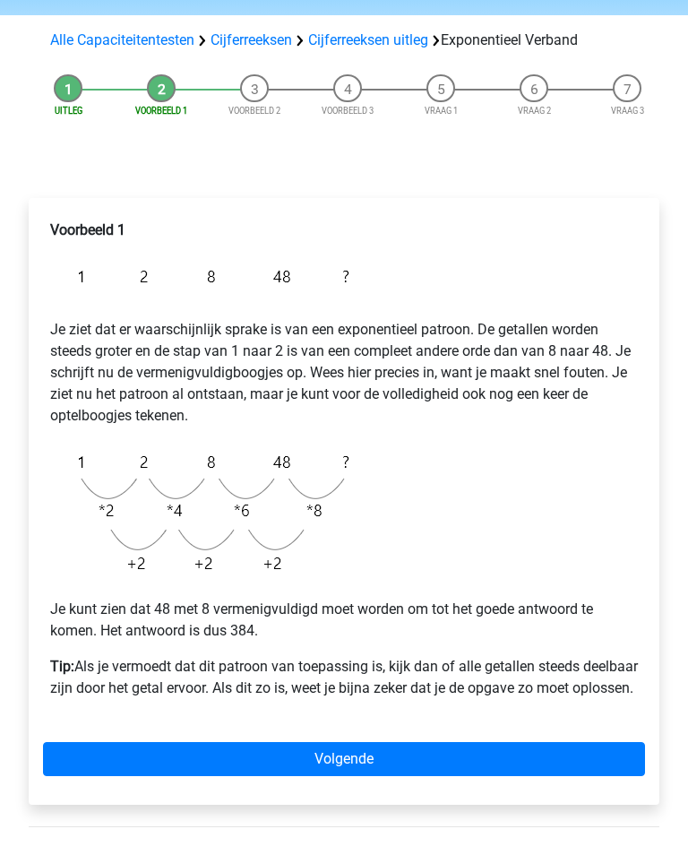
scroll to position [153, 0]
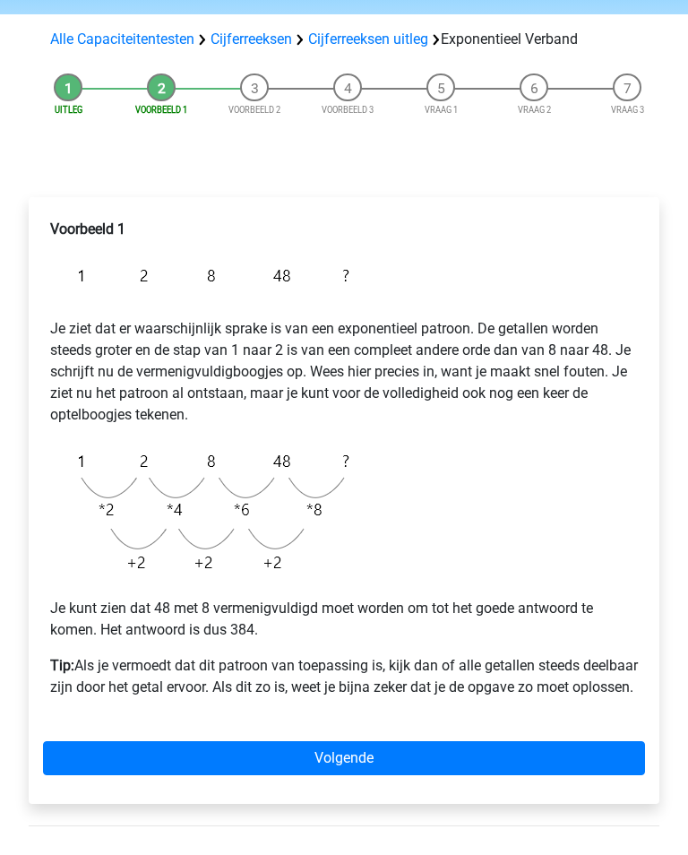
click at [500, 776] on link "Volgende" at bounding box center [344, 759] width 602 height 34
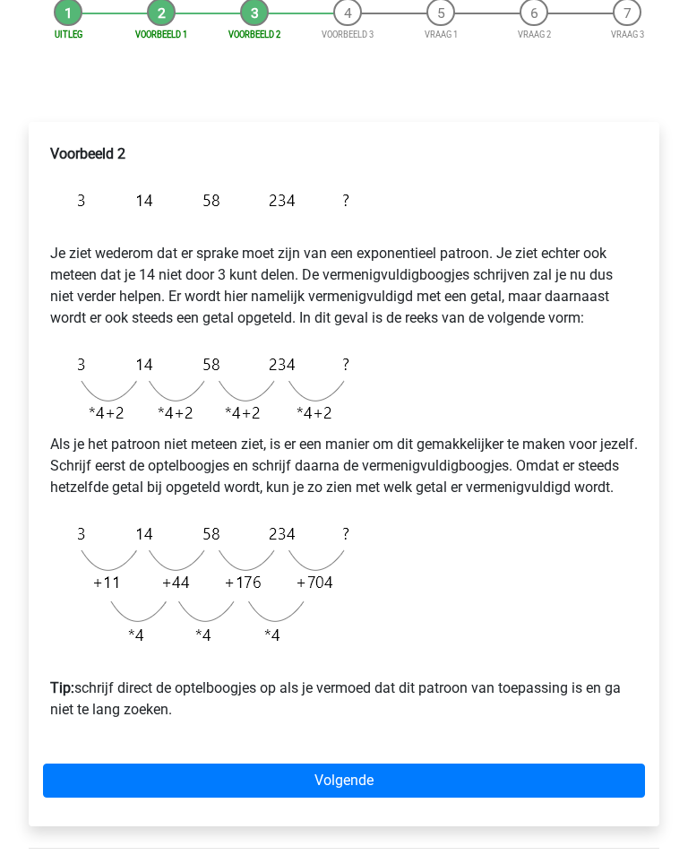
scroll to position [254, 0]
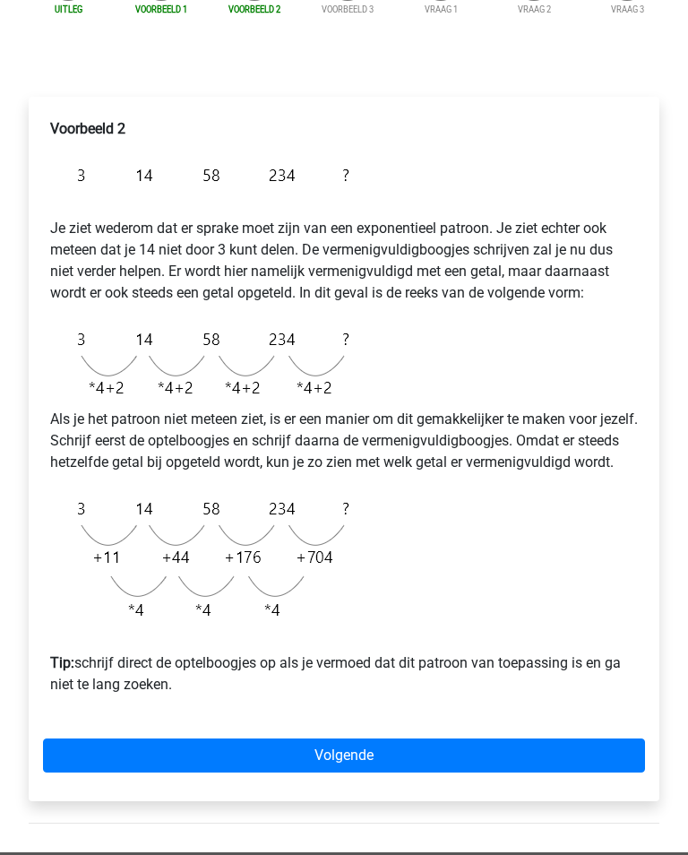
click at [450, 773] on link "Volgende" at bounding box center [344, 757] width 602 height 34
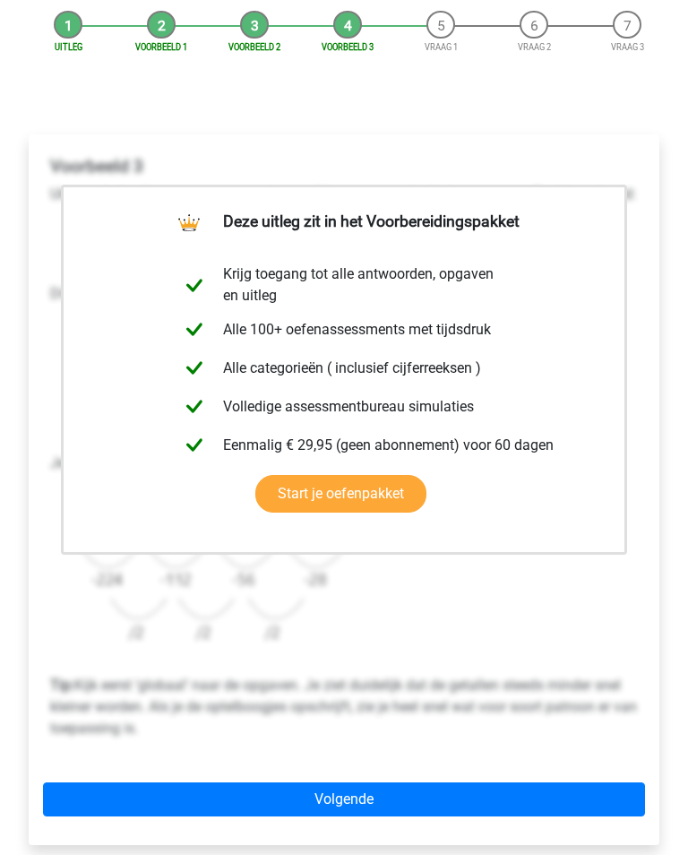
scroll to position [222, 0]
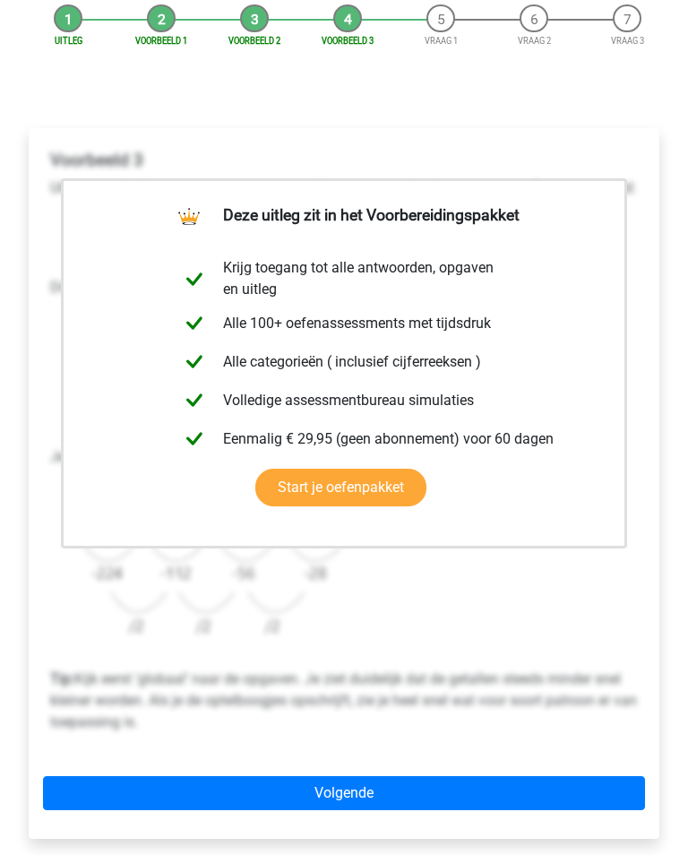
click at [483, 808] on link "Volgende" at bounding box center [344, 794] width 602 height 34
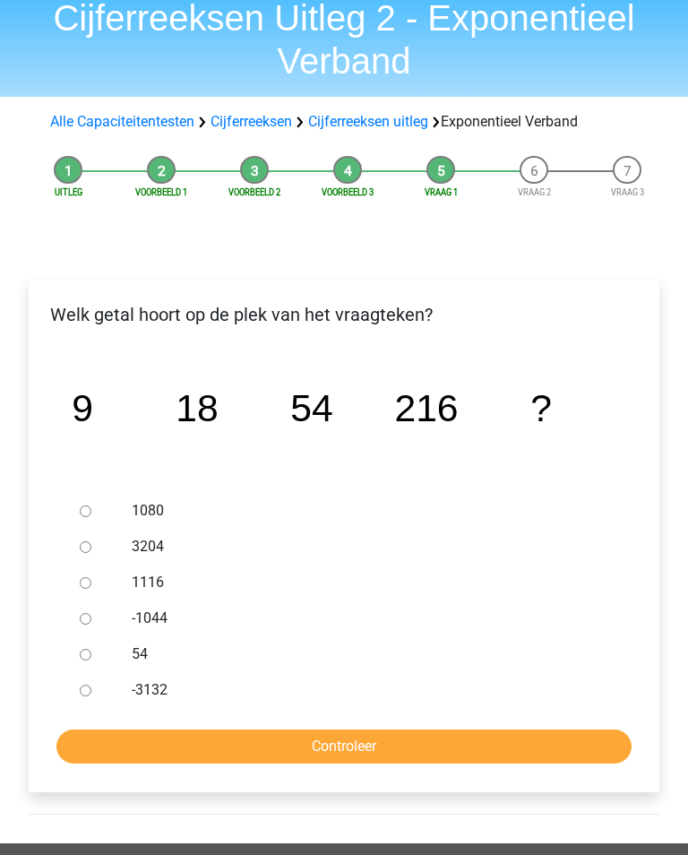
scroll to position [79, 0]
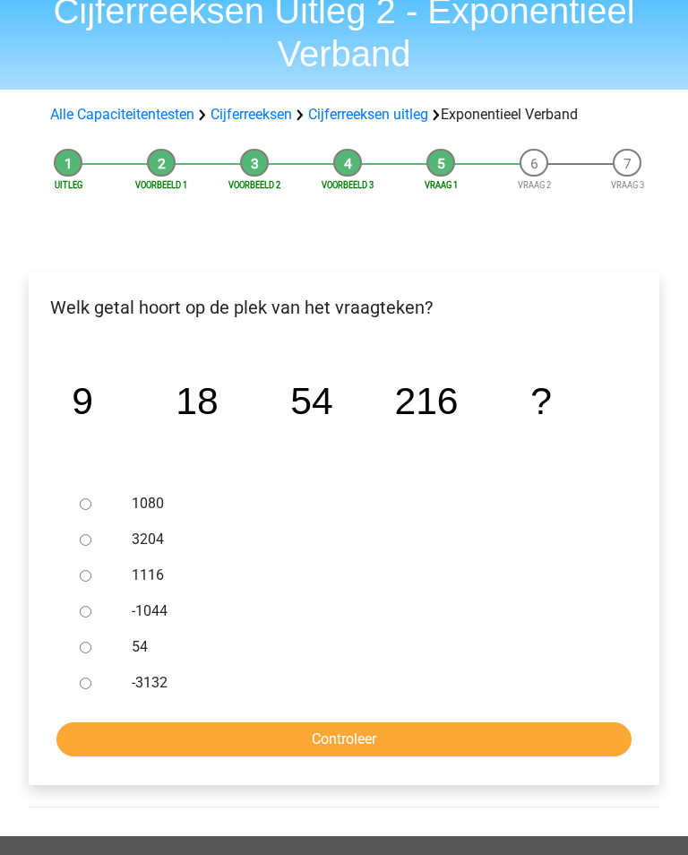
click at [91, 499] on input "1080" at bounding box center [86, 504] width 12 height 12
radio input "true"
click at [368, 740] on input "Controleer" at bounding box center [344, 740] width 576 height 34
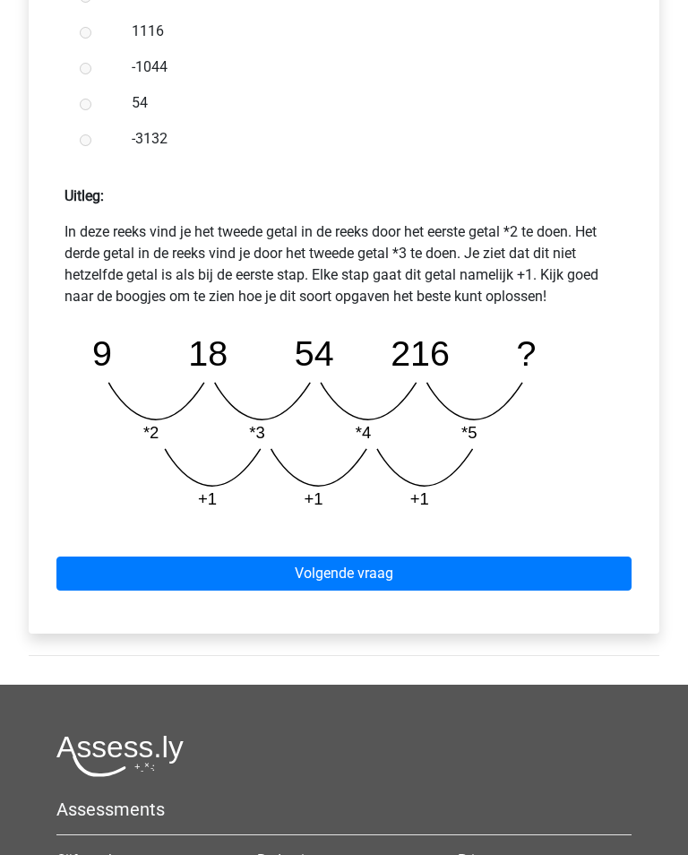
scroll to position [669, 0]
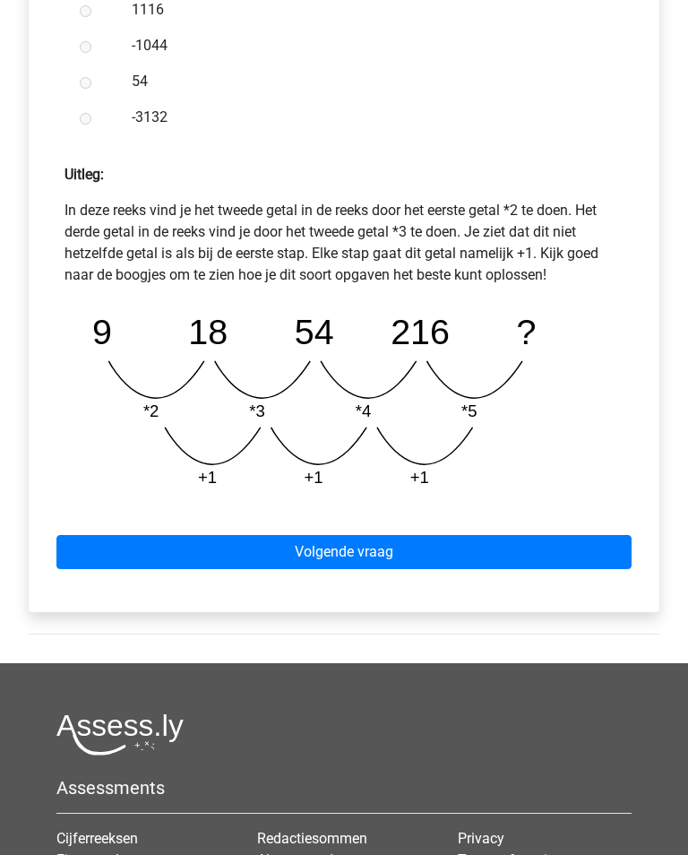
click at [489, 545] on link "Volgende vraag" at bounding box center [344, 552] width 576 height 34
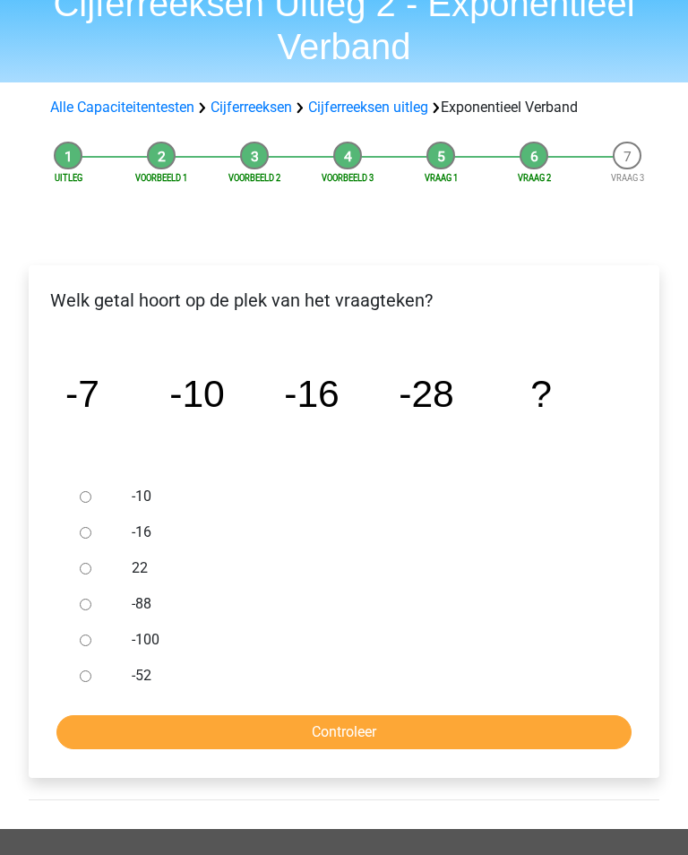
scroll to position [86, 0]
click at [91, 673] on input "-52" at bounding box center [86, 677] width 12 height 12
radio input "true"
click at [292, 732] on input "Controleer" at bounding box center [344, 732] width 576 height 34
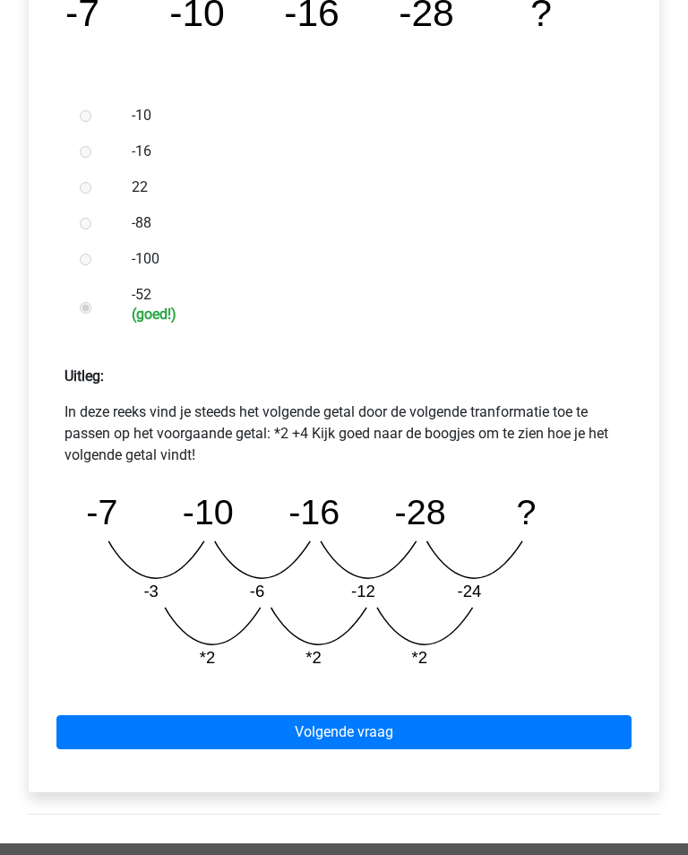
scroll to position [467, 0]
